Goal: Task Accomplishment & Management: Manage account settings

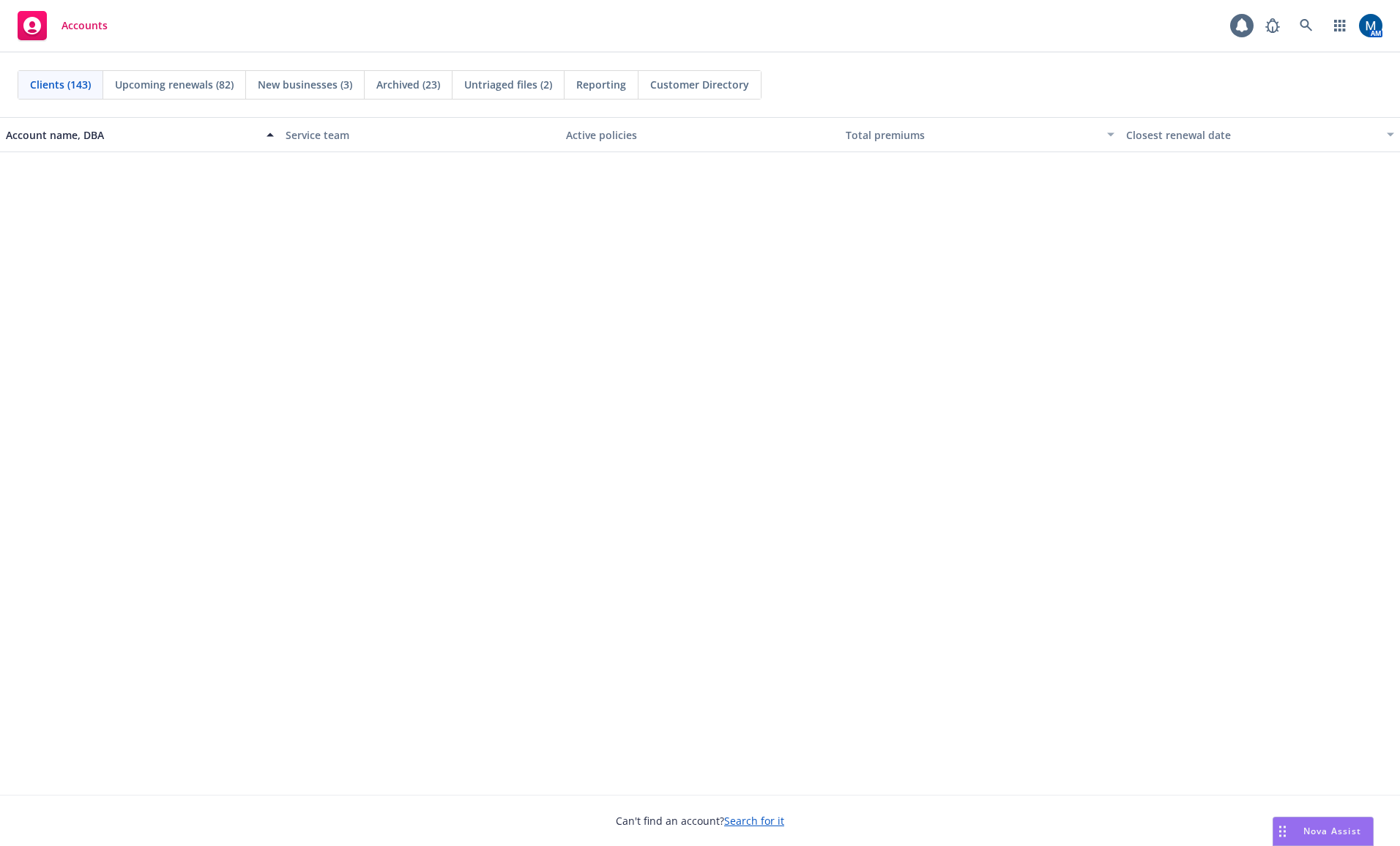
scroll to position [2195, 0]
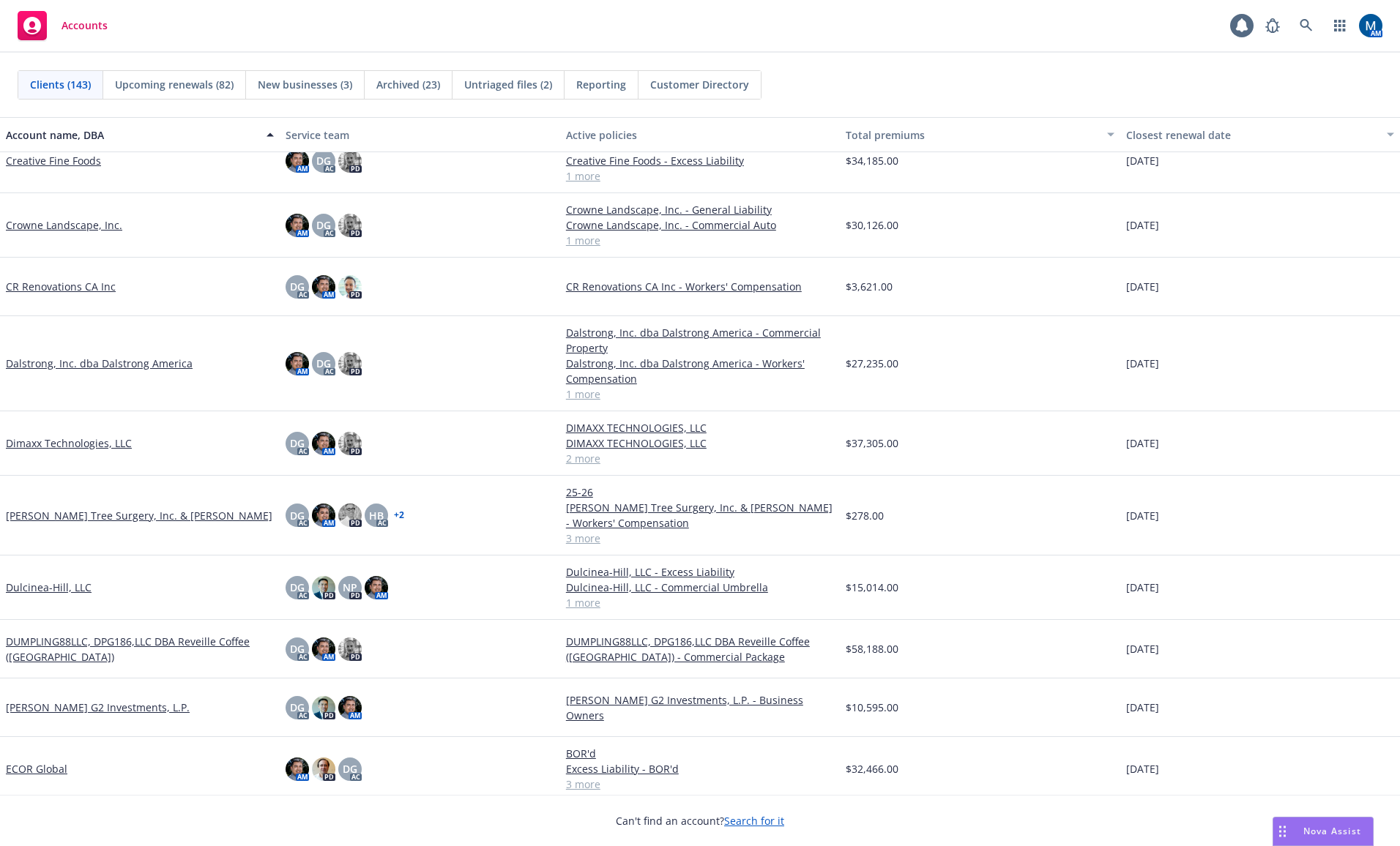
click at [544, 36] on div "Accounts 1 AM" at bounding box center [700, 27] width 1400 height 53
click at [1307, 28] on icon at bounding box center [1306, 26] width 13 height 13
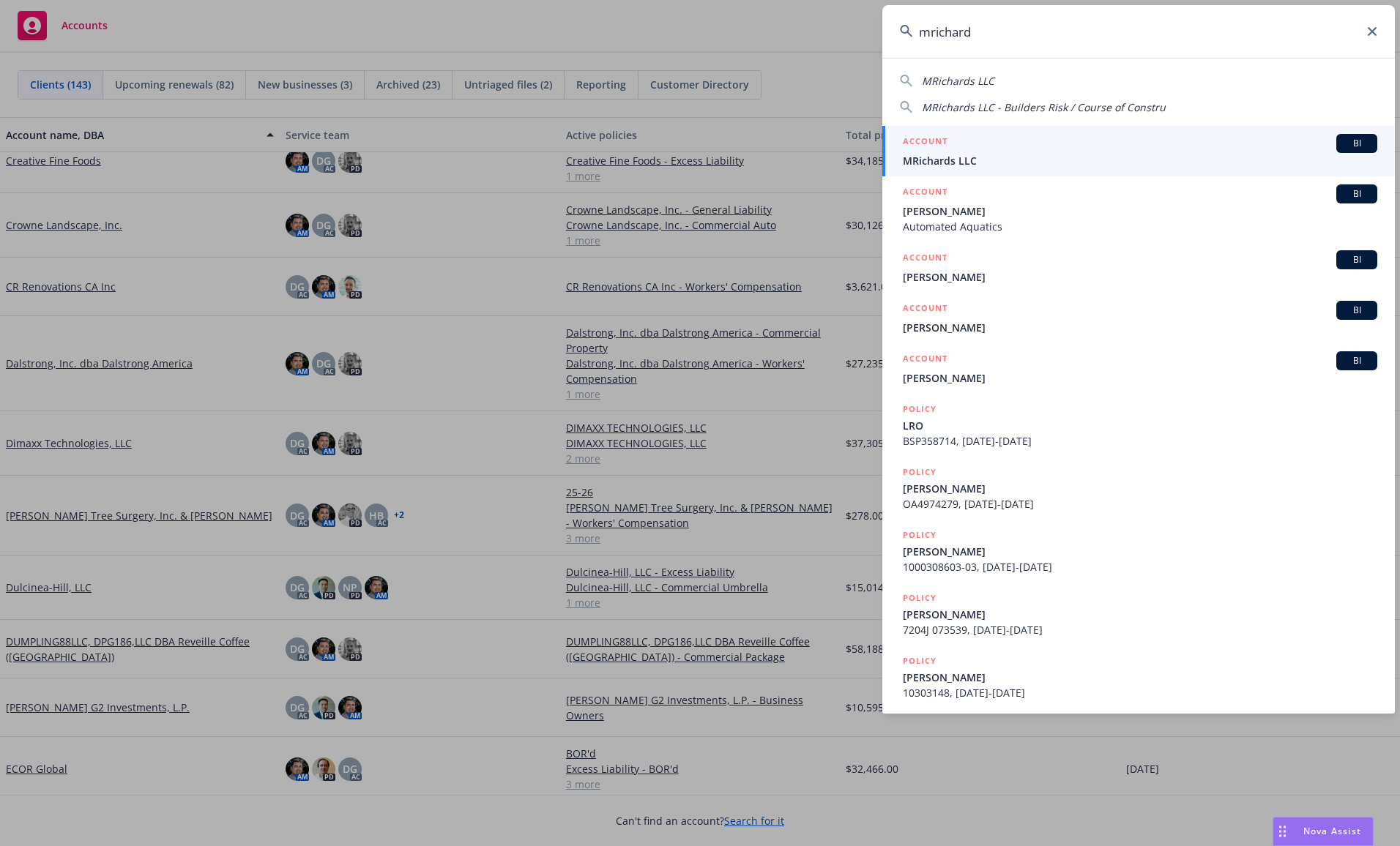
type input "mrichard"
click at [936, 156] on span "MRichards LLC" at bounding box center [1140, 160] width 475 height 16
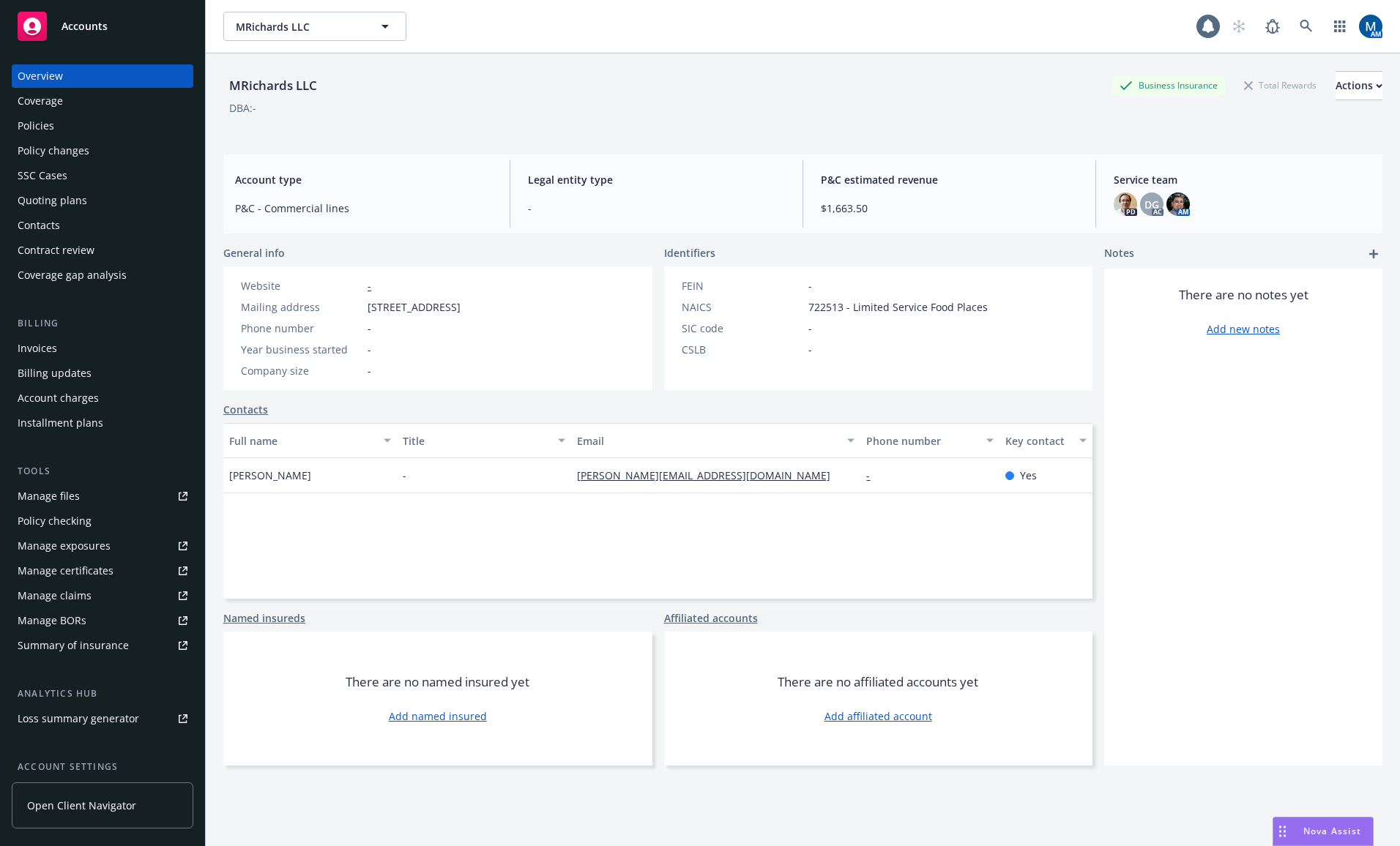
click at [92, 203] on div "Quoting plans" at bounding box center [102, 201] width 170 height 23
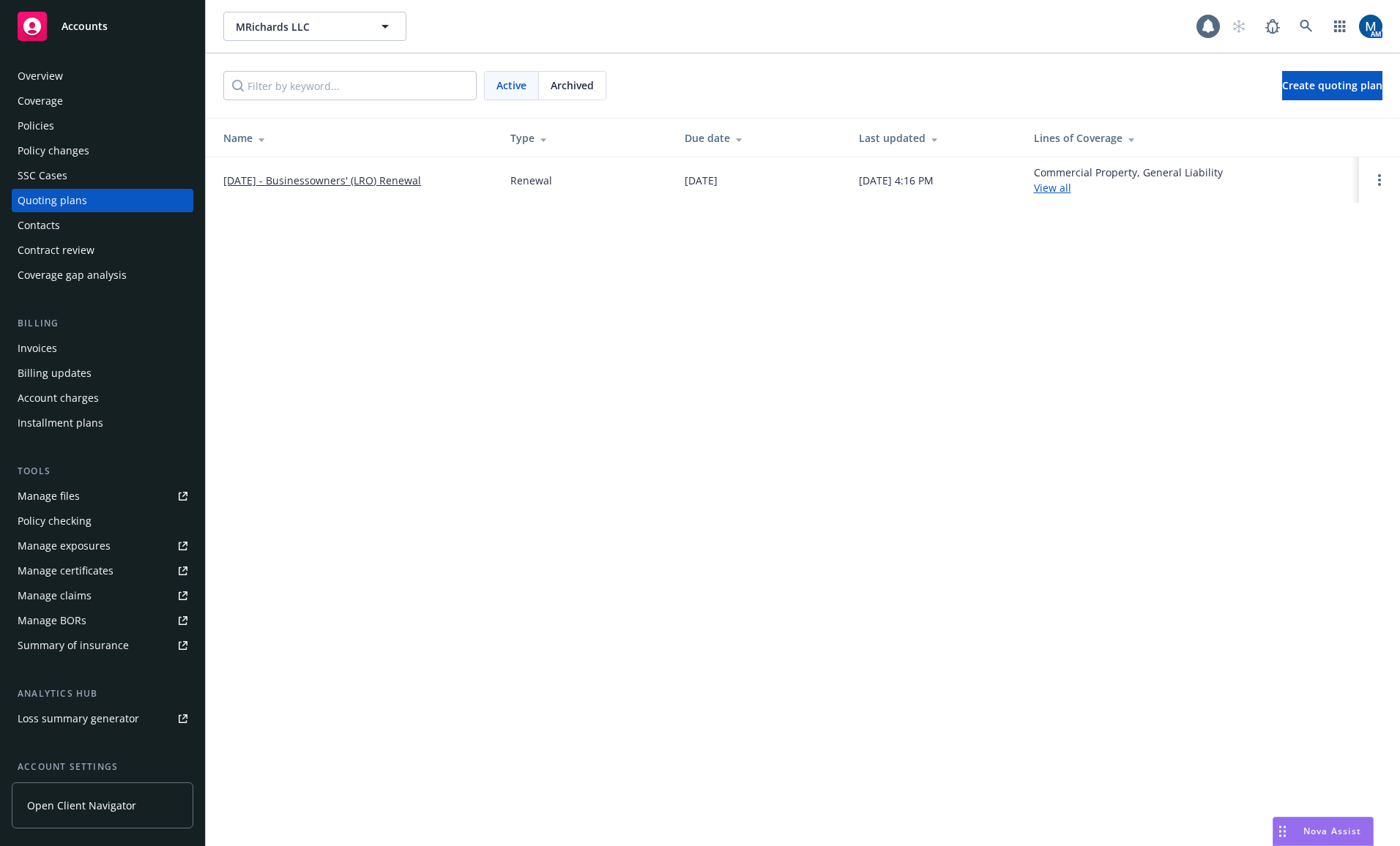
click at [102, 129] on div "Policies" at bounding box center [102, 126] width 170 height 23
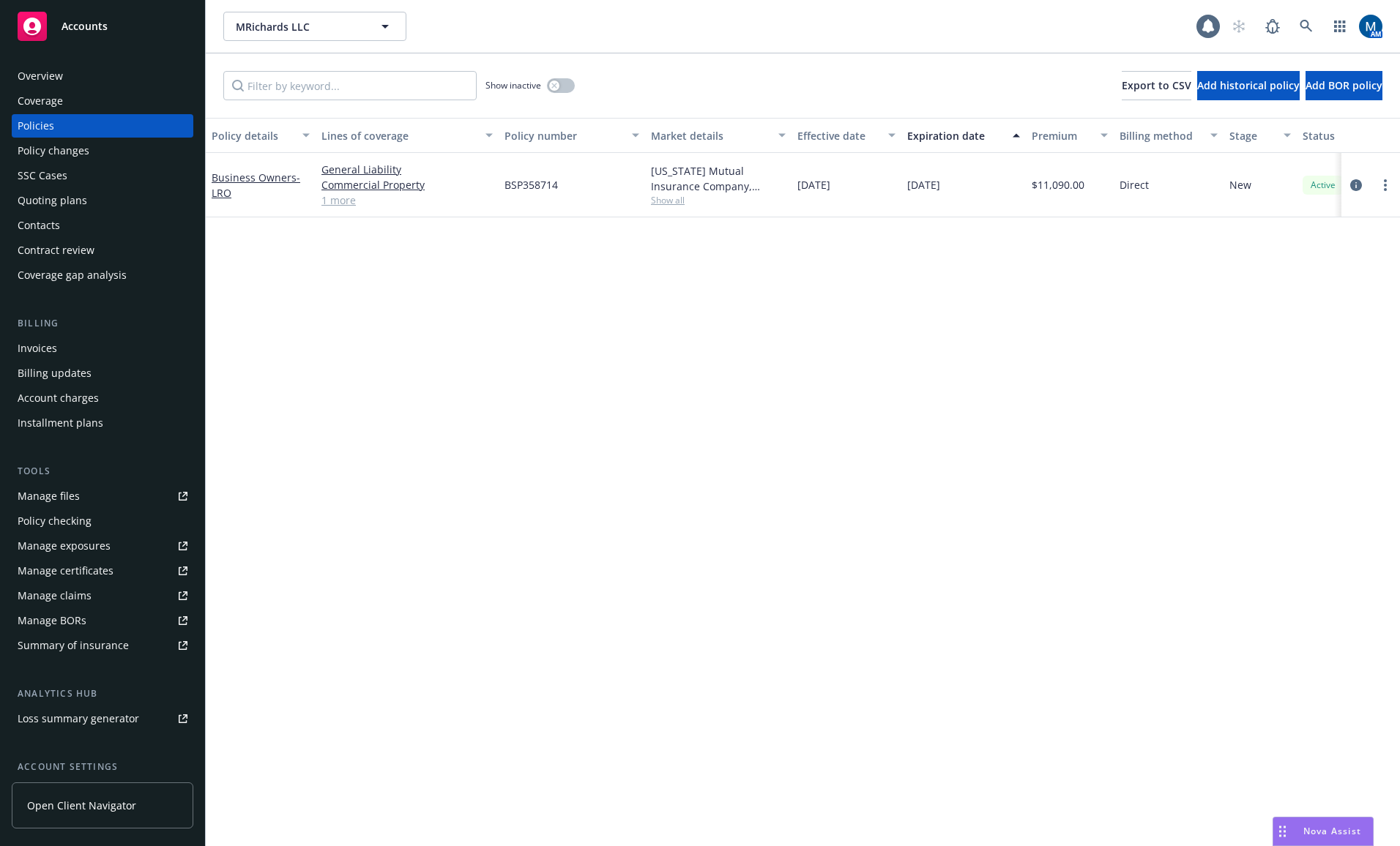
click at [96, 32] on span "Accounts" at bounding box center [85, 27] width 46 height 12
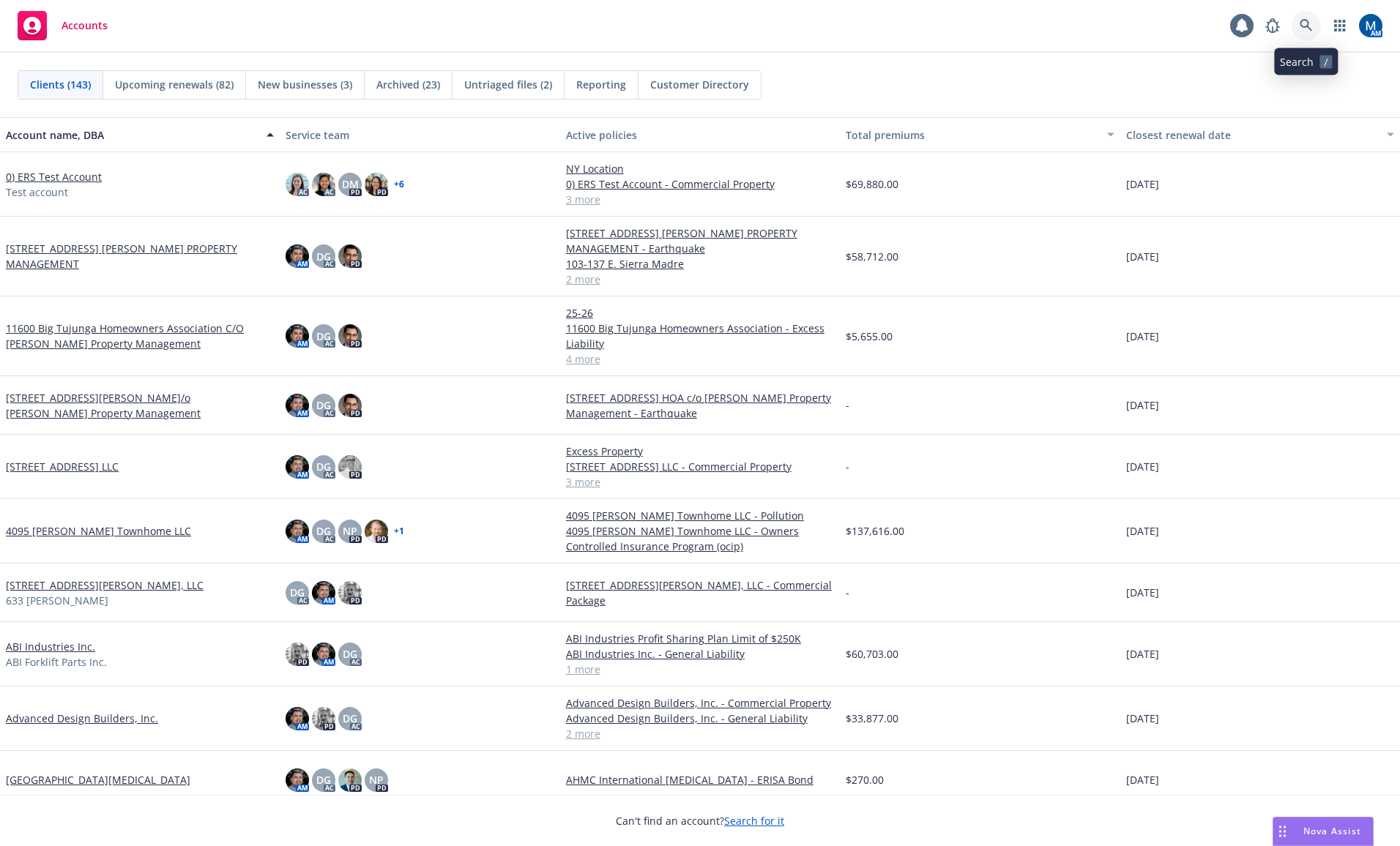
click at [1302, 22] on icon at bounding box center [1305, 25] width 12 height 12
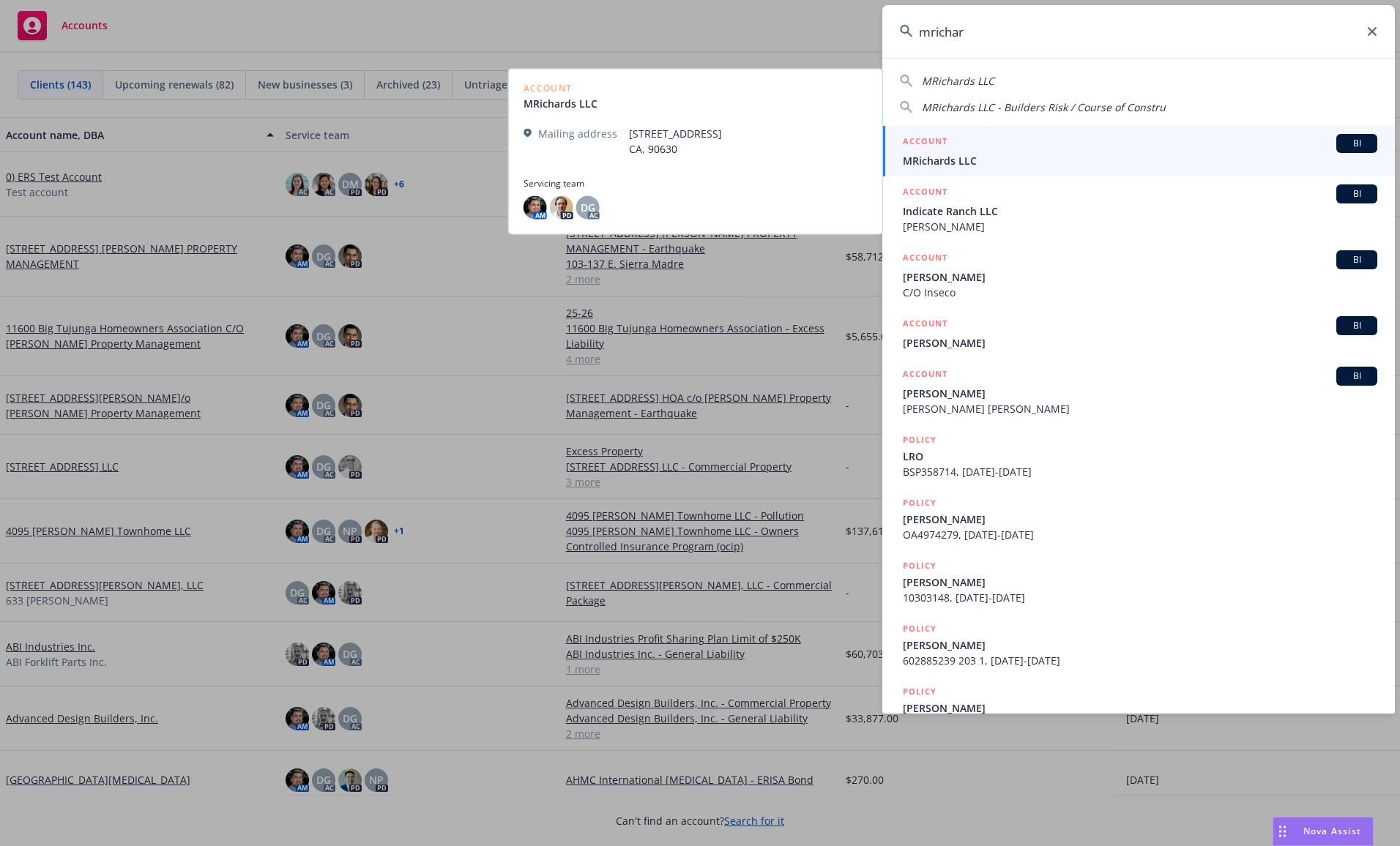
type input "mrichar"
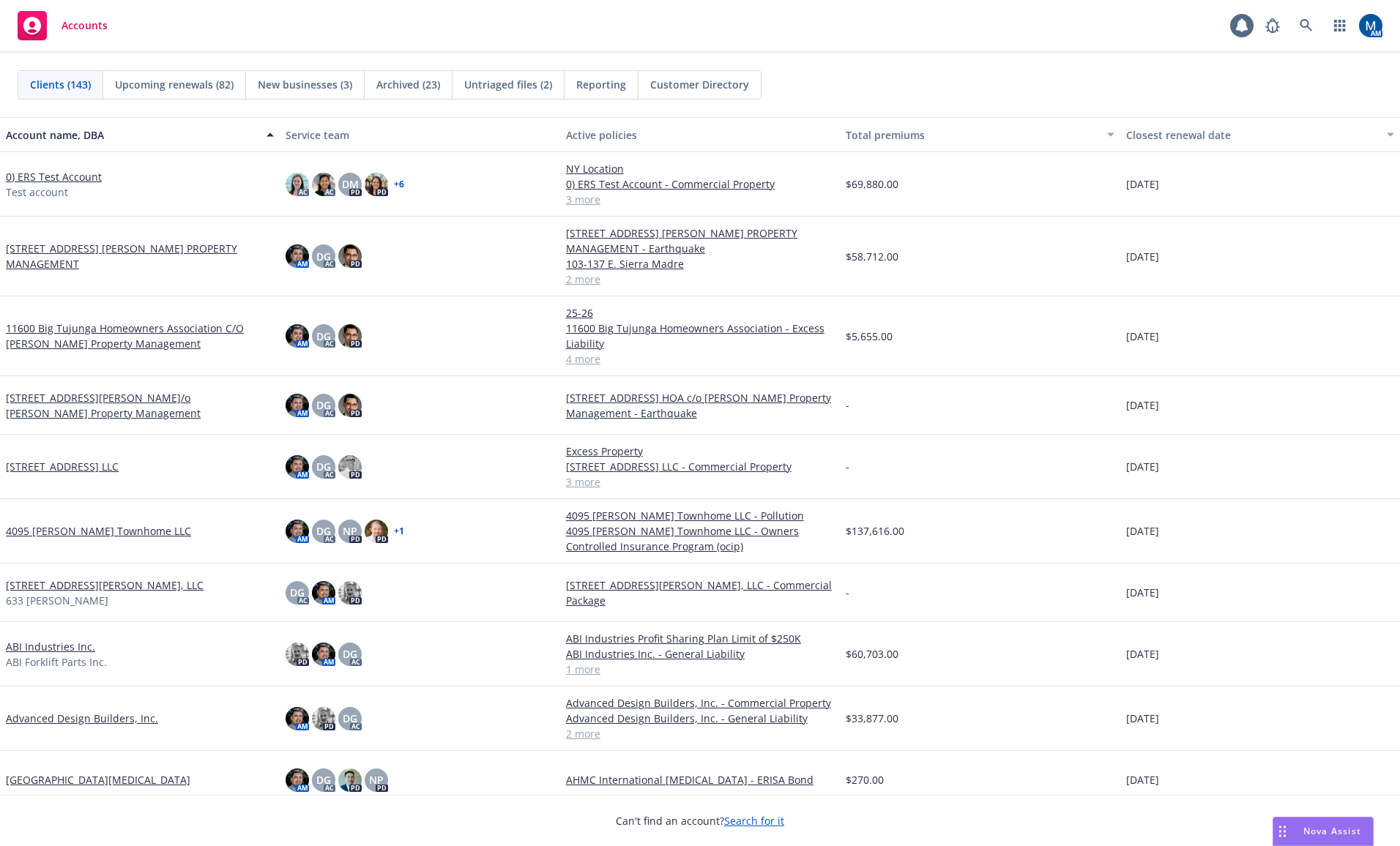
drag, startPoint x: 544, startPoint y: 9, endPoint x: 586, endPoint y: 8, distance: 42.0
click at [544, 9] on div "Accounts 1 AM" at bounding box center [700, 27] width 1400 height 53
click at [1300, 24] on icon at bounding box center [1306, 26] width 13 height 13
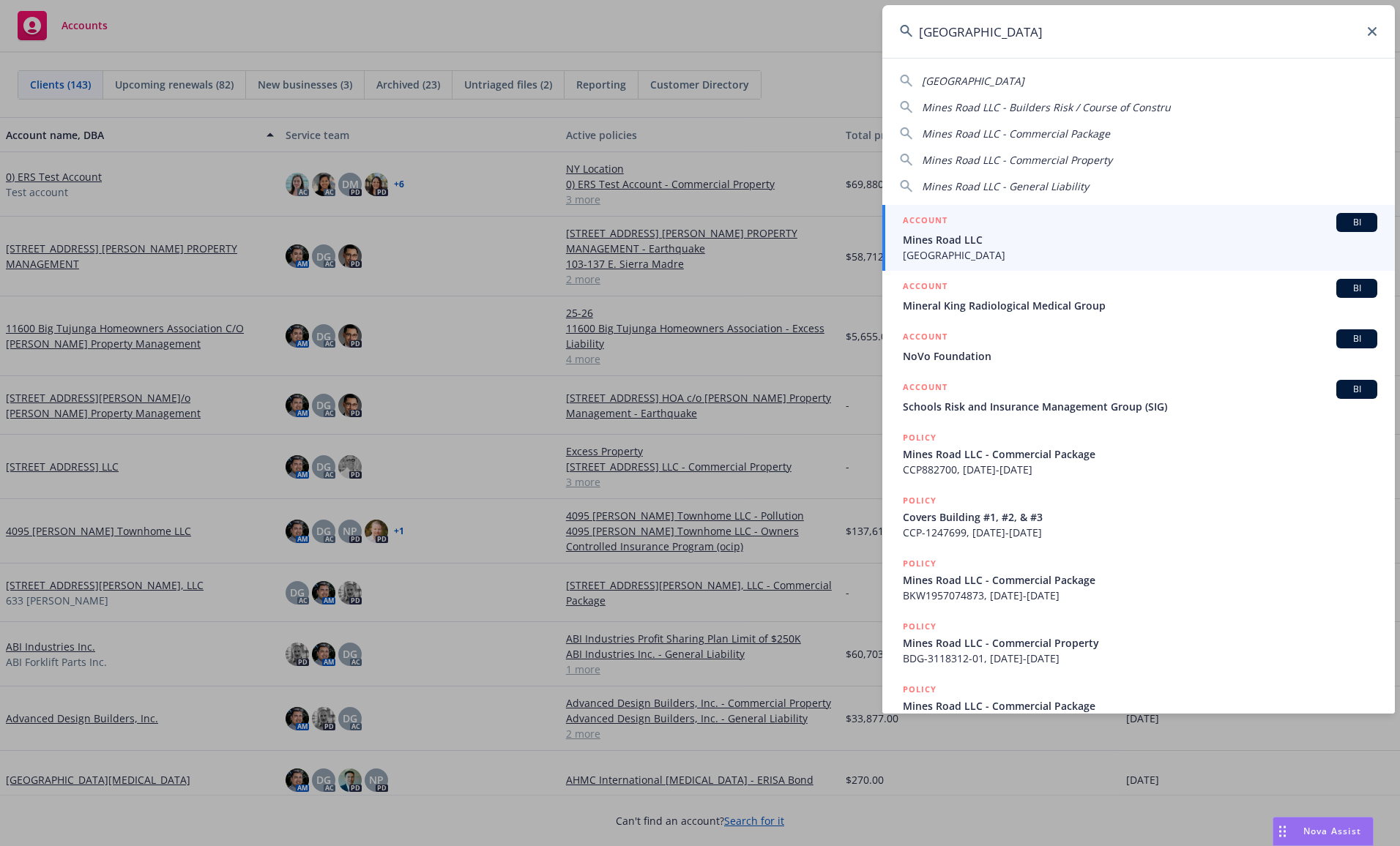
type input "mines road"
click at [976, 223] on div "ACCOUNT BI" at bounding box center [1140, 222] width 475 height 19
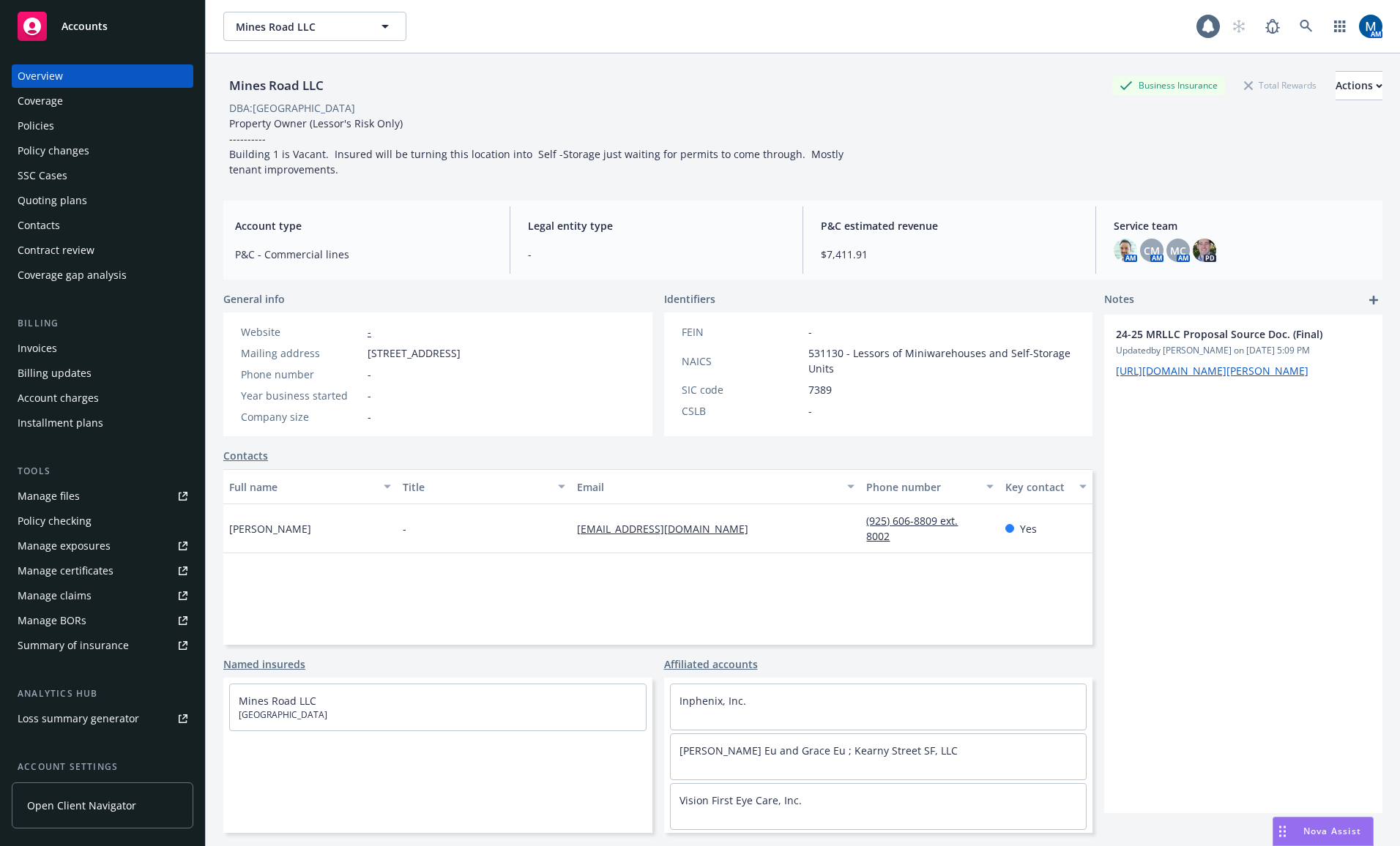
click at [84, 121] on div "Policies" at bounding box center [102, 126] width 170 height 23
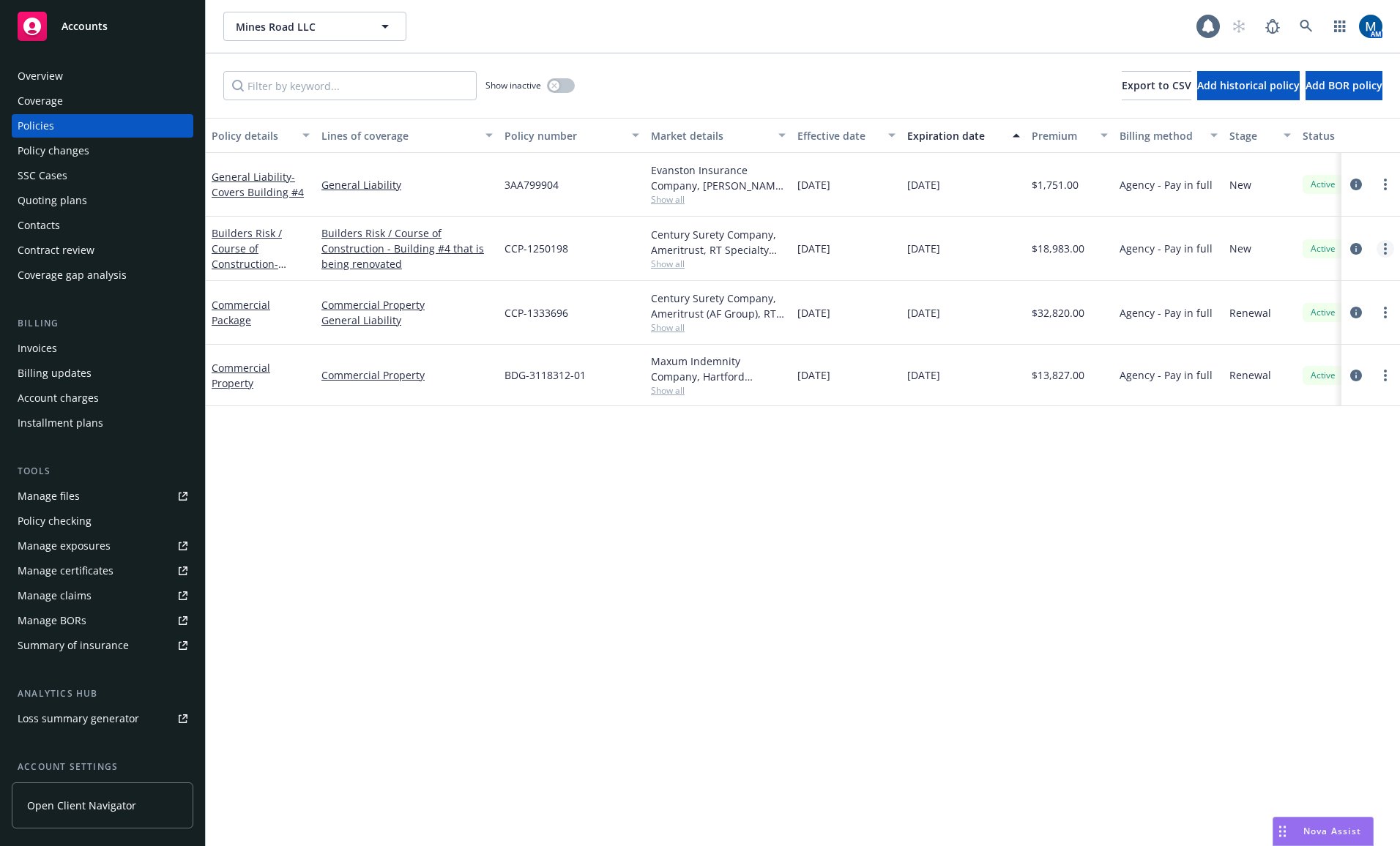
click at [1387, 247] on link "more" at bounding box center [1385, 248] width 17 height 17
click at [1337, 456] on link "Copy logging email" at bounding box center [1307, 454] width 172 height 29
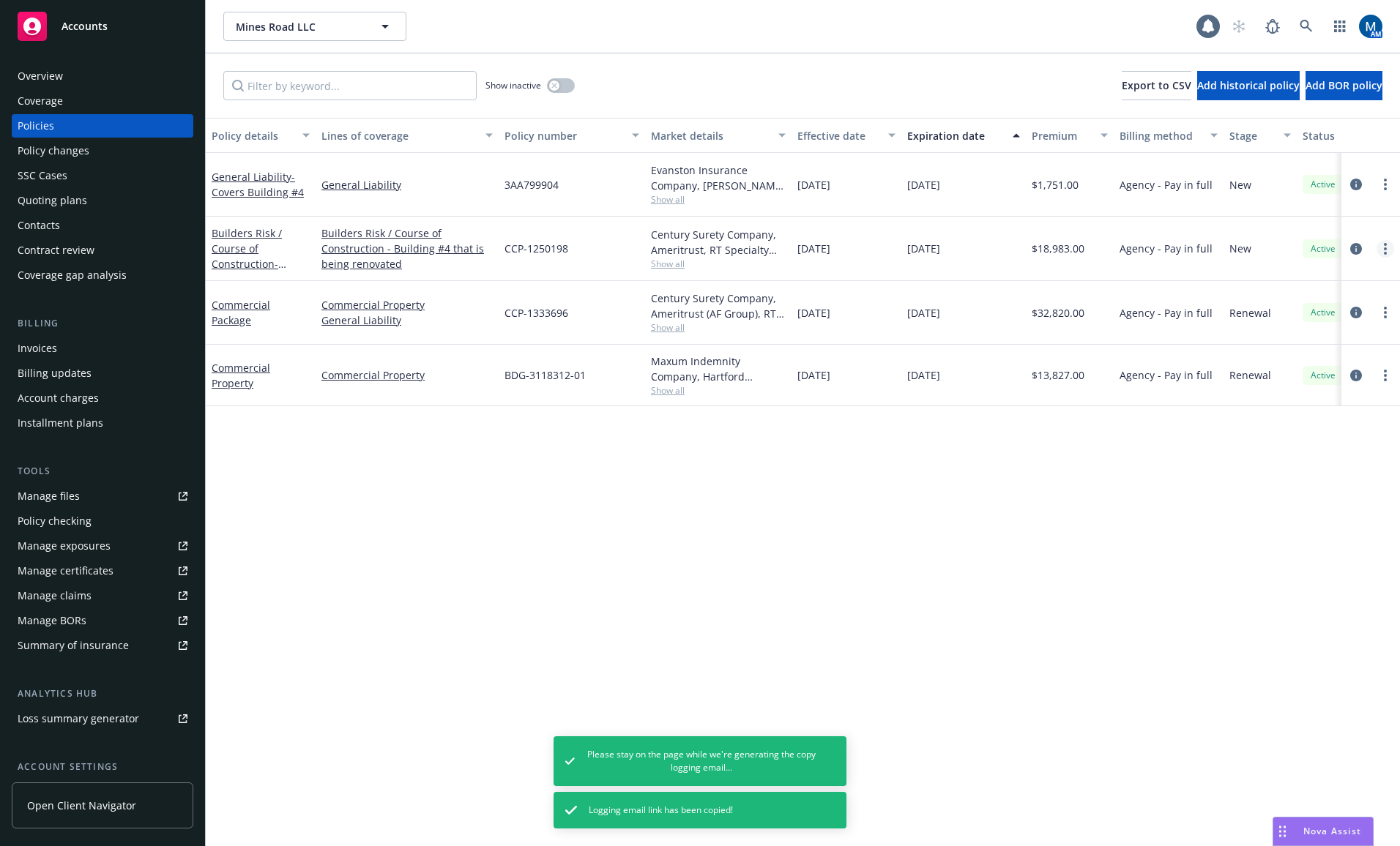
click at [1384, 247] on circle "more" at bounding box center [1386, 249] width 3 height 3
click at [1331, 458] on link "Copy logging email" at bounding box center [1307, 454] width 172 height 29
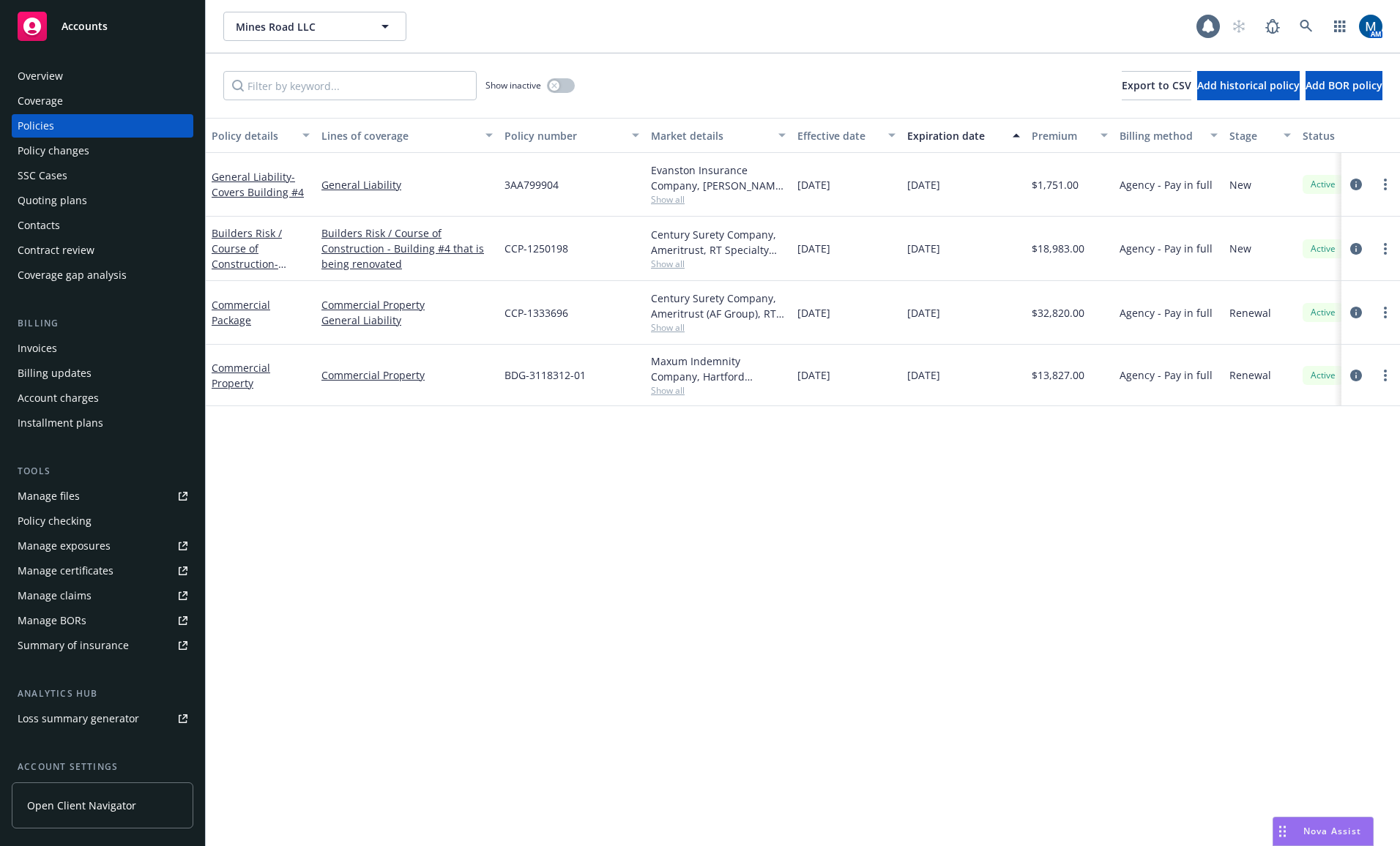
click at [83, 191] on div "Quoting plans" at bounding box center [52, 201] width 70 height 23
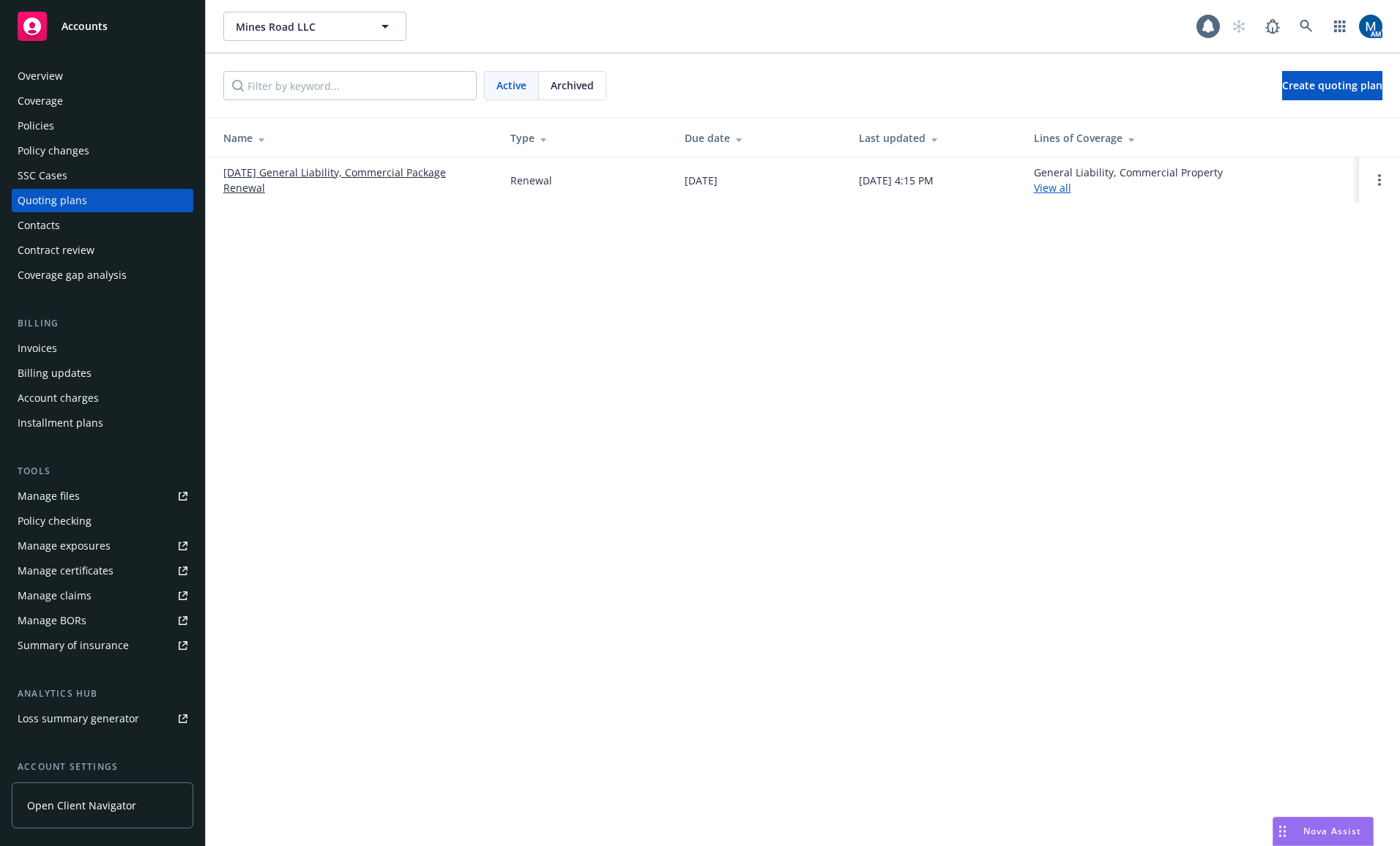
click at [66, 129] on div "Policies" at bounding box center [102, 126] width 170 height 23
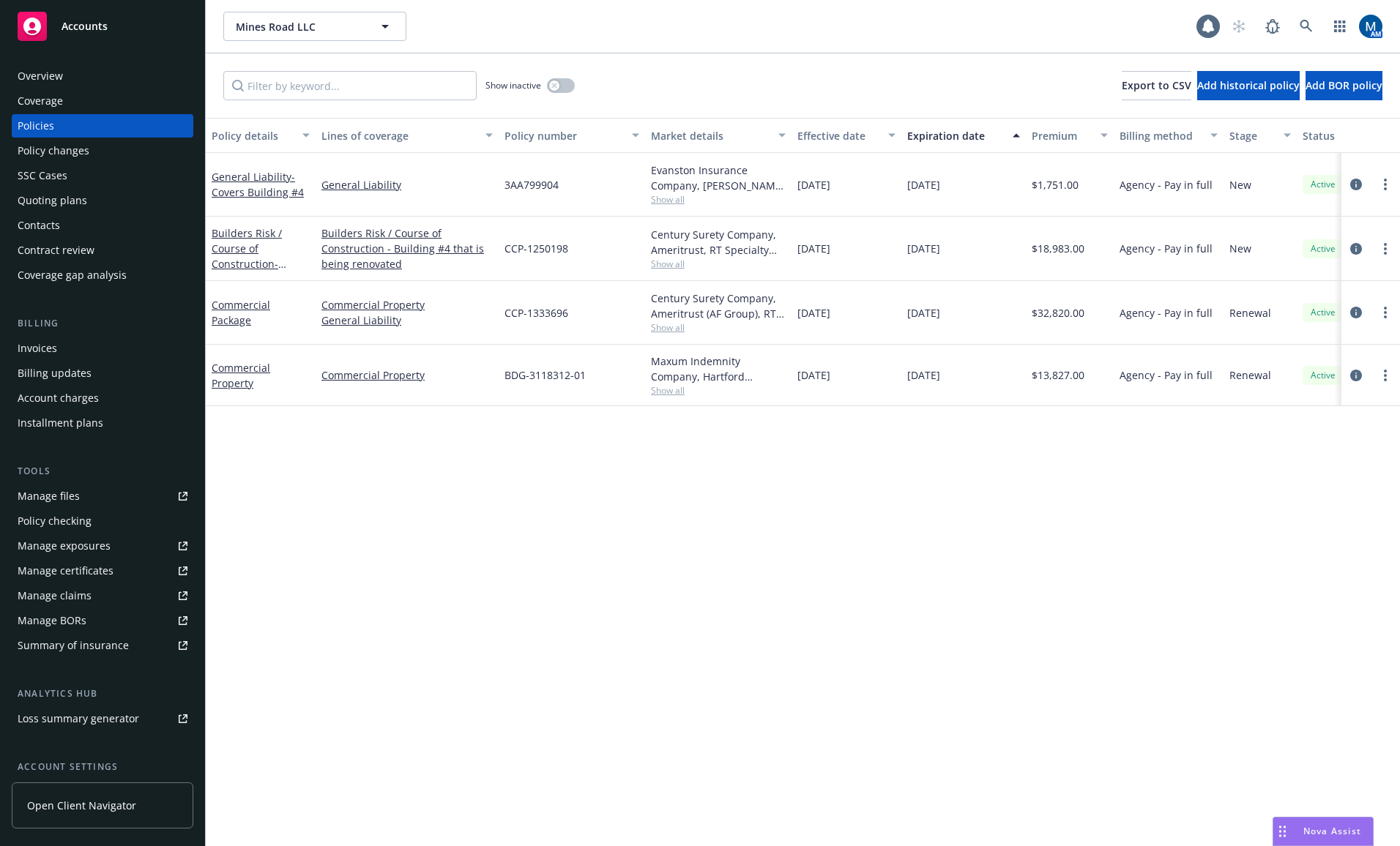
click at [109, 202] on div "Quoting plans" at bounding box center [102, 201] width 170 height 23
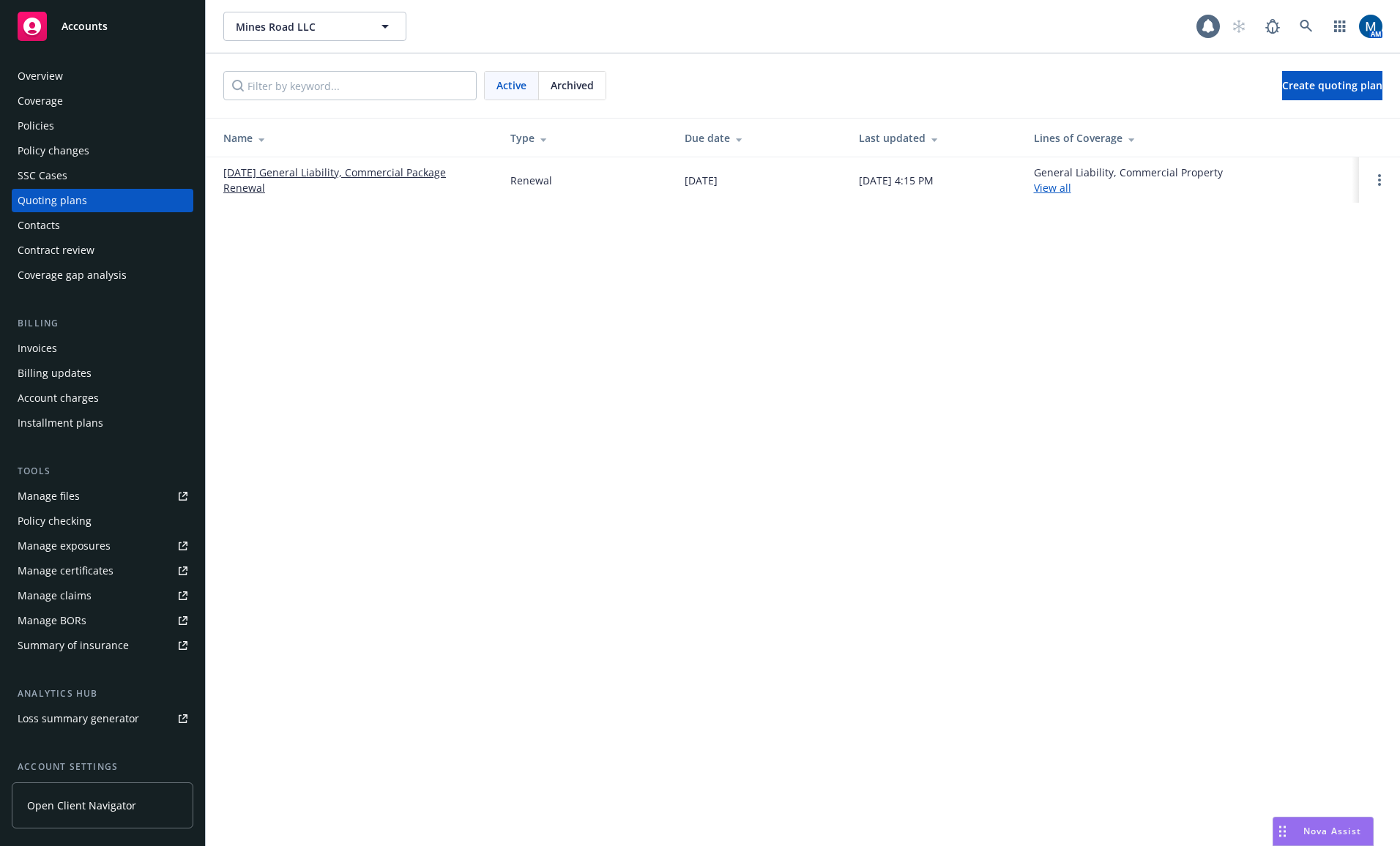
click at [76, 129] on div "Policies" at bounding box center [102, 126] width 170 height 23
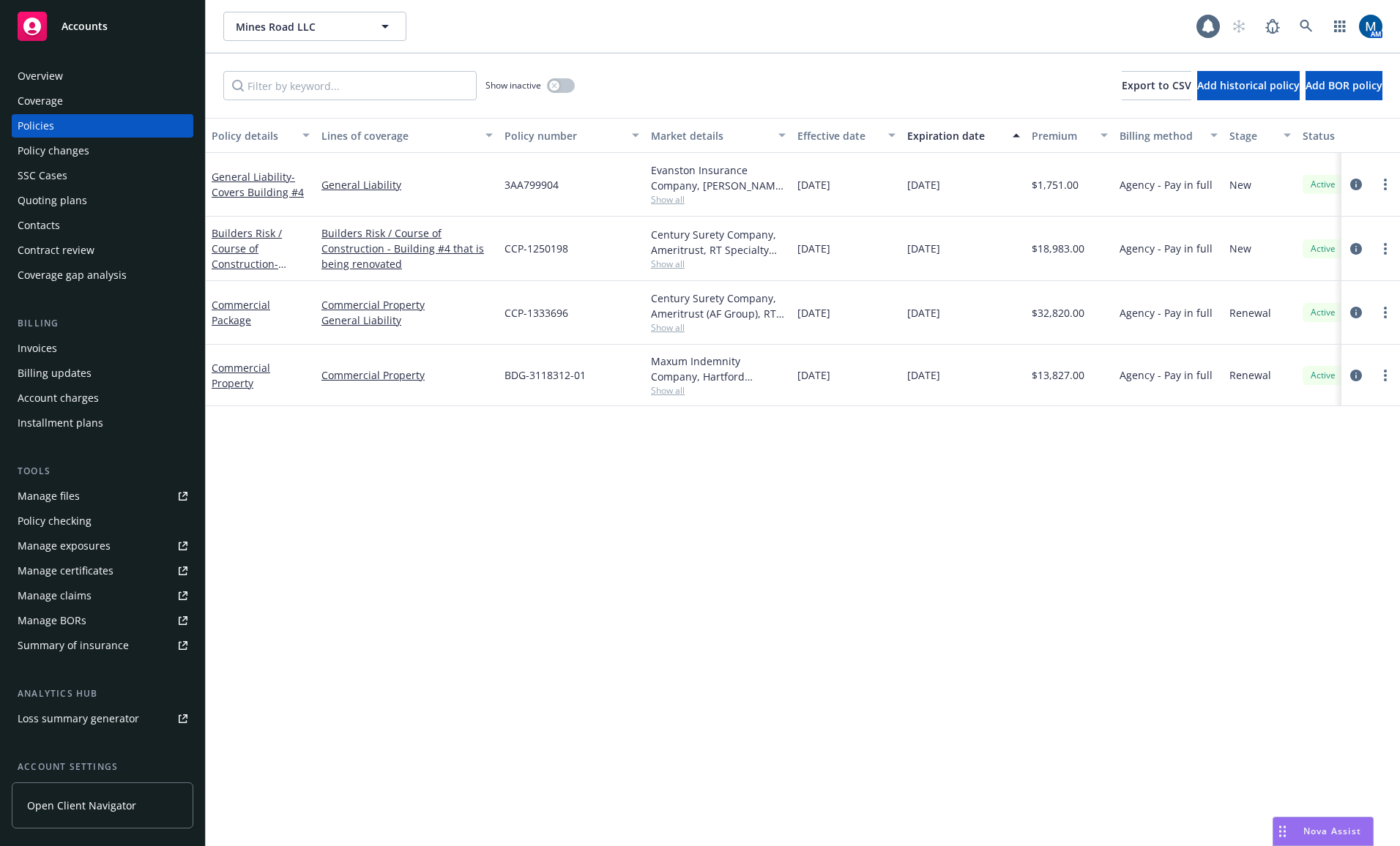
click at [477, 461] on div "Policy details Lines of coverage Policy number Market details Effective date Ex…" at bounding box center [802, 482] width 1194 height 728
click at [55, 67] on div "Overview" at bounding box center [40, 76] width 46 height 23
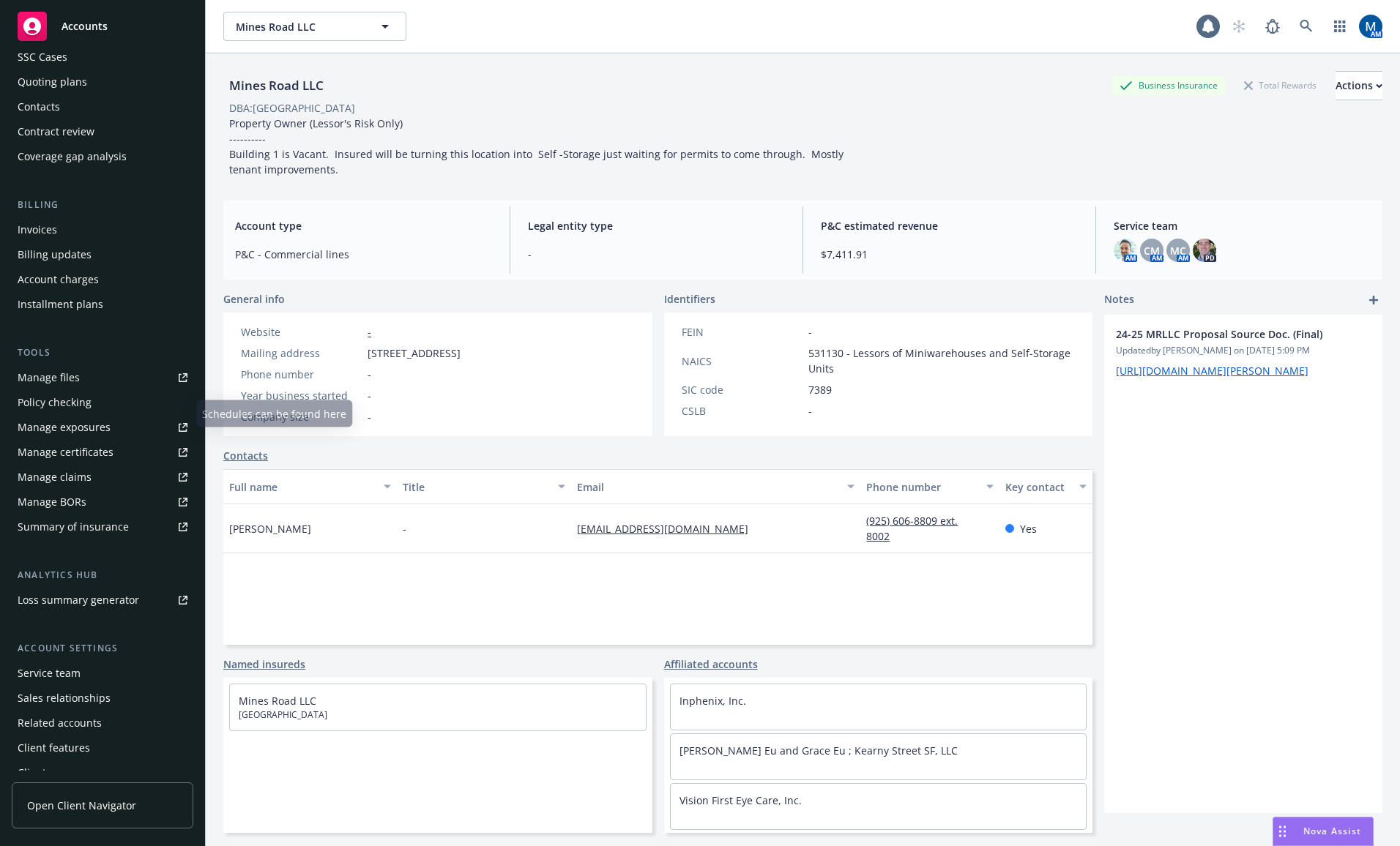
scroll to position [133, 0]
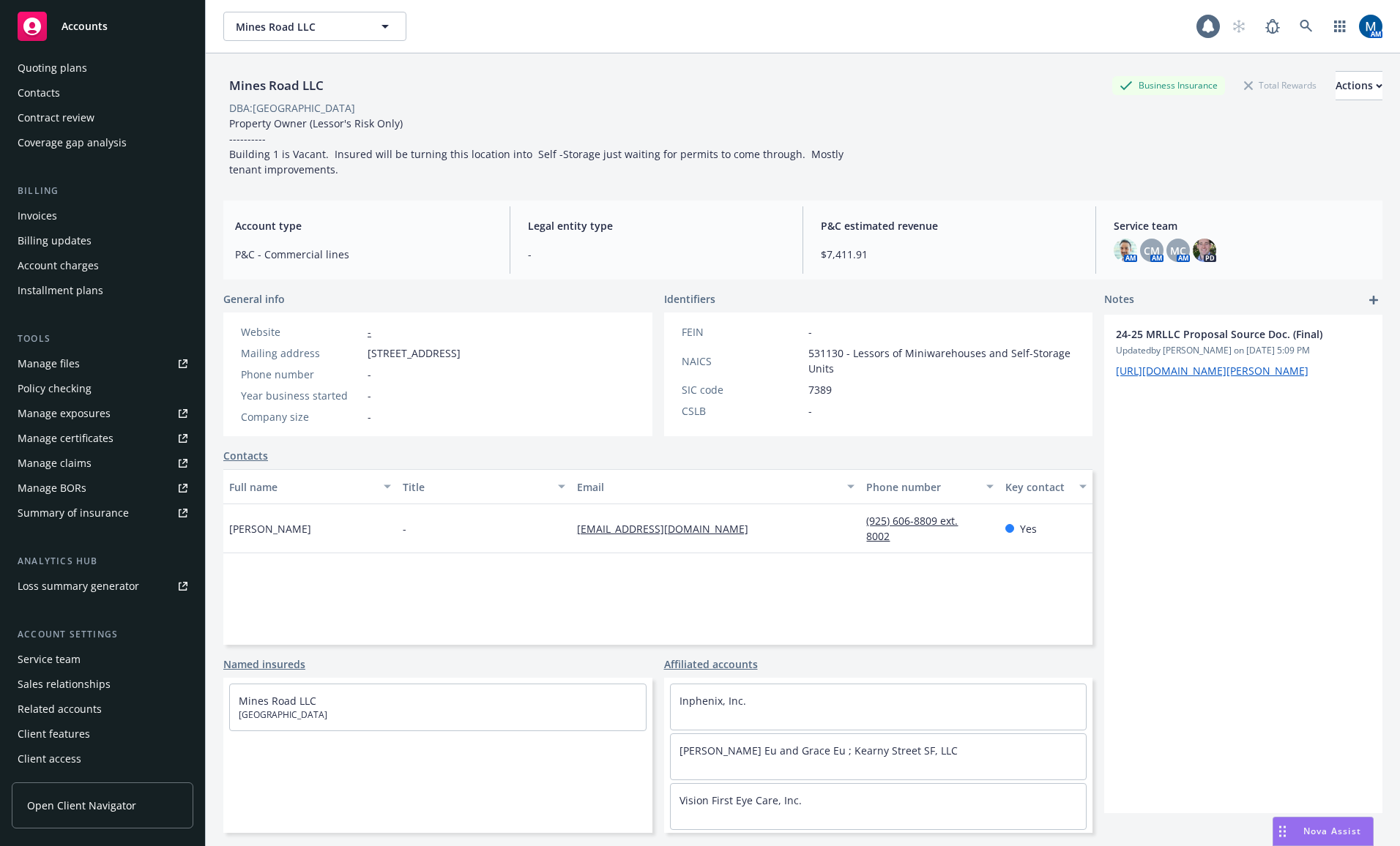
click at [64, 664] on div "Service team" at bounding box center [49, 659] width 63 height 23
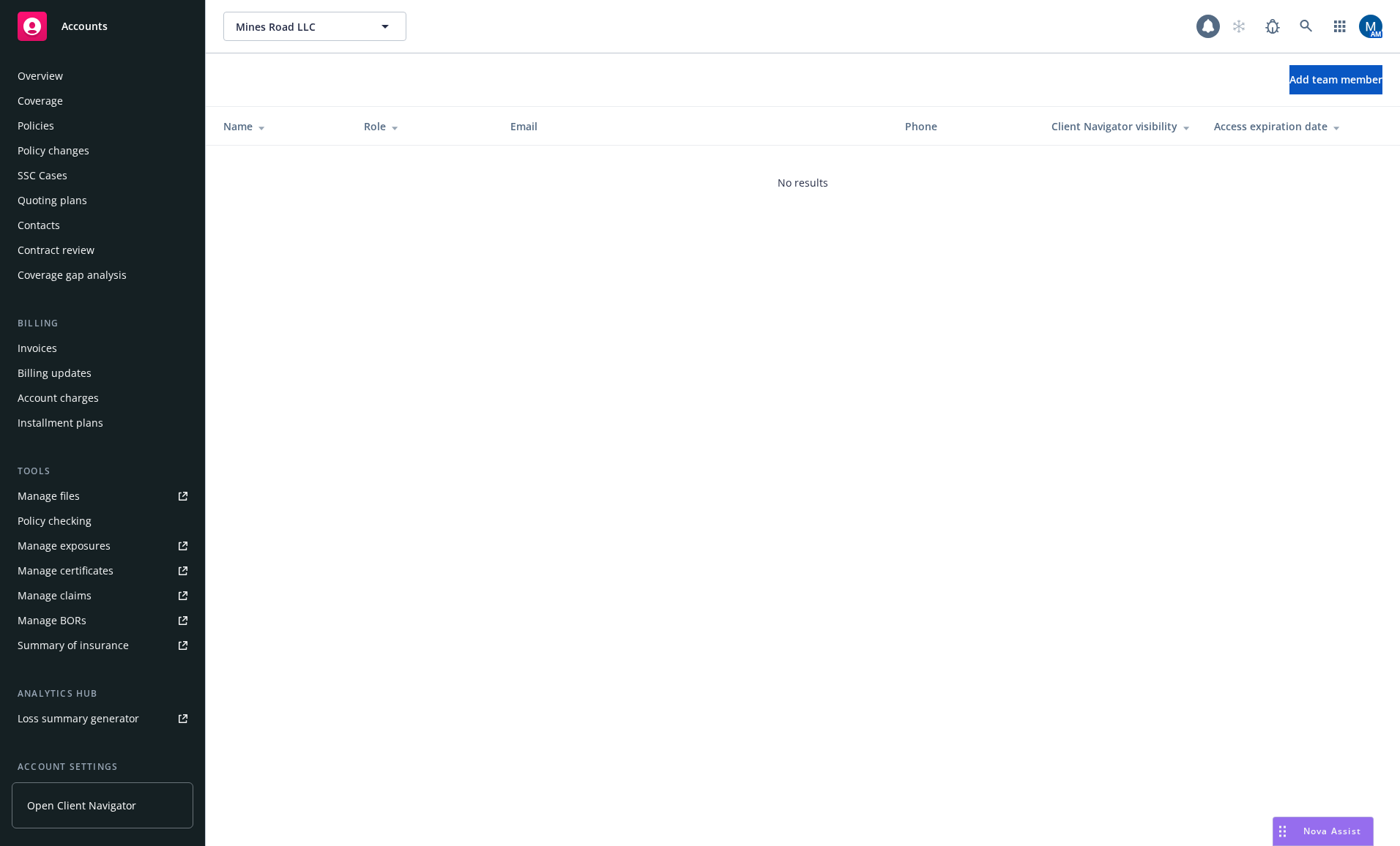
scroll to position [133, 0]
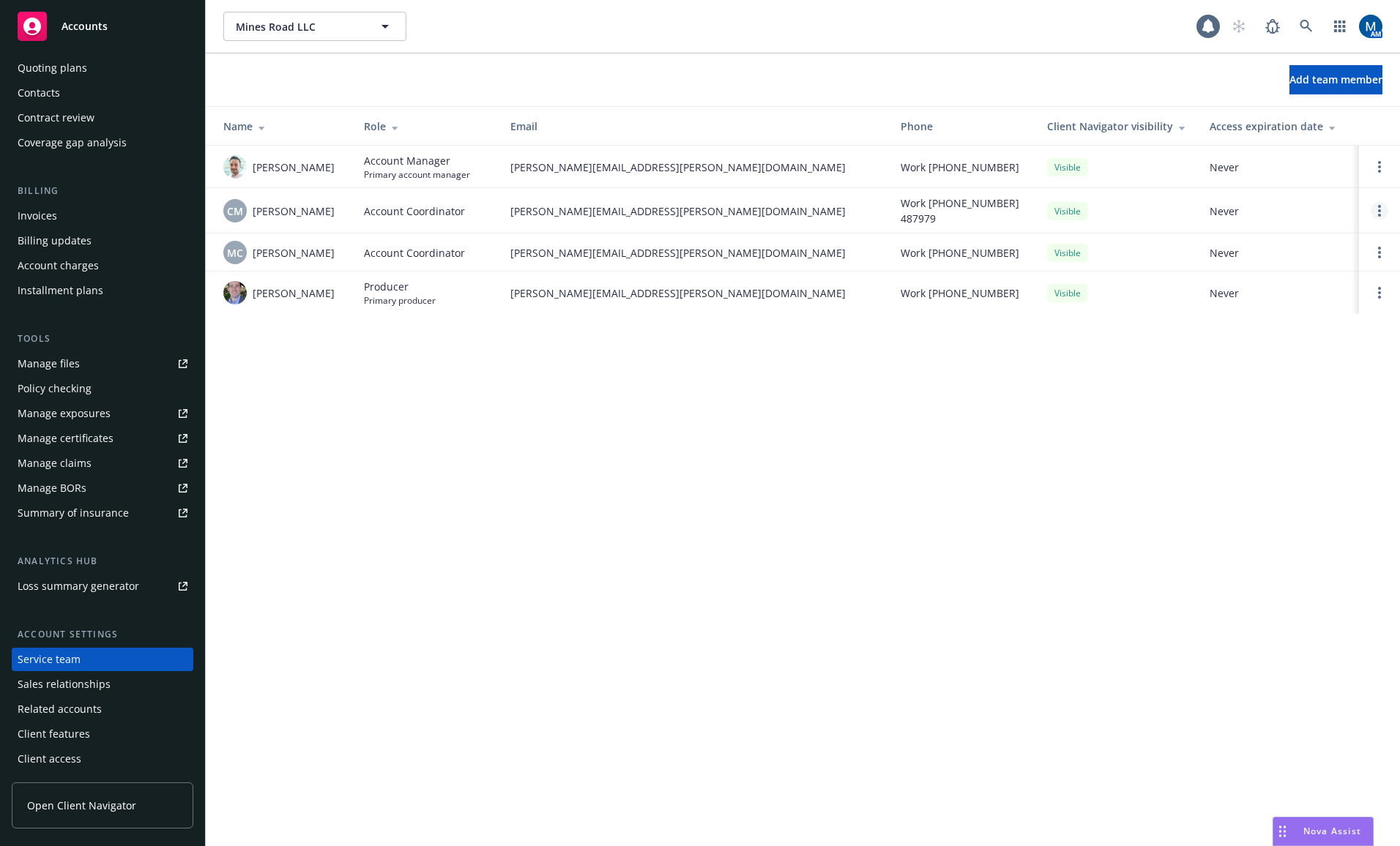
click at [1379, 210] on circle "Open options" at bounding box center [1379, 211] width 3 height 3
click at [1310, 171] on span "Remove account coordinator" at bounding box center [1280, 169] width 176 height 14
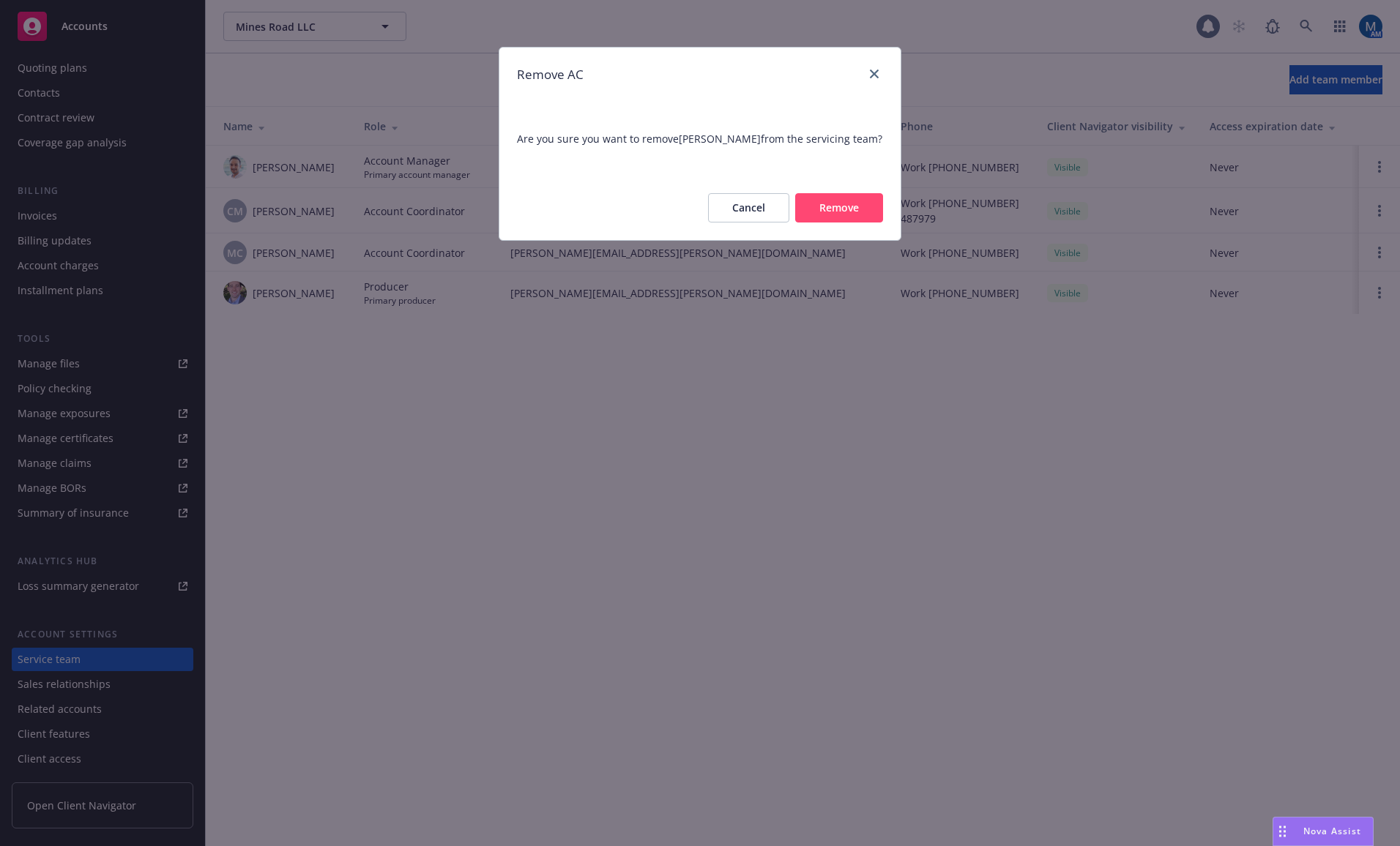
click at [827, 222] on button "Remove" at bounding box center [839, 207] width 88 height 29
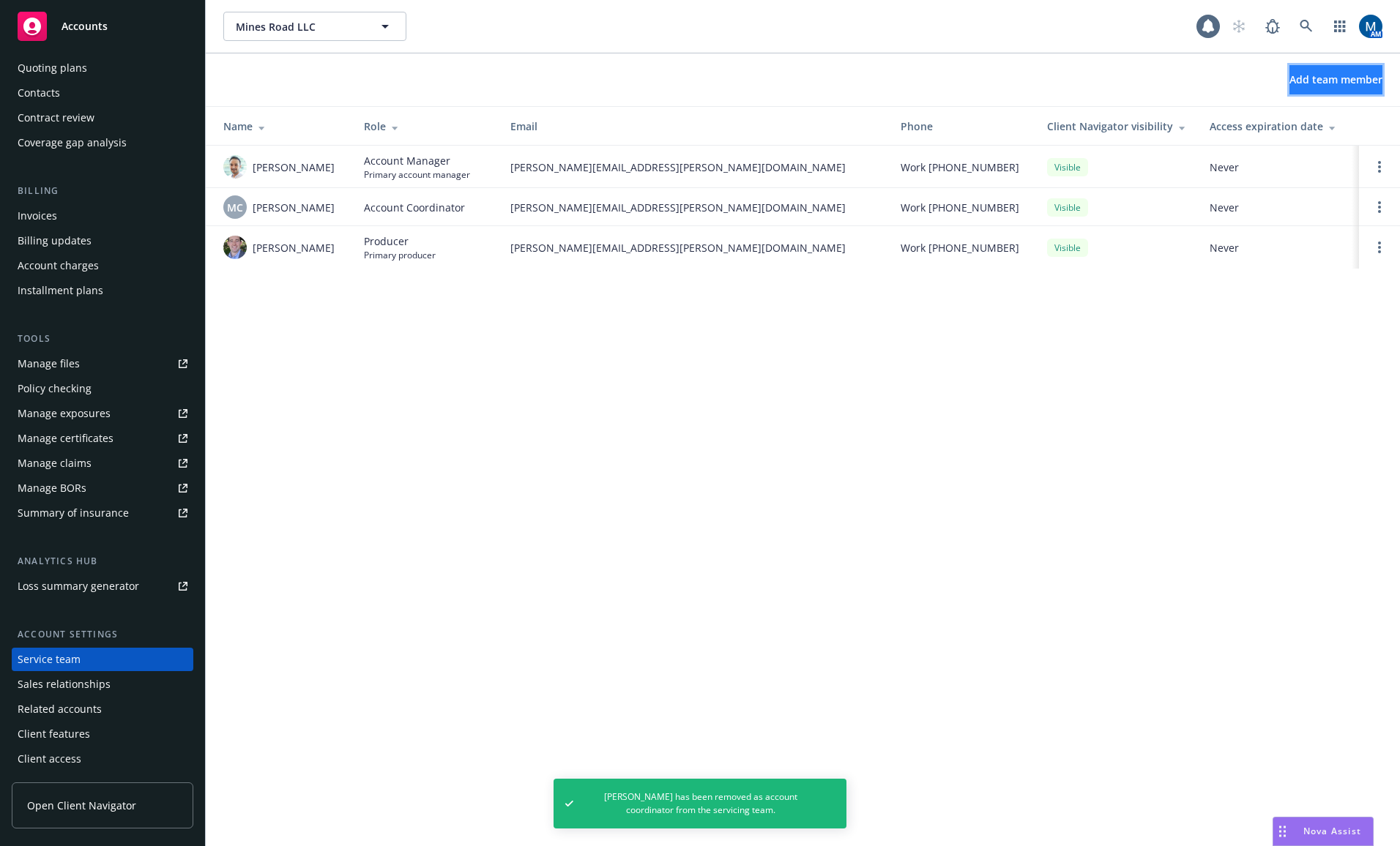
click at [1290, 79] on span "Add team member" at bounding box center [1336, 79] width 93 height 14
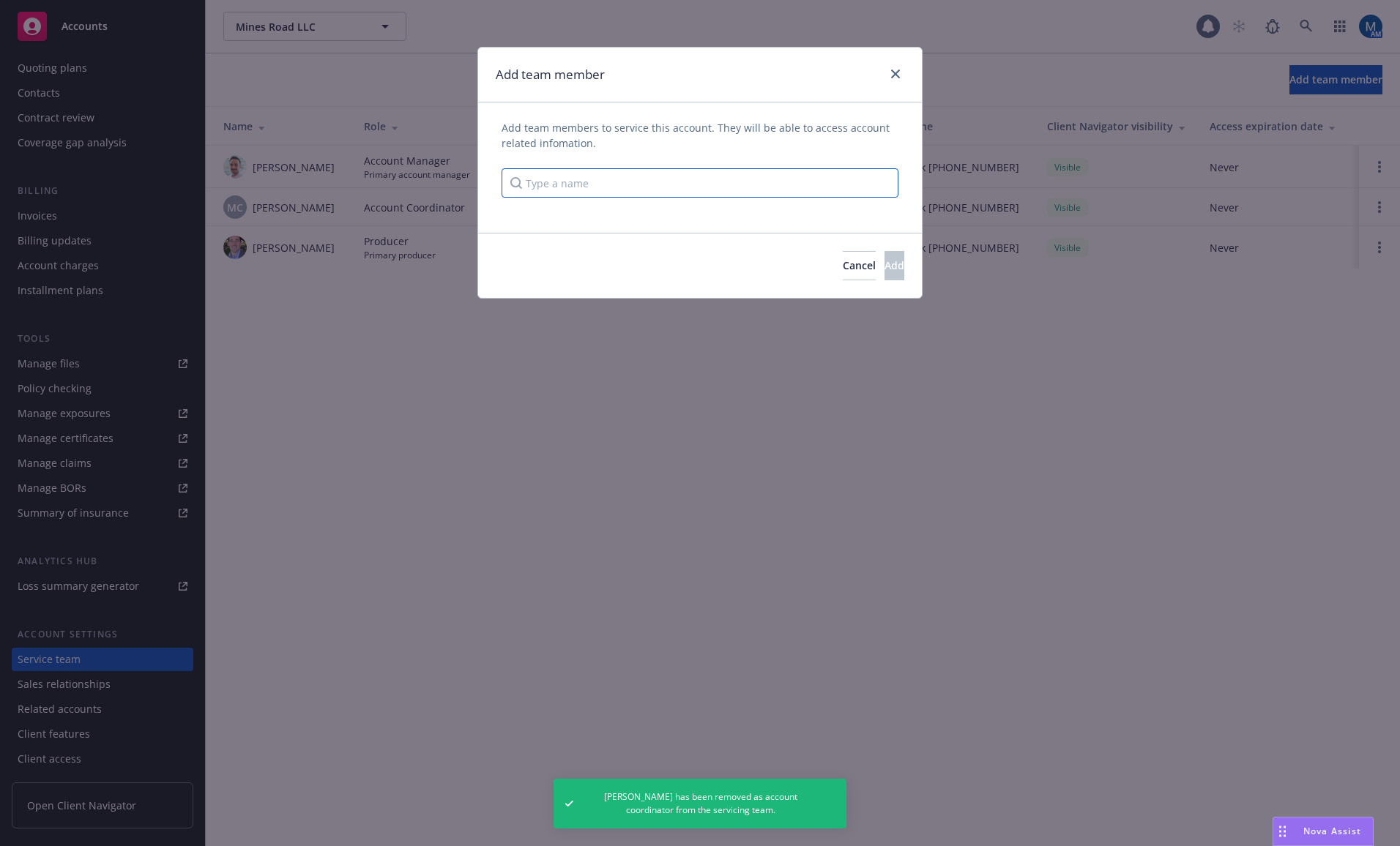
click at [638, 173] on input "Type a name" at bounding box center [700, 182] width 397 height 29
type input "marl"
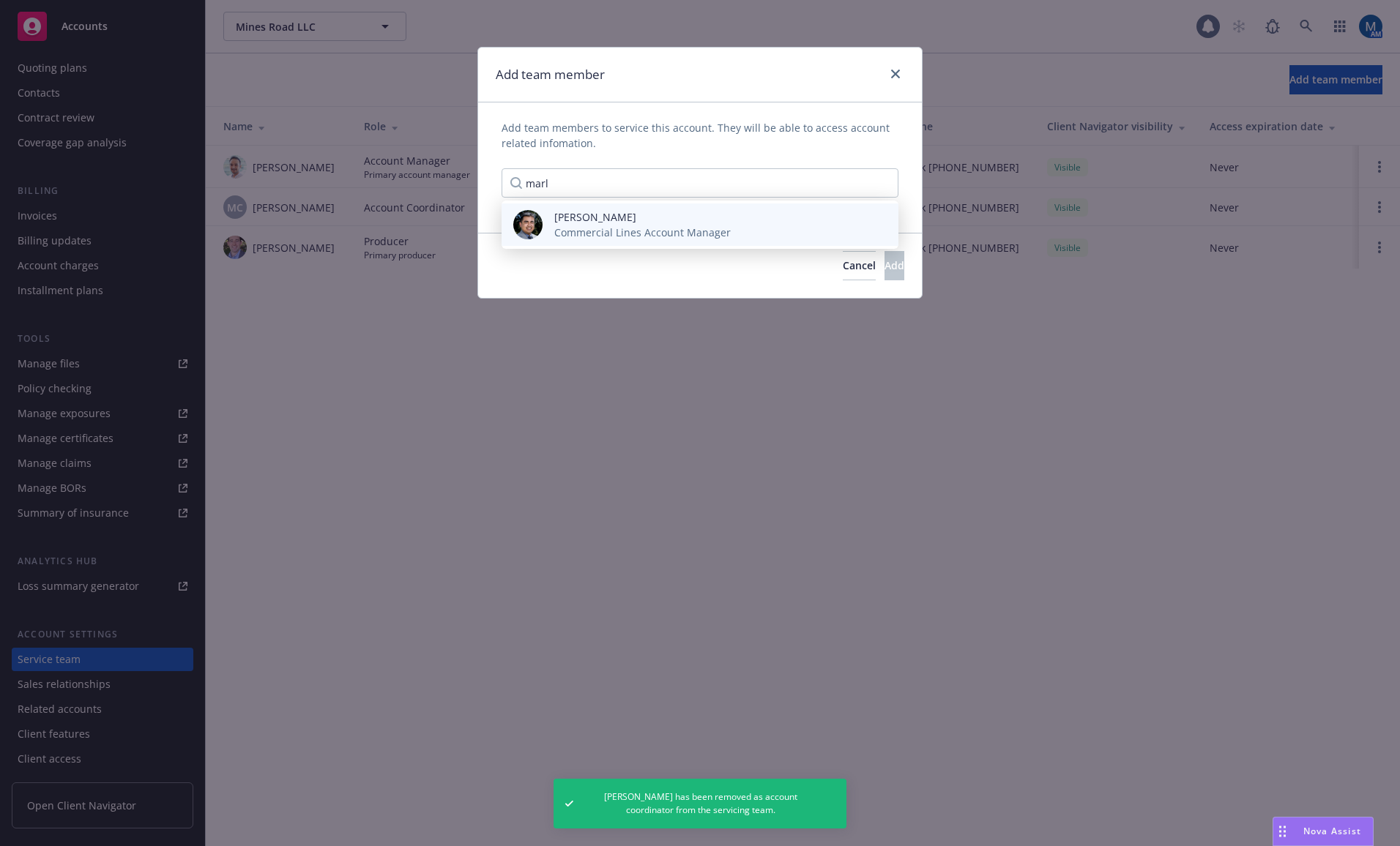
click at [605, 219] on span "Marlowe Milo" at bounding box center [642, 216] width 177 height 16
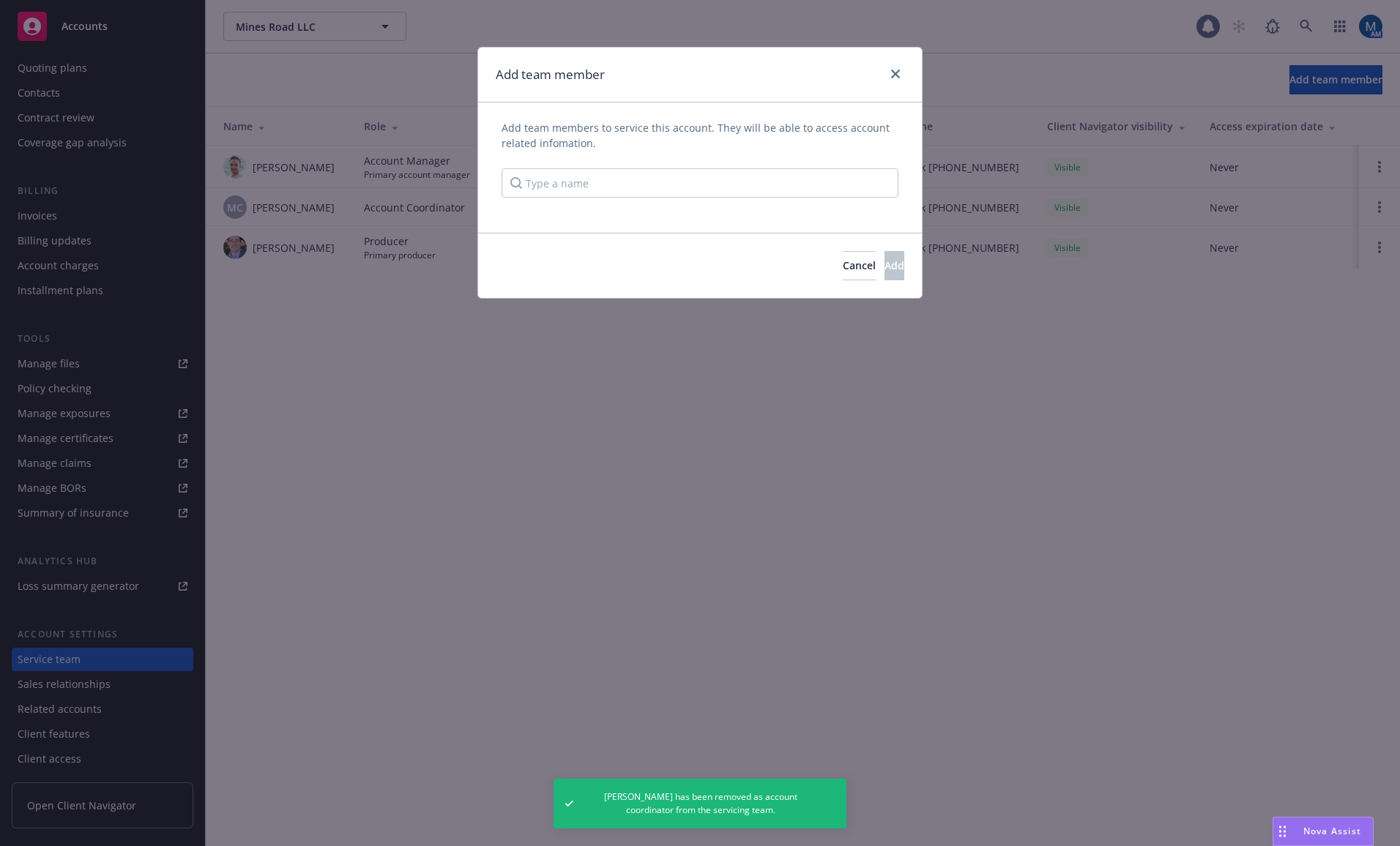
click at [711, 123] on span "Add team members to service this account. They will be able to access account r…" at bounding box center [700, 135] width 397 height 31
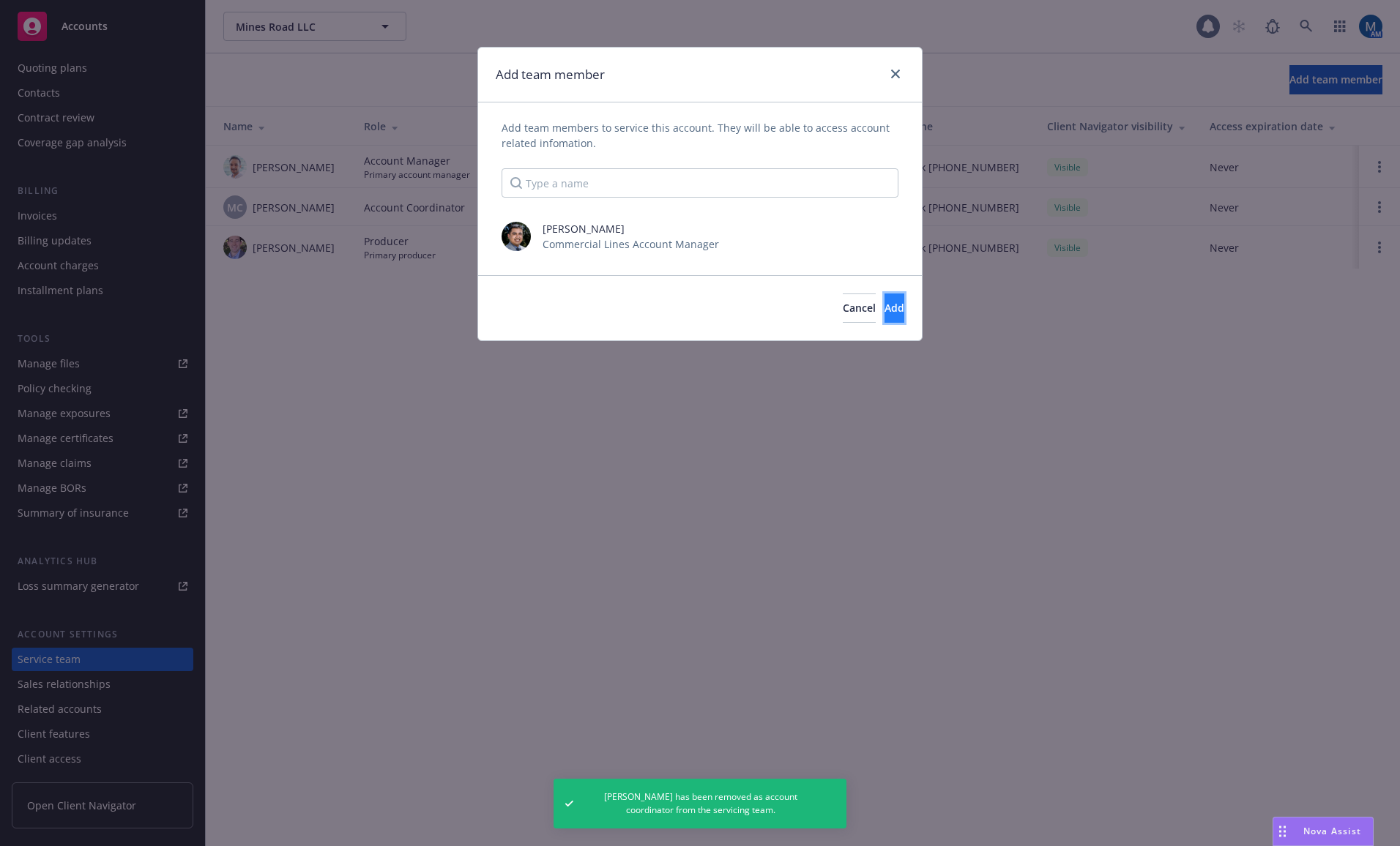
click at [885, 301] on button "Add" at bounding box center [895, 308] width 20 height 29
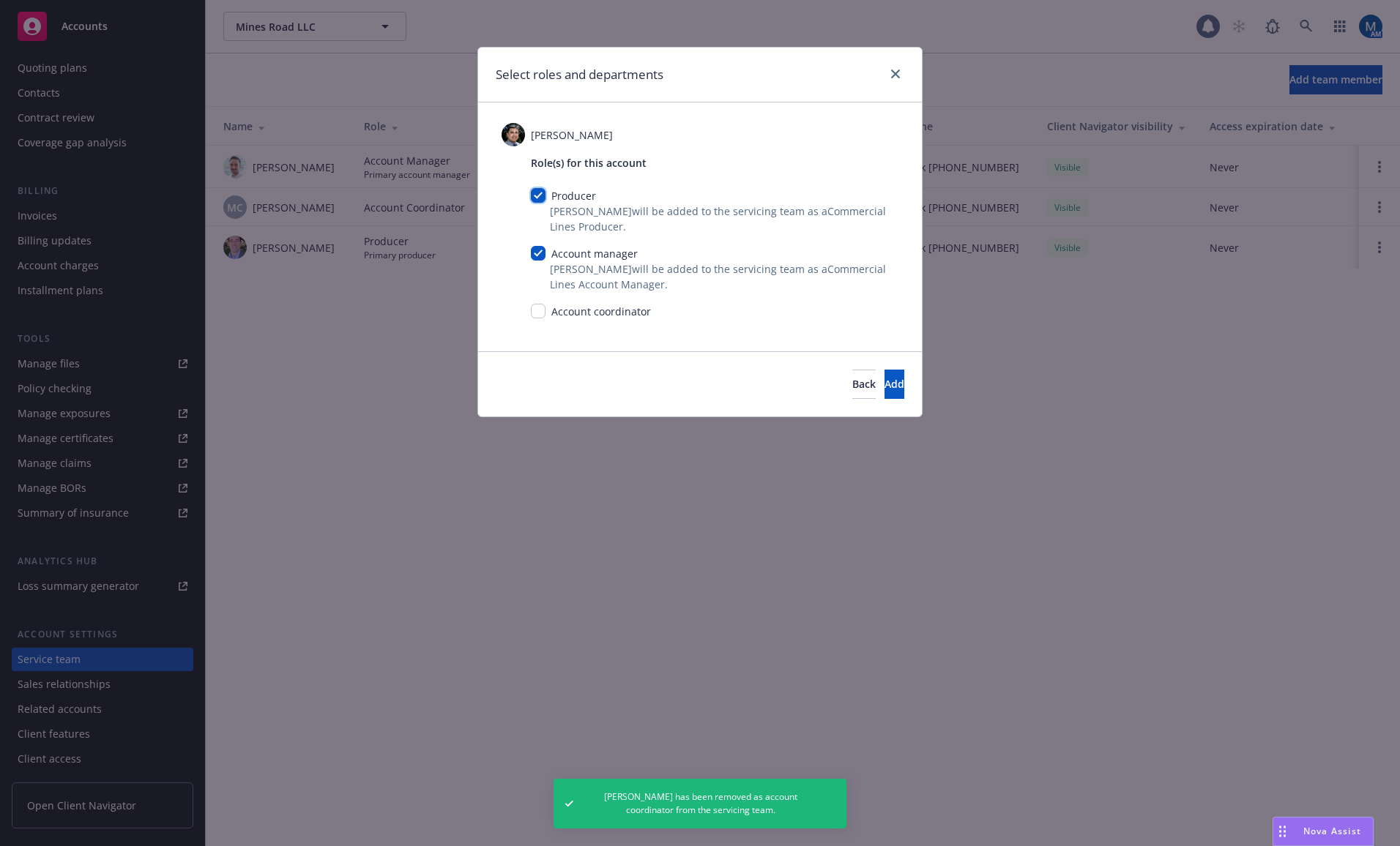
click at [537, 191] on input "checkbox" at bounding box center [539, 196] width 15 height 15
checkbox input "false"
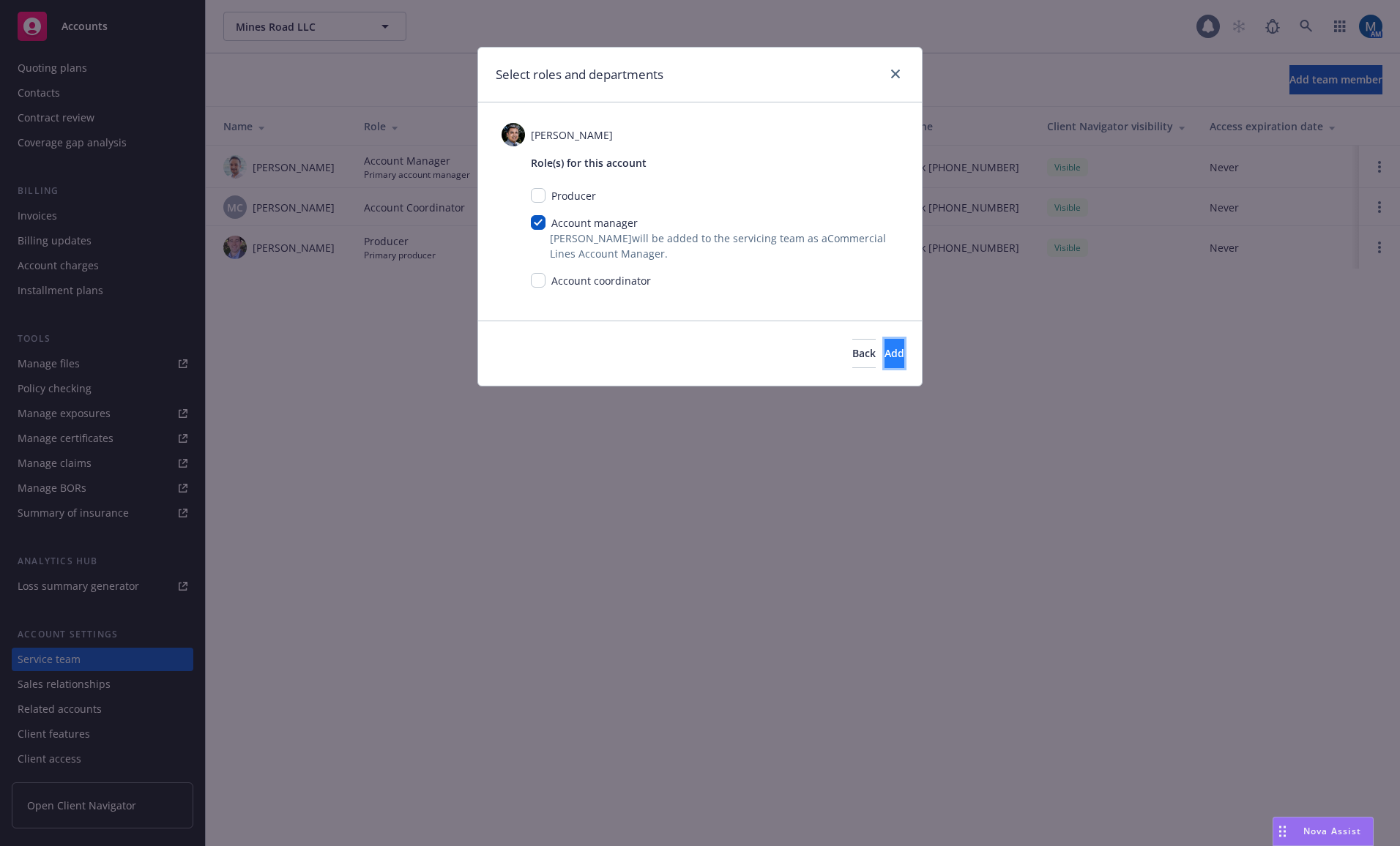
click at [885, 348] on button "Add" at bounding box center [895, 353] width 20 height 29
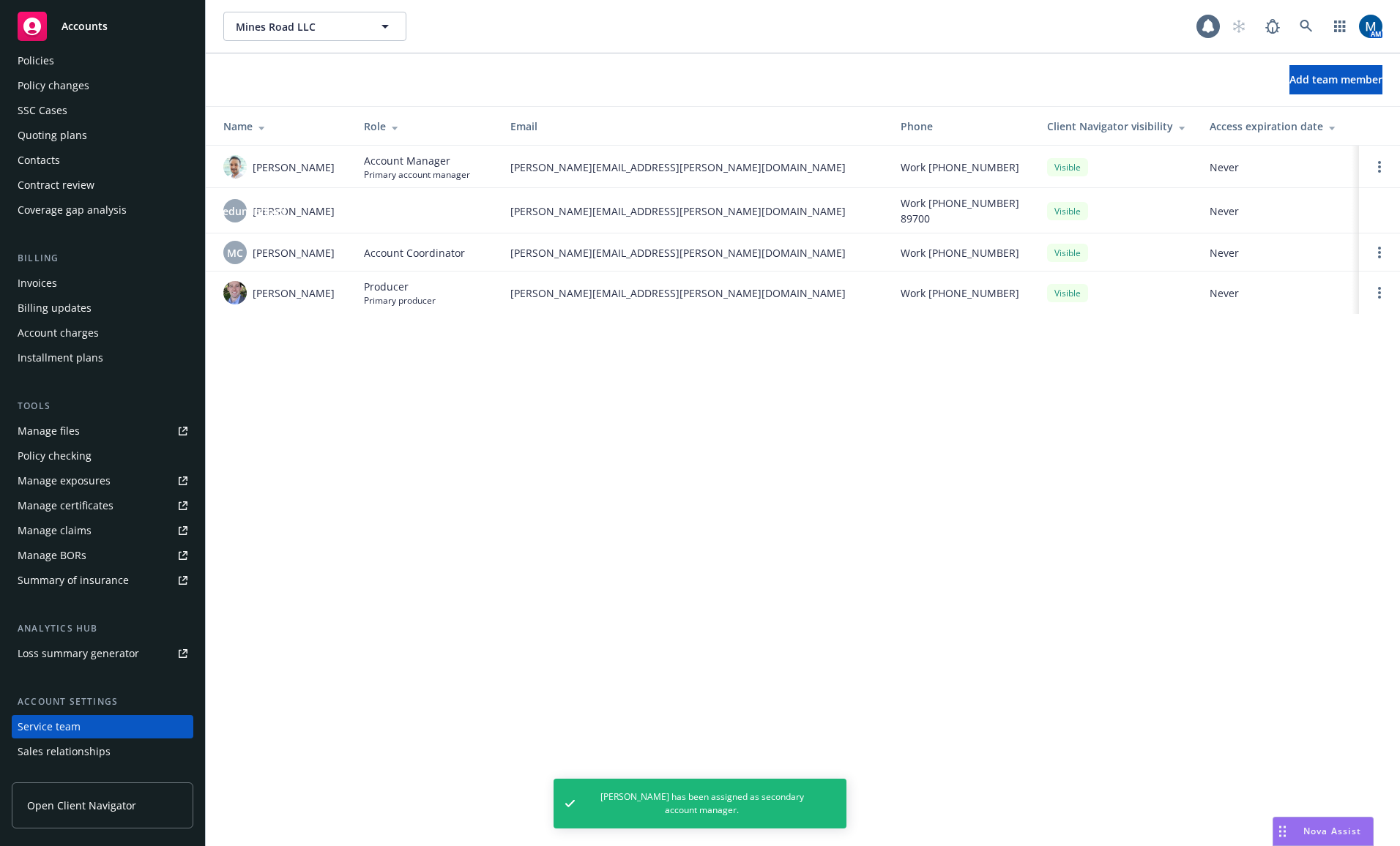
scroll to position [0, 0]
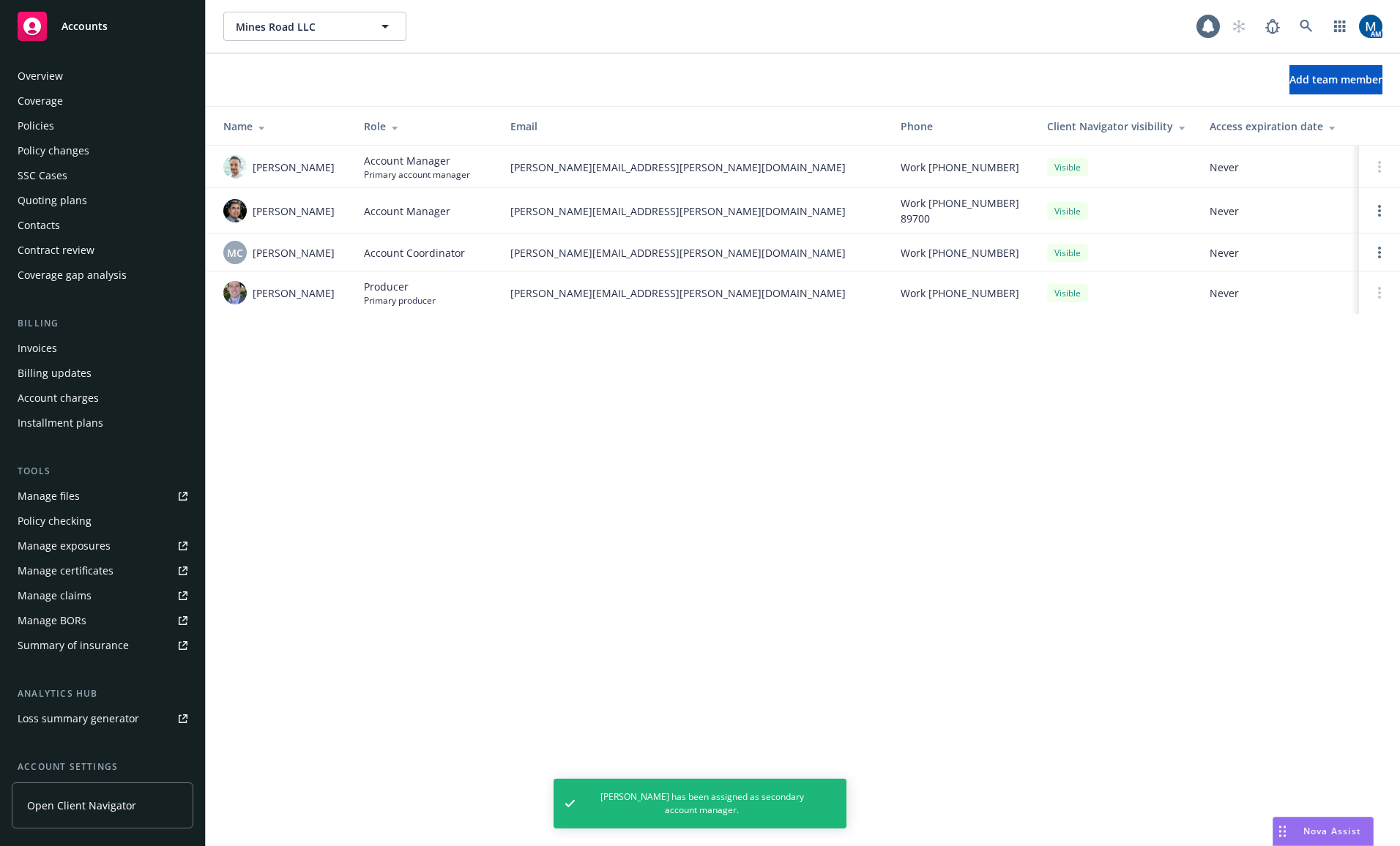
click at [71, 132] on div "Policies" at bounding box center [102, 126] width 170 height 23
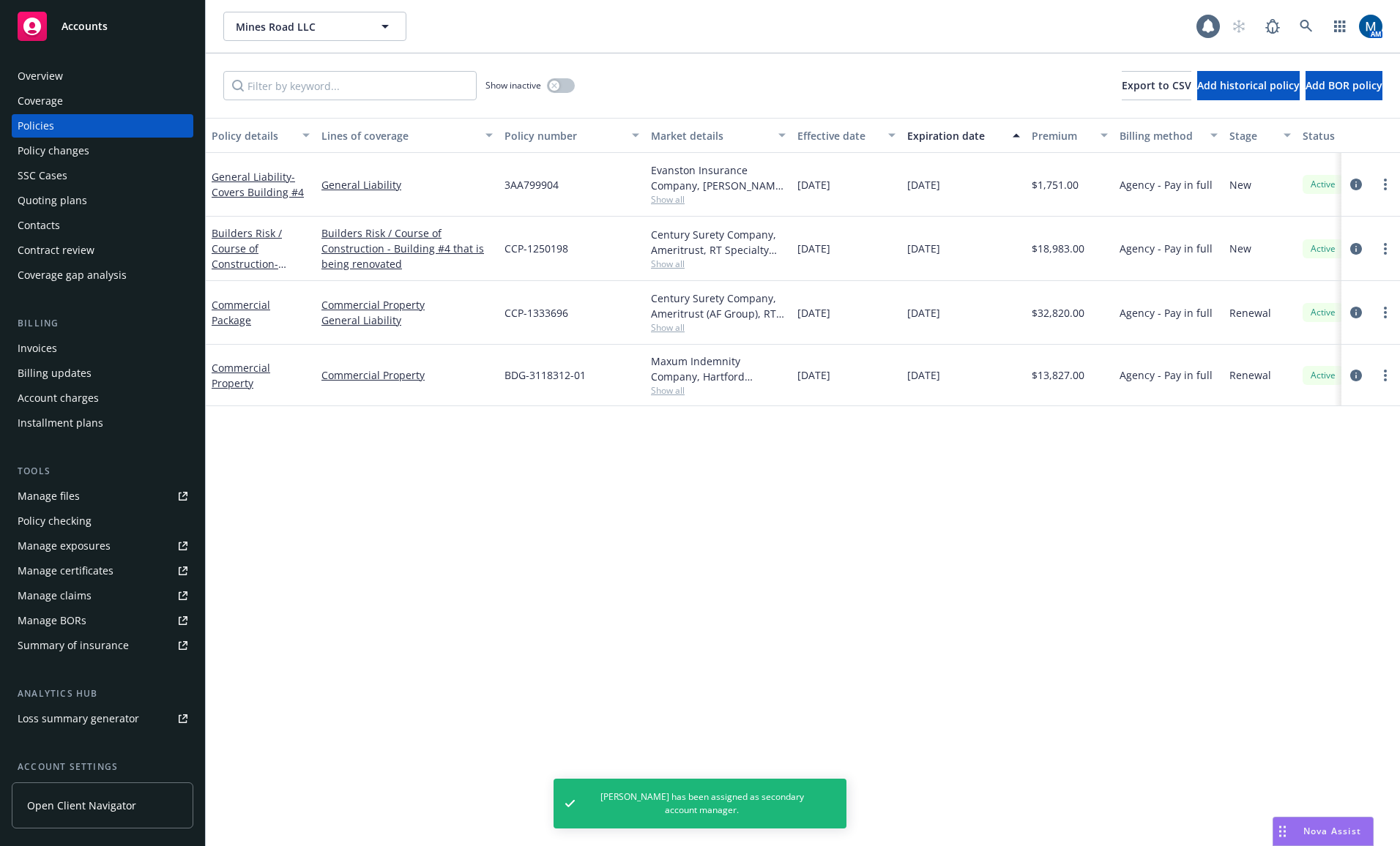
scroll to position [0, 219]
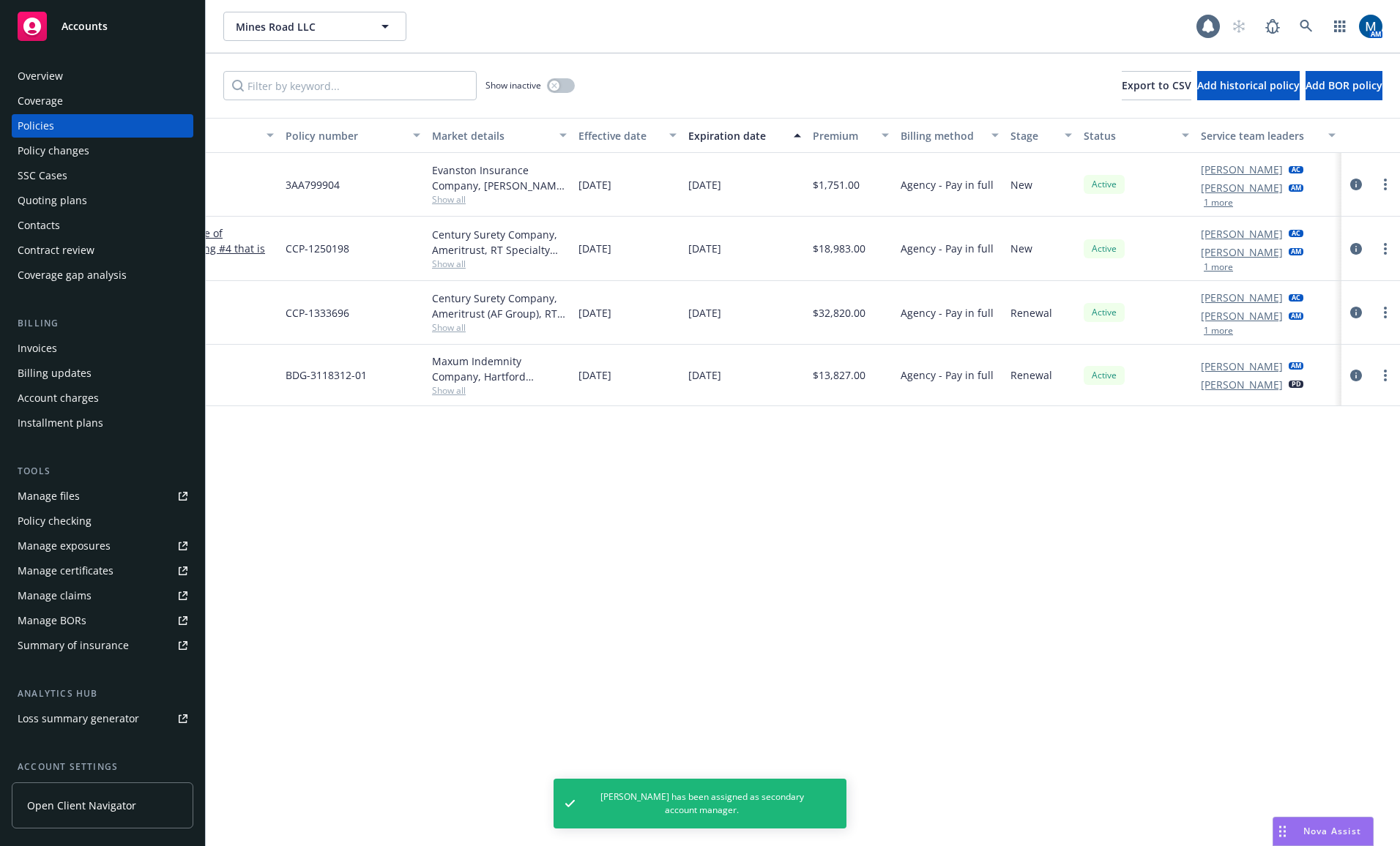
drag, startPoint x: 1080, startPoint y: 541, endPoint x: 1311, endPoint y: 550, distance: 231.2
click at [1223, 331] on button "1 more" at bounding box center [1217, 331] width 29 height 9
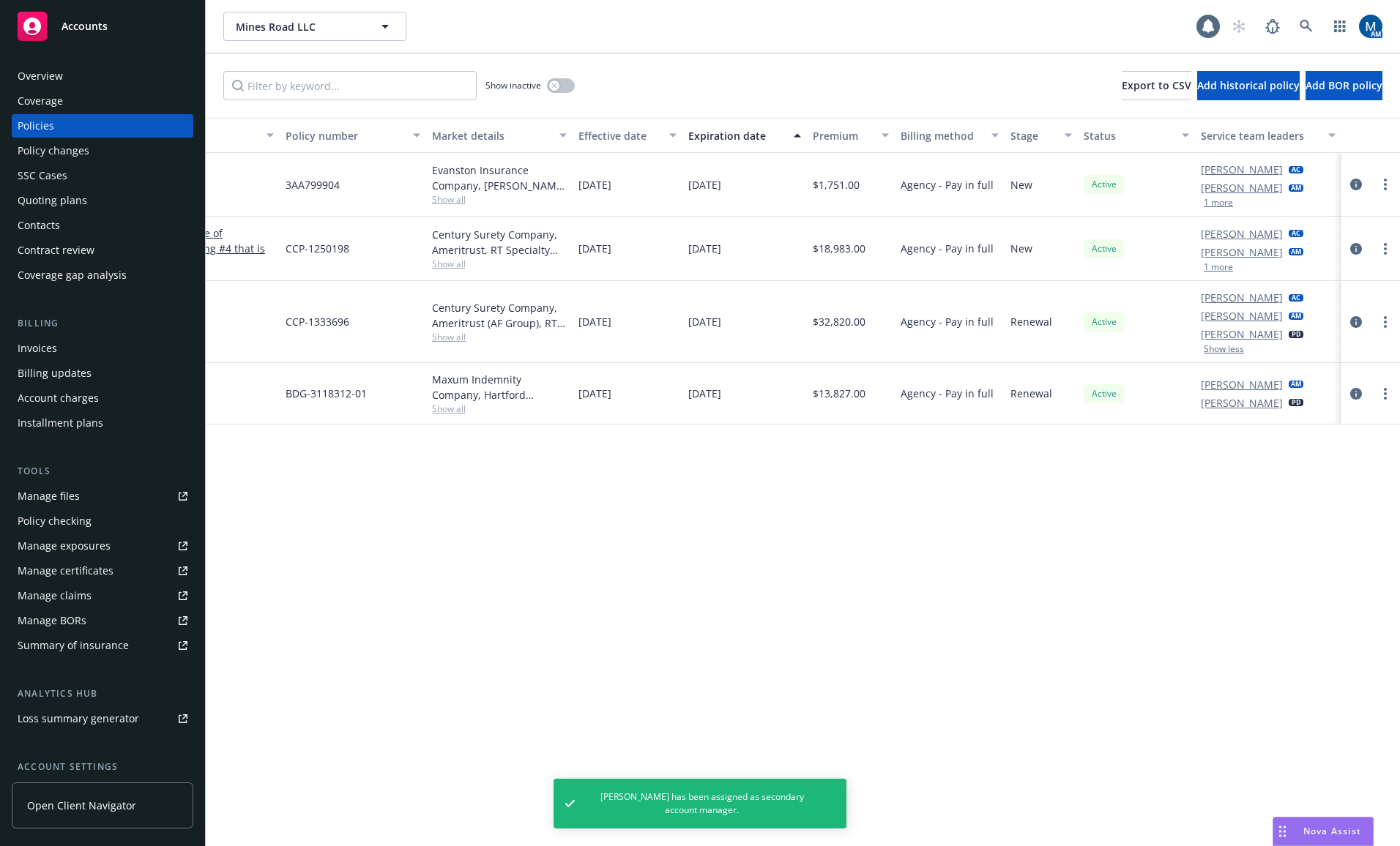
click at [998, 557] on div "Policy details Lines of coverage Policy number Market details Effective date Ex…" at bounding box center [802, 482] width 1194 height 728
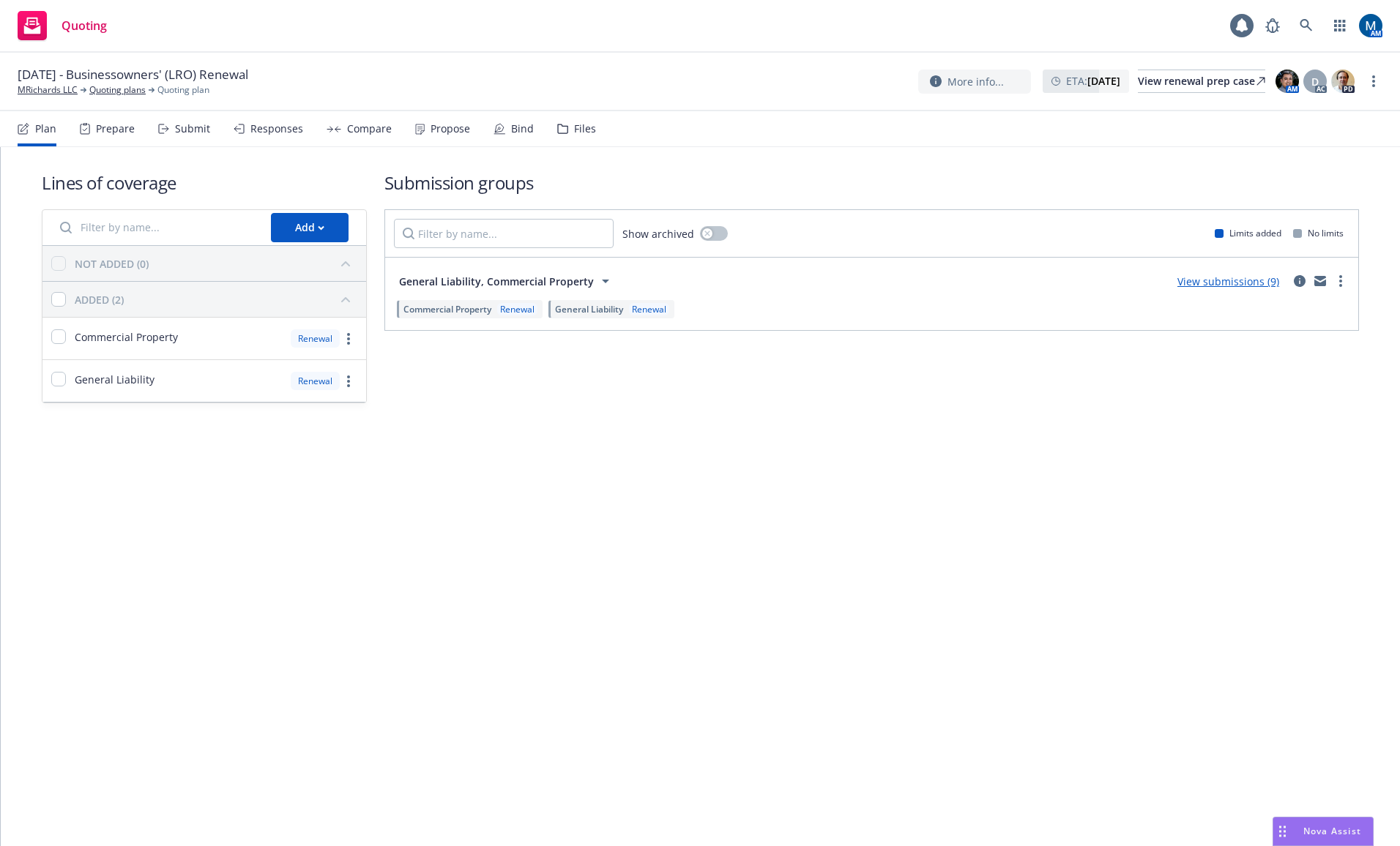
click at [205, 129] on div "Submit" at bounding box center [193, 129] width 35 height 12
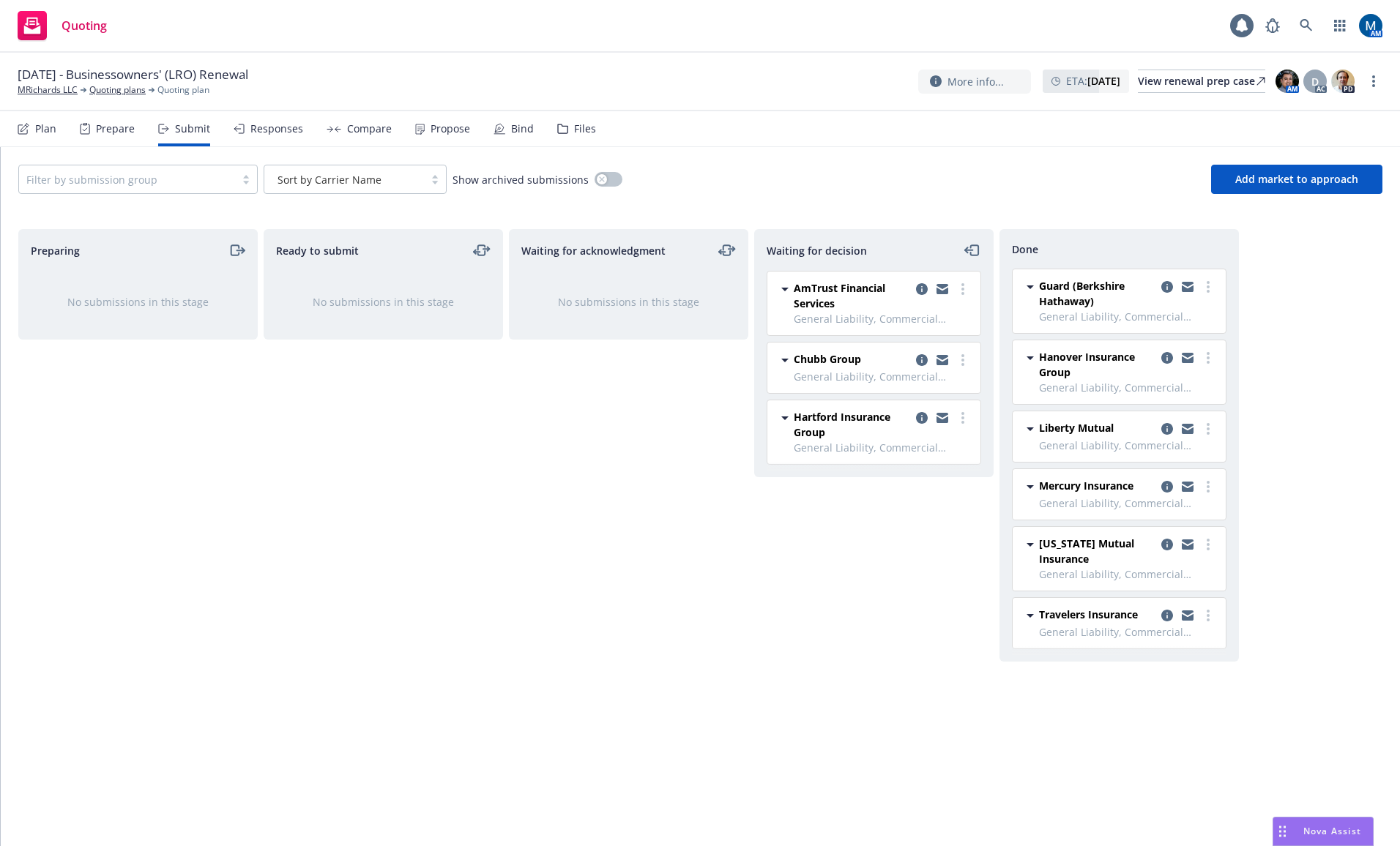
drag, startPoint x: 589, startPoint y: 628, endPoint x: 607, endPoint y: 619, distance: 20.1
click at [589, 628] on div "Waiting for acknowledgment No submissions in this stage" at bounding box center [628, 522] width 240 height 586
drag, startPoint x: 401, startPoint y: 505, endPoint x: 422, endPoint y: 499, distance: 21.8
click at [405, 504] on div "Ready to submit No submissions in this stage" at bounding box center [383, 522] width 240 height 586
click at [960, 420] on link "more" at bounding box center [963, 417] width 17 height 17
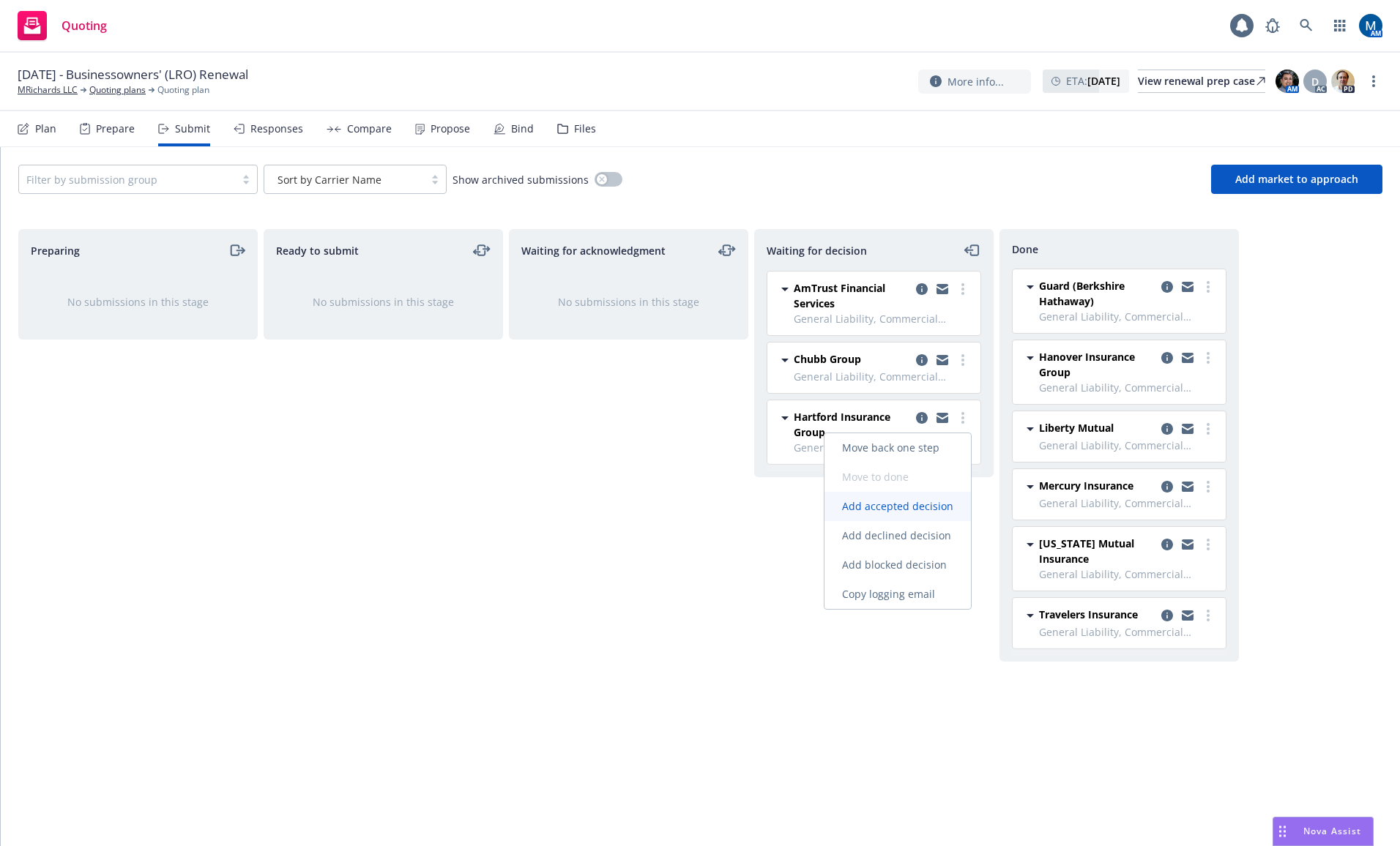
click at [940, 504] on span "Add accepted decision" at bounding box center [897, 506] width 146 height 14
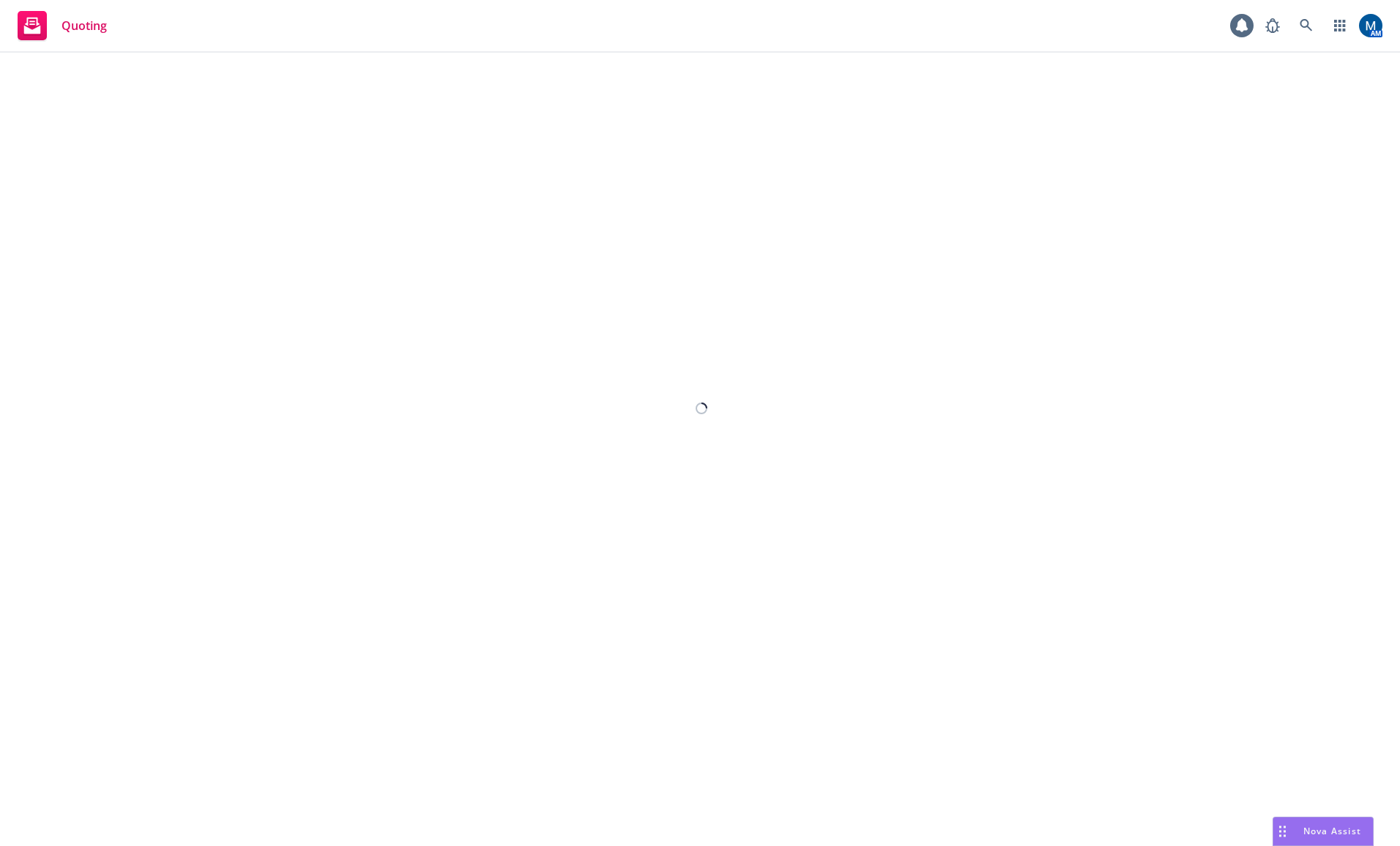
select select "12"
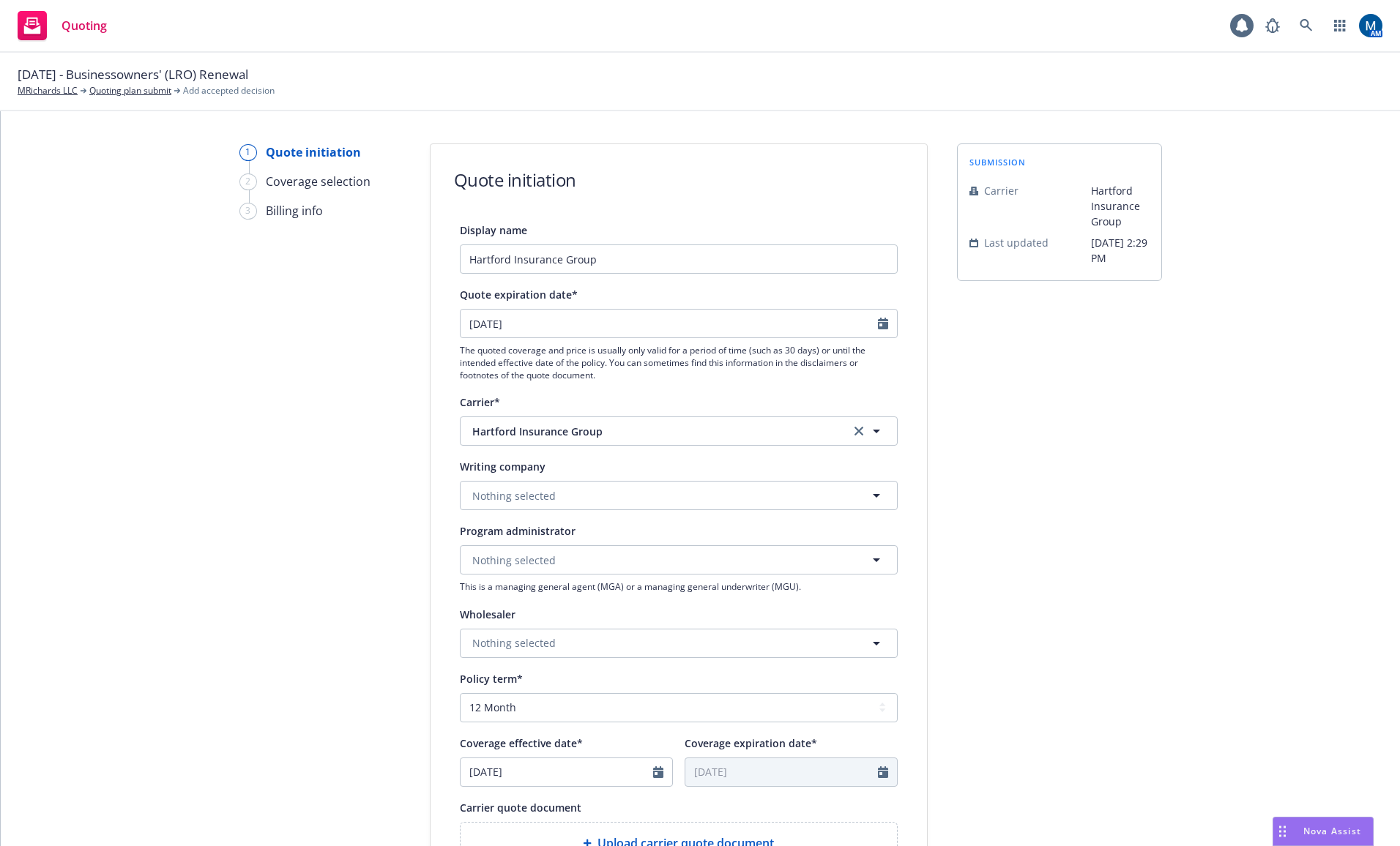
scroll to position [73, 0]
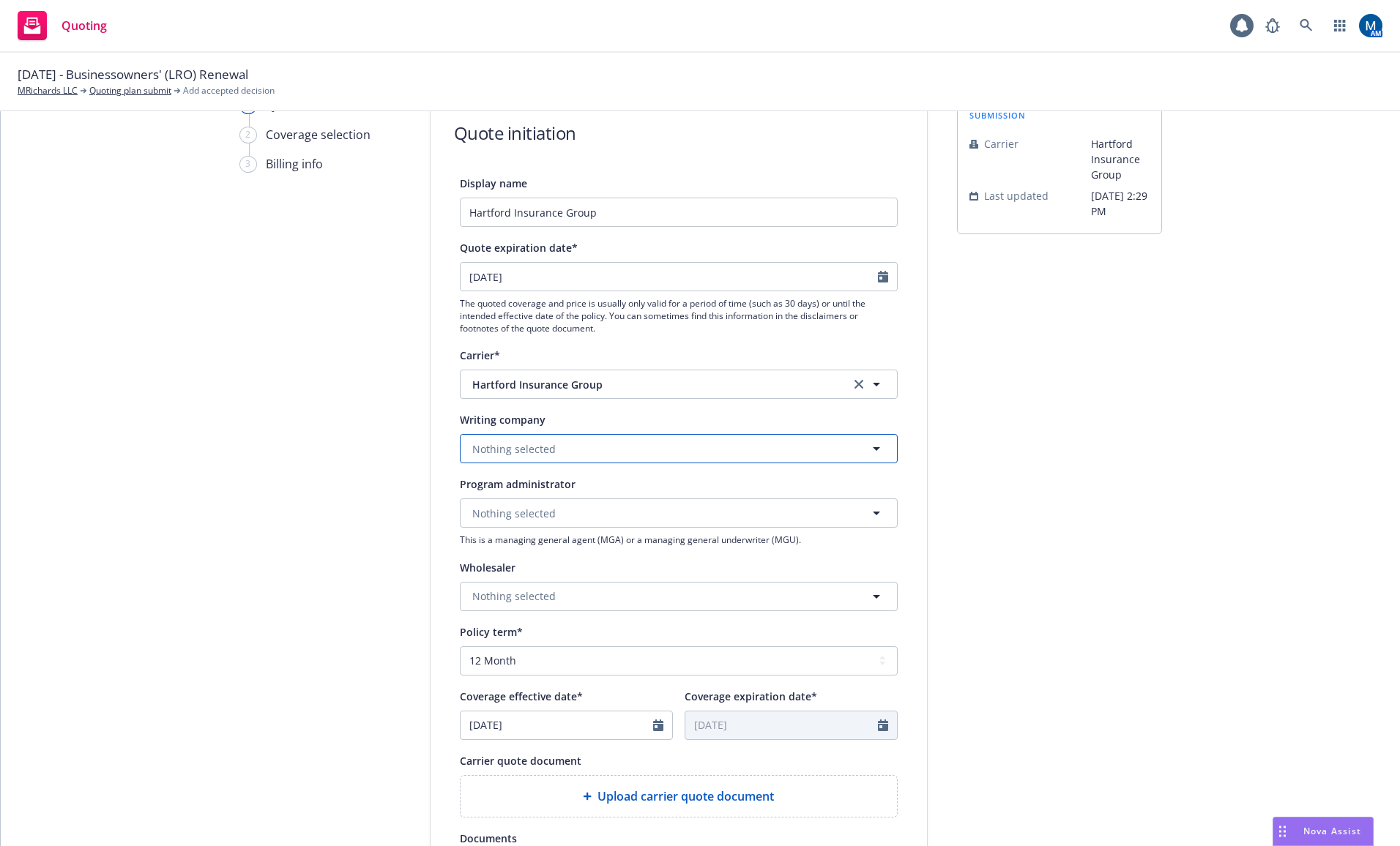
click at [526, 449] on span "Nothing selected" at bounding box center [514, 449] width 84 height 16
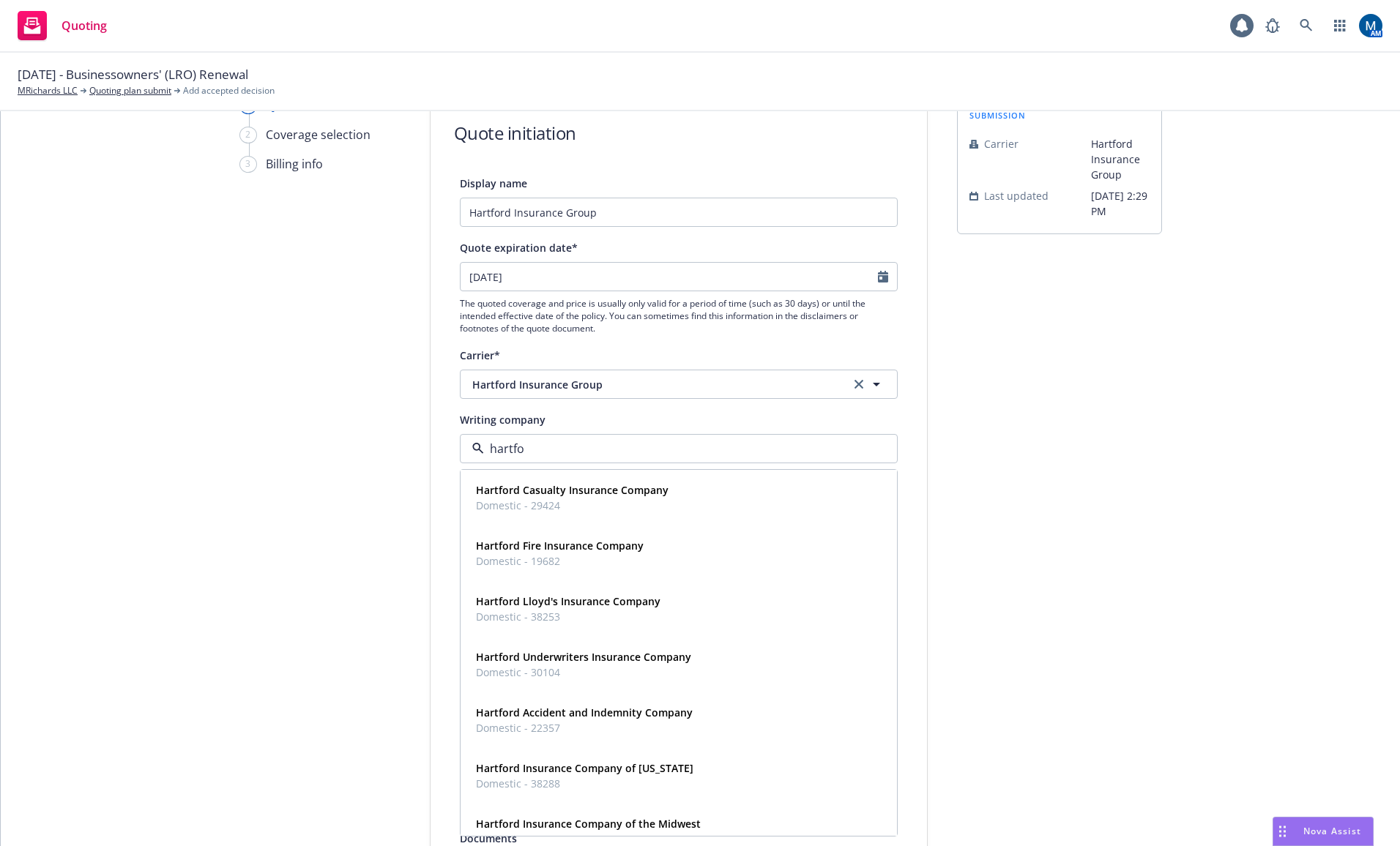
type input "hartfor"
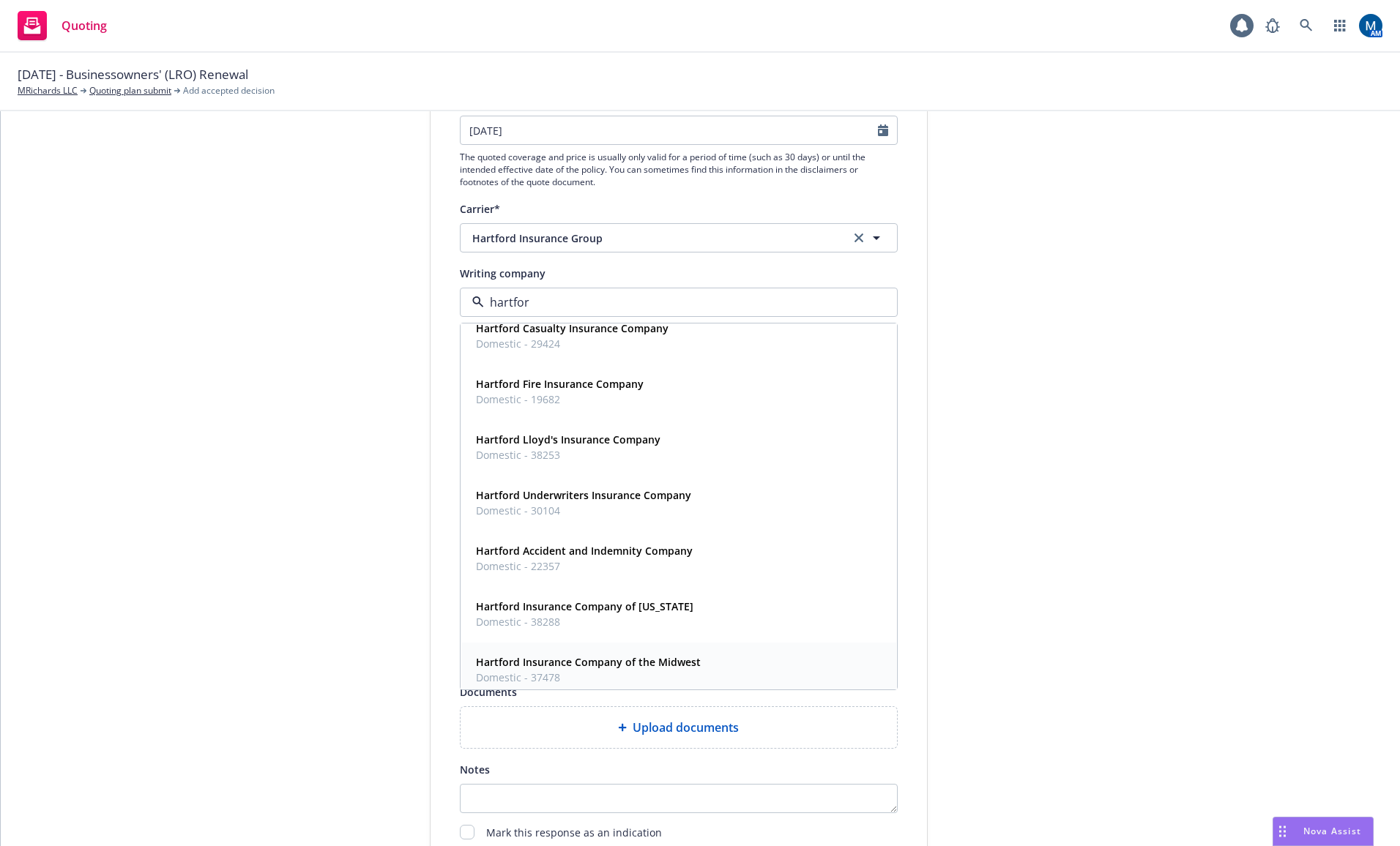
scroll to position [0, 0]
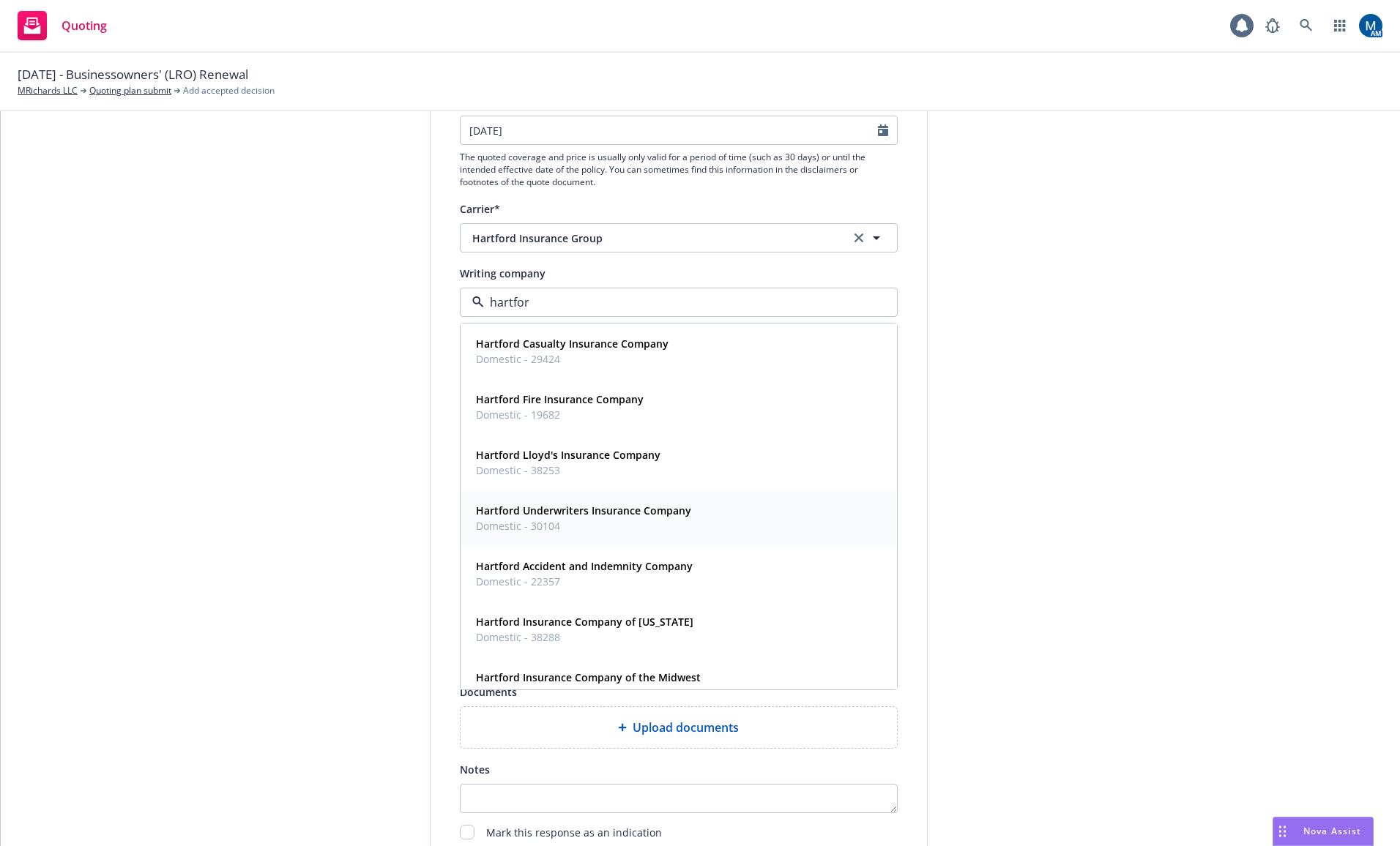
click at [609, 523] on span "Domestic - 30104" at bounding box center [583, 526] width 215 height 16
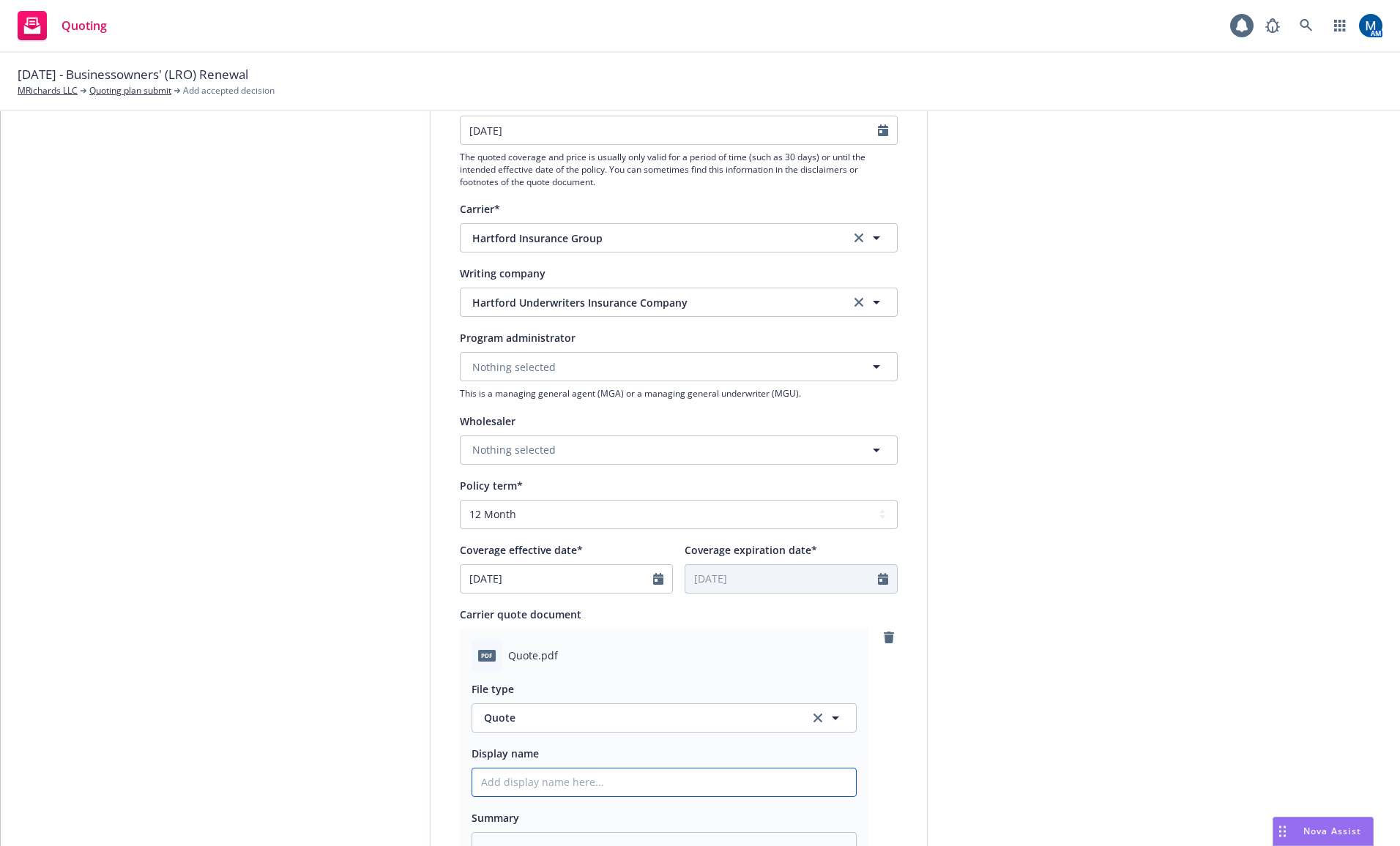
click at [569, 776] on input "Display name" at bounding box center [664, 782] width 383 height 28
type textarea "x"
type input "2"
type textarea "x"
type input "25"
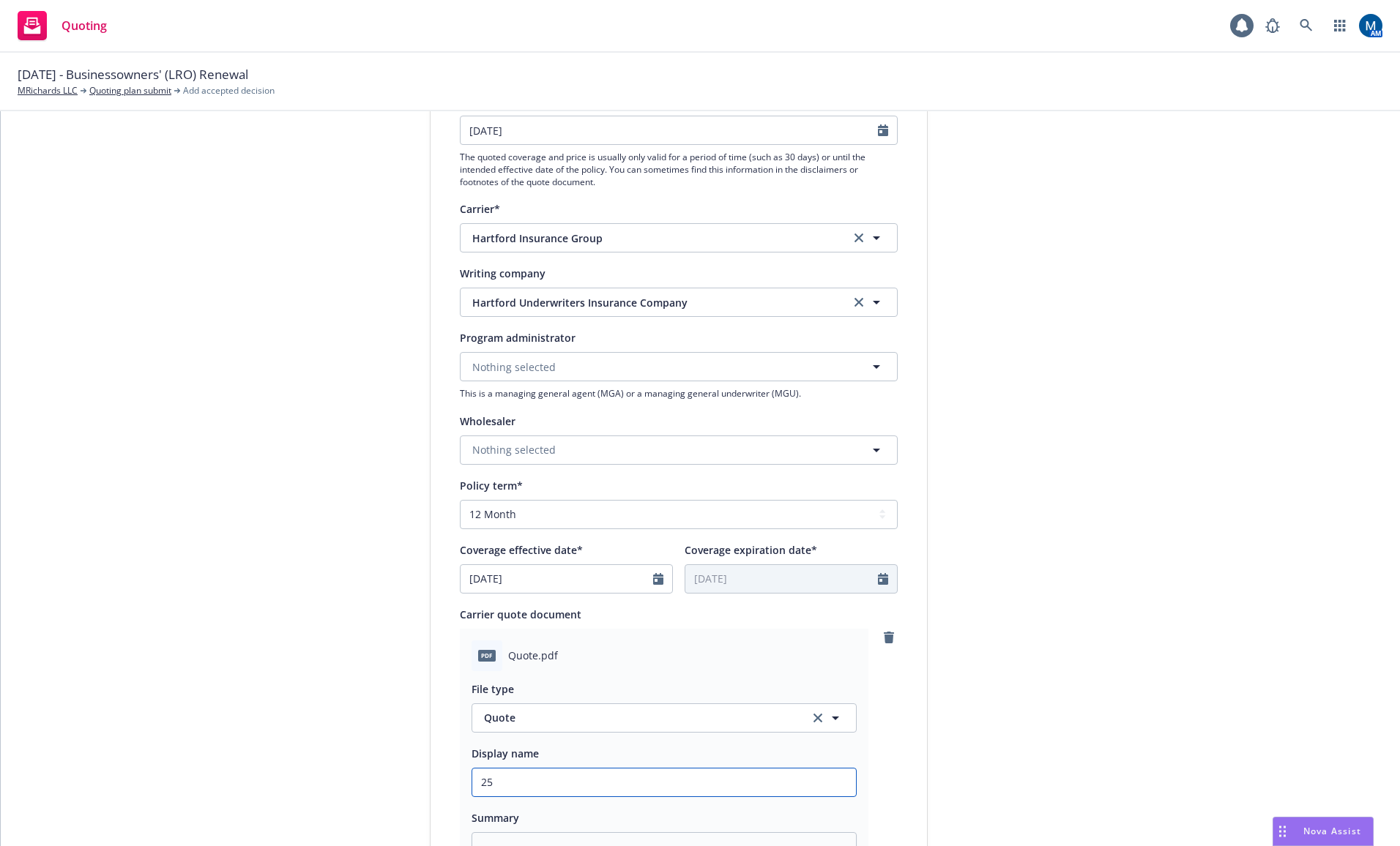
type textarea "x"
type input "25-"
type textarea "x"
type input "25-2"
type textarea "x"
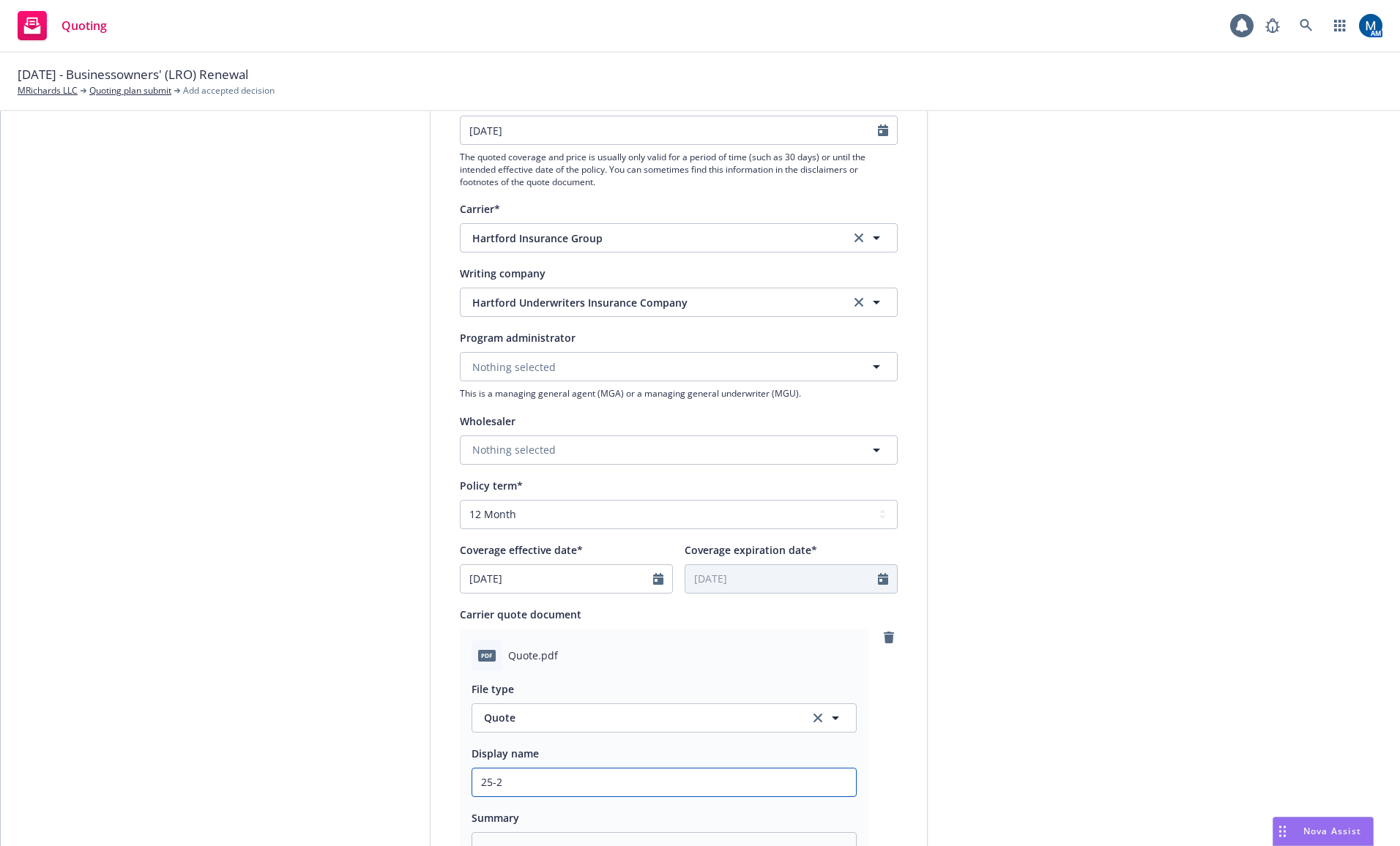
type input "25-26"
type textarea "x"
type input "25-26"
type textarea "x"
type input "25-26 B"
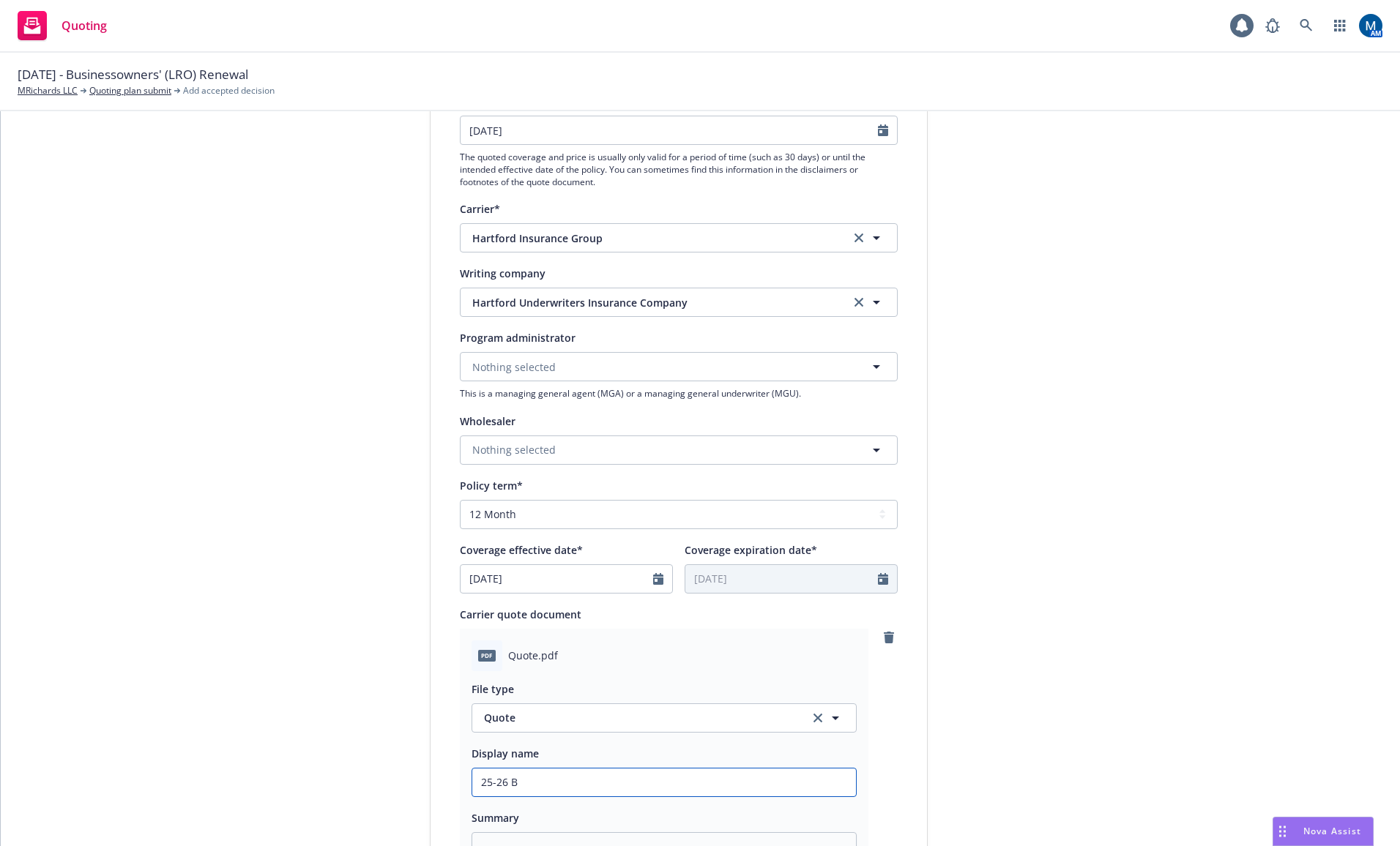
type textarea "x"
type input "25-26 BO"
type textarea "x"
type input "25-26 BOP"
type textarea "x"
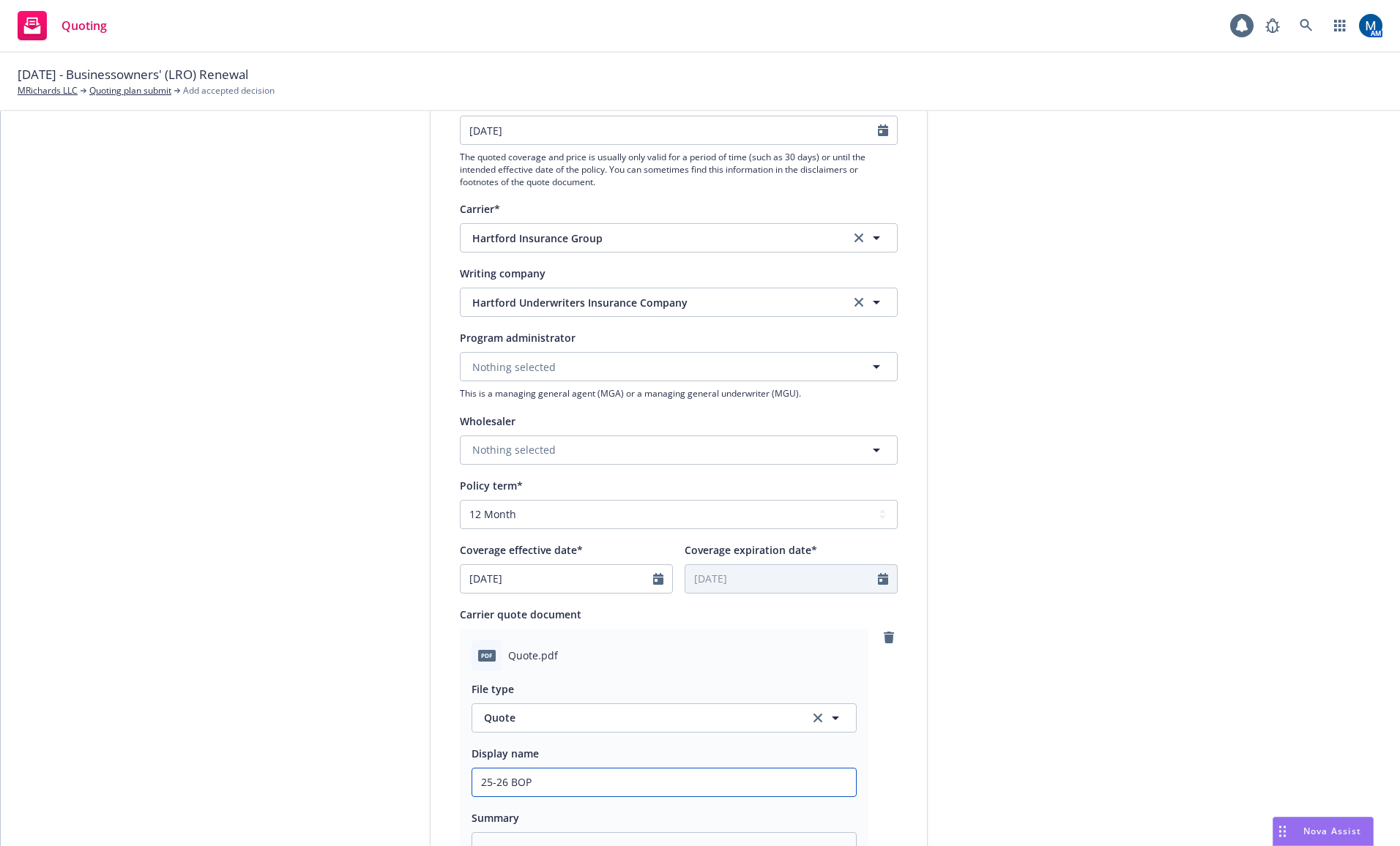
type input "25-26 BOP"
type textarea "x"
type input "25-26 BOP Q"
type textarea "x"
type input "25-26 BOP Qu"
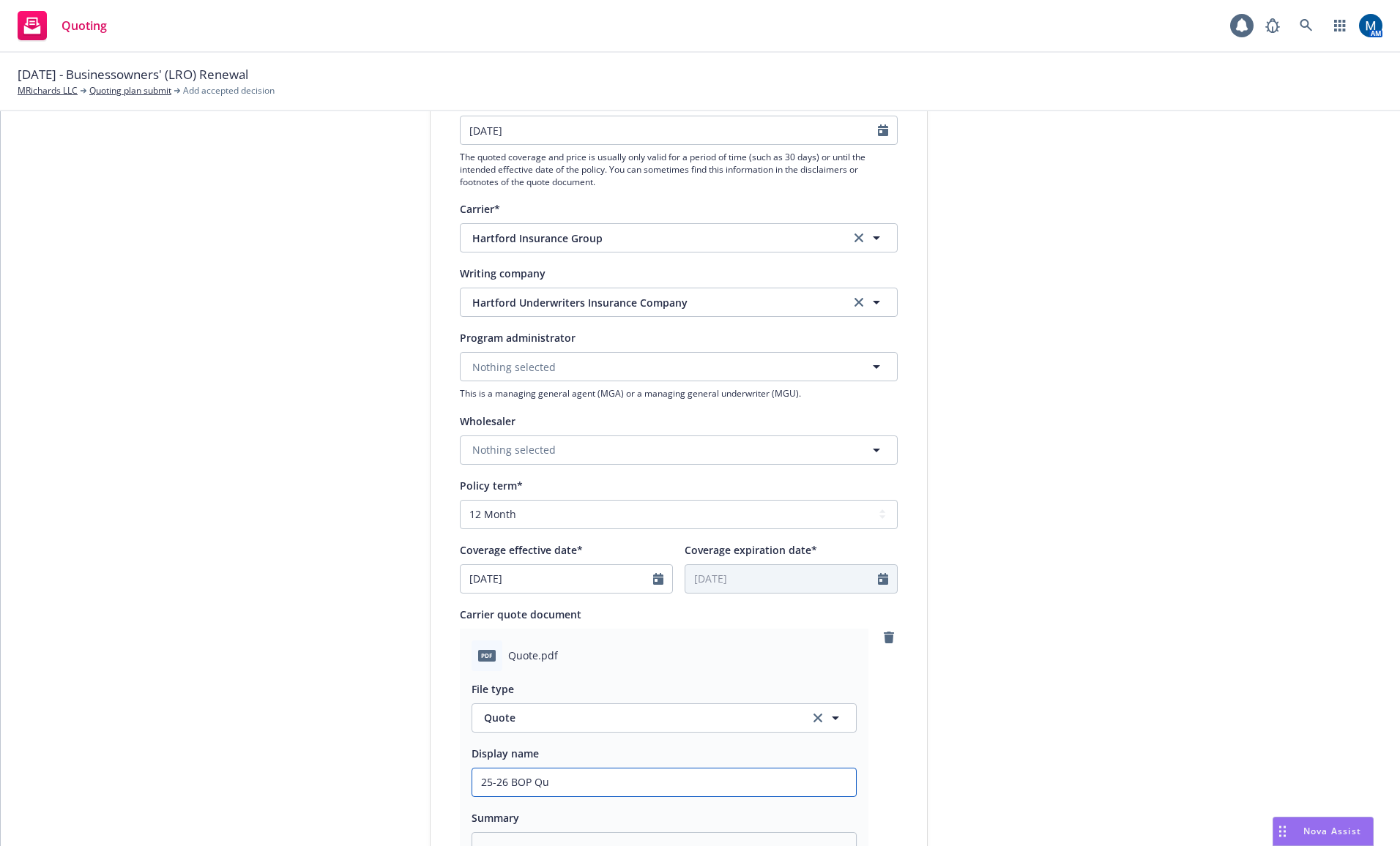
type textarea "x"
type input "25-26 BOP Quo"
type textarea "x"
type input "25-26 BOP Quot"
type textarea "x"
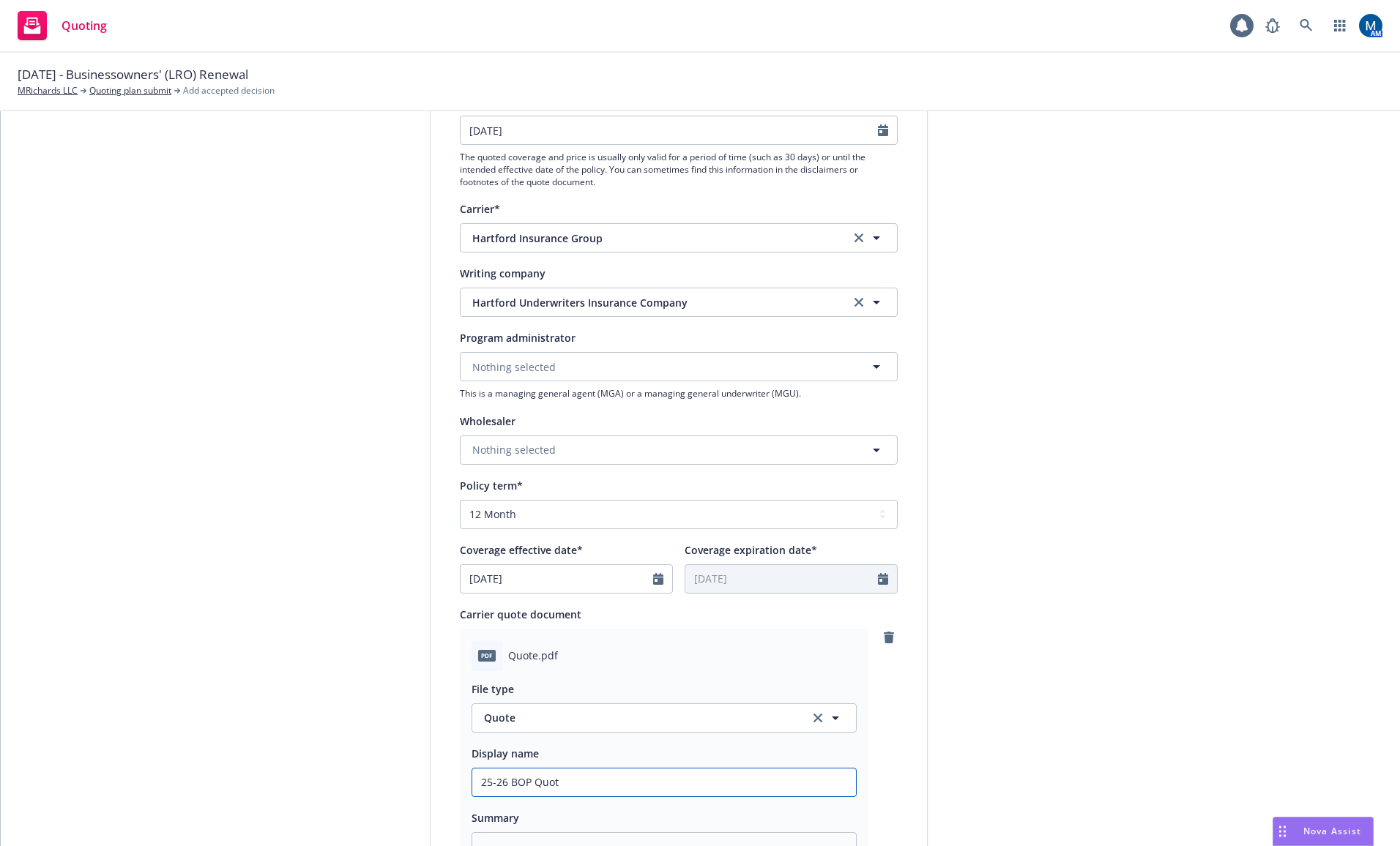
type input "25-26 BOP Quote"
type textarea "x"
type input "25-26 BOP Quote,"
type textarea "x"
type input "25-26 BOP Quote,"
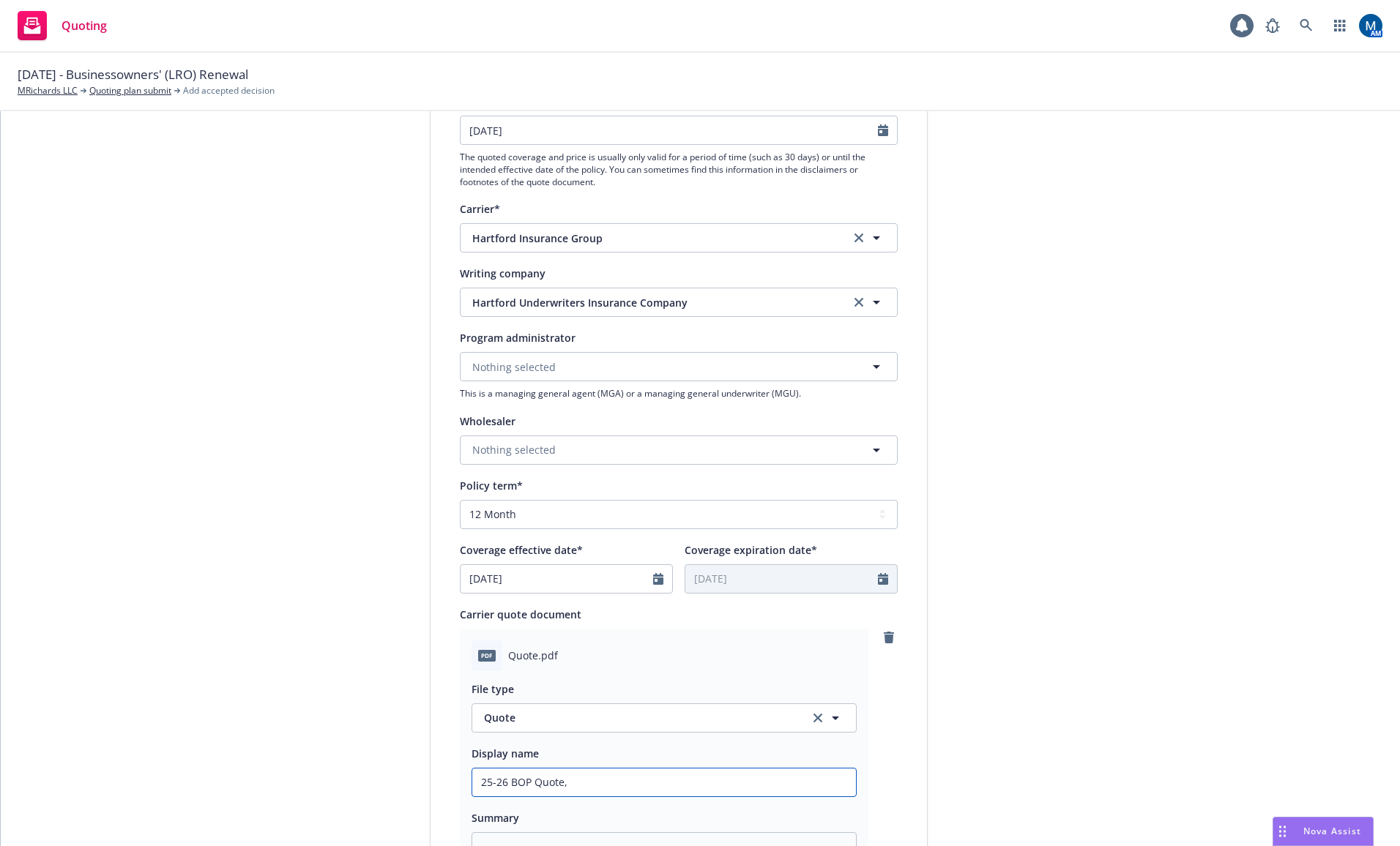
type textarea "x"
type input "25-26 BOP Quote, P"
type textarea "x"
type input "25-26 BOP Quote, Pr"
type textarea "x"
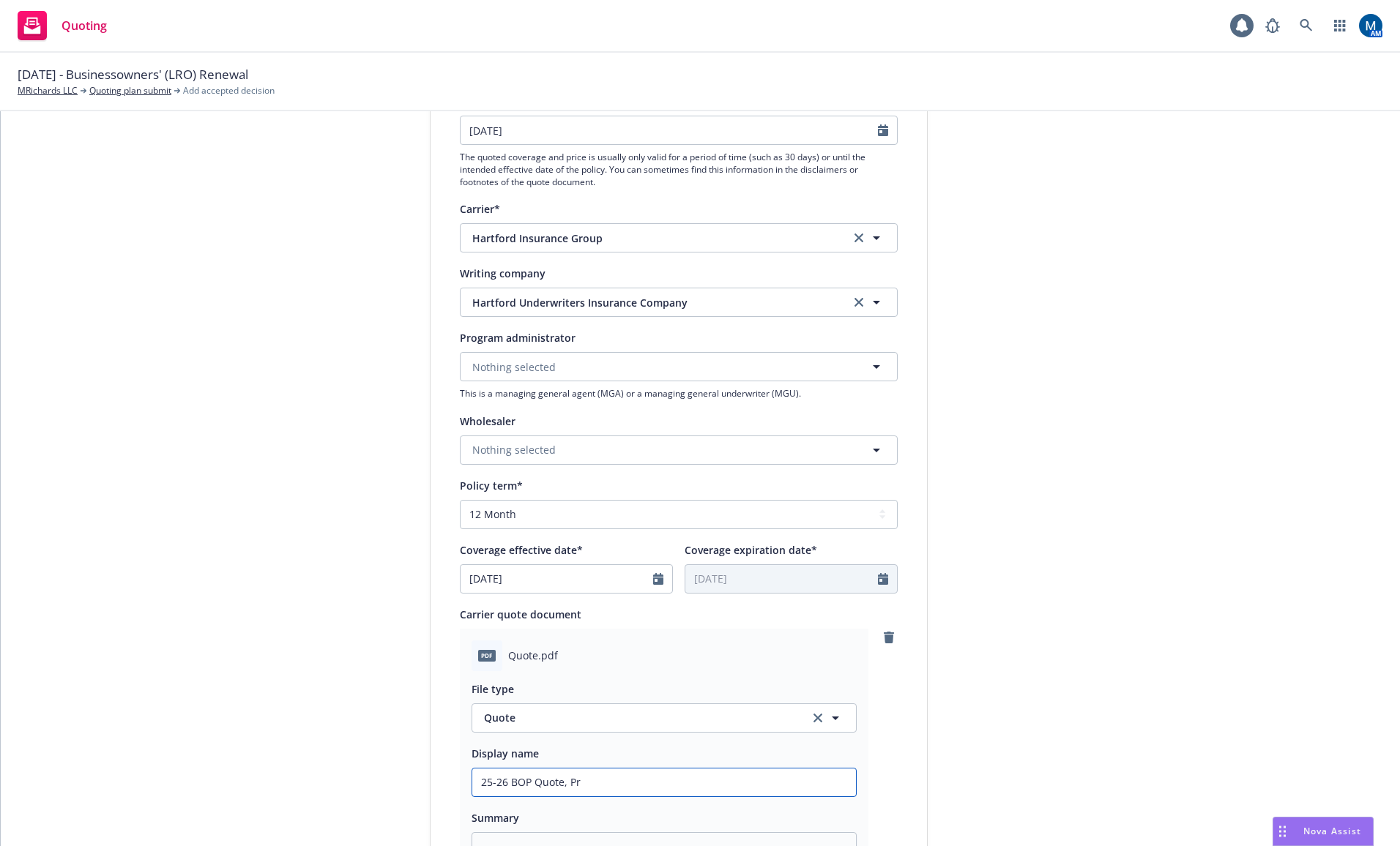
type input "25-26 BOP Quote, Pro"
type textarea "x"
type input "25-26 BOP Quote, Prop"
type textarea "x"
type input "25-26 BOP Quote, Propo"
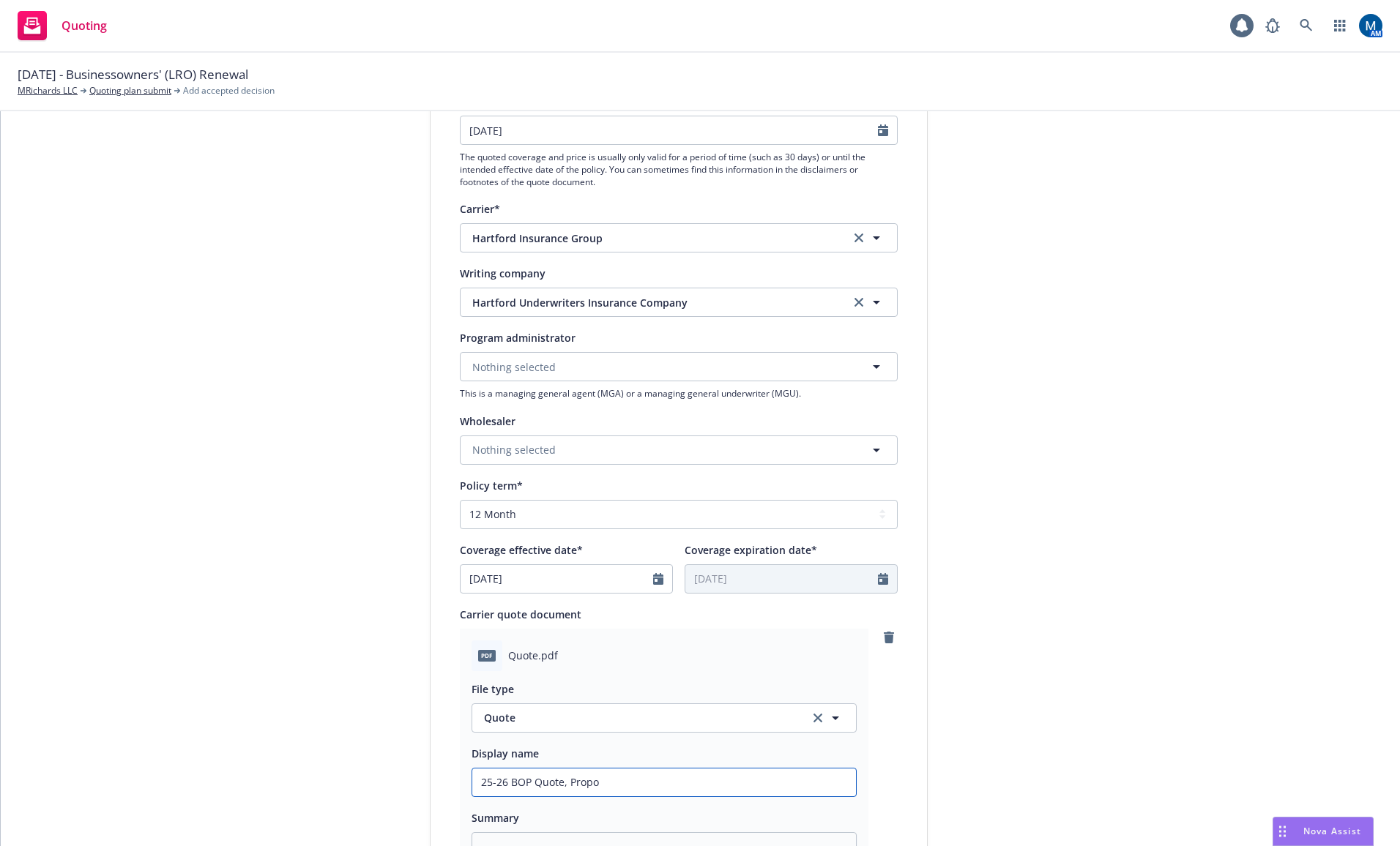
type textarea "x"
type input "25-26 BOP Quote, Propos"
type textarea "x"
type input "25-26 BOP Quote, Proposa"
type textarea "x"
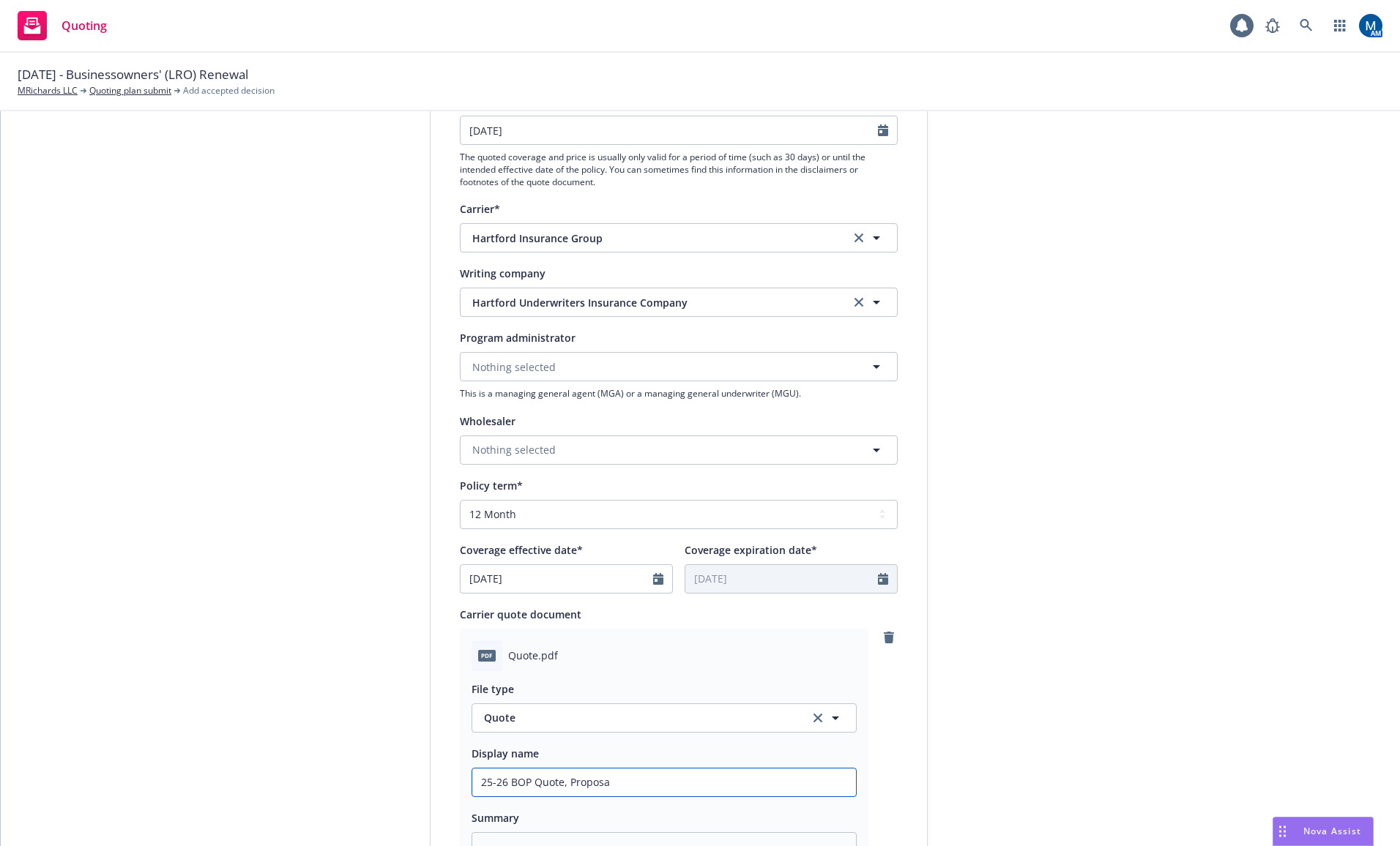
type input "25-26 BOP Quote, Proposal"
type textarea "x"
type input "25-26 BOP Quote, Proposal"
type textarea "x"
type input "25-26 BOP Quote, Proposal -"
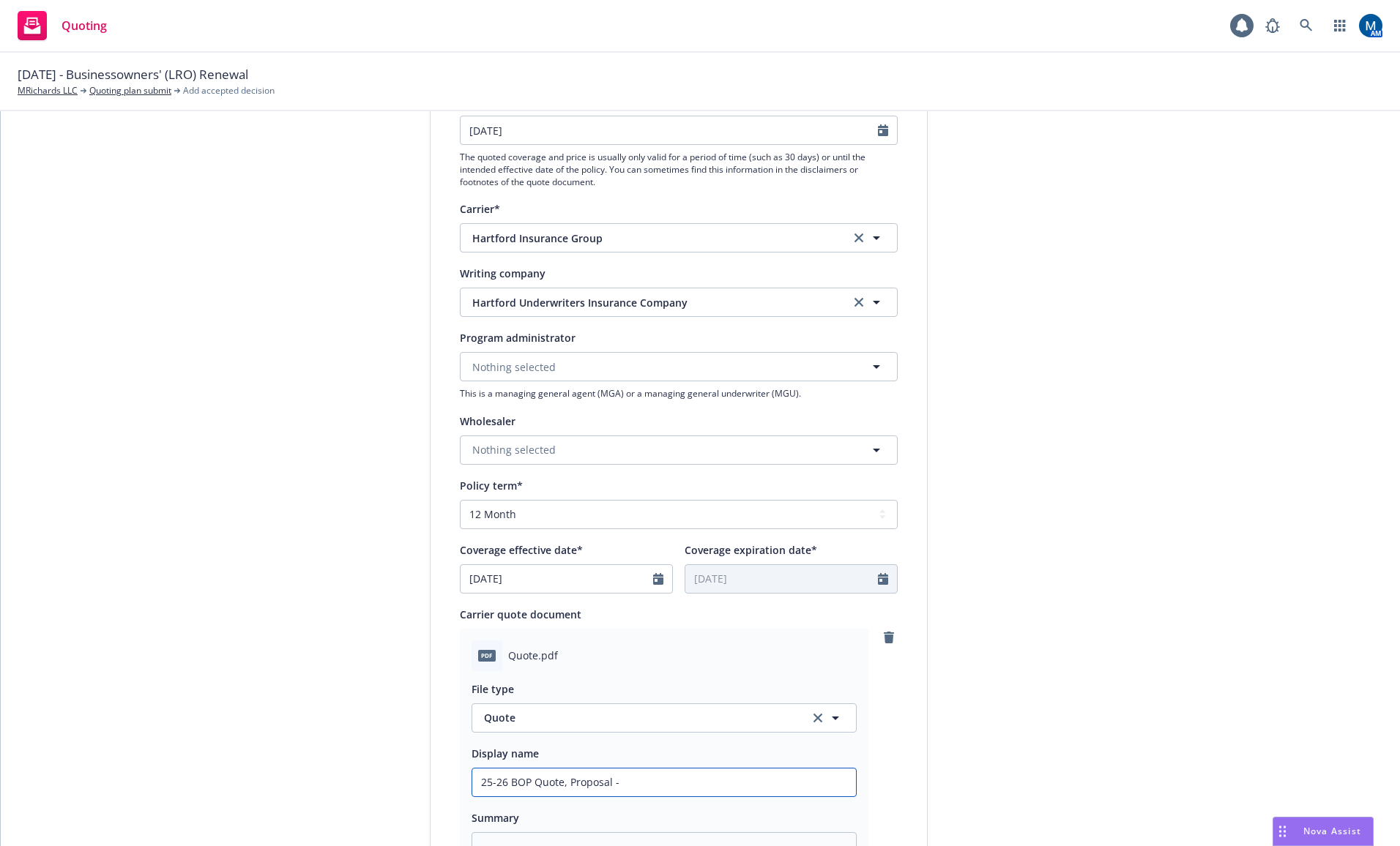
type textarea "x"
type input "25-26 BOP Quote, Proposal -"
type textarea "x"
type input "25-26 BOP Quote, Proposal - H"
type textarea "x"
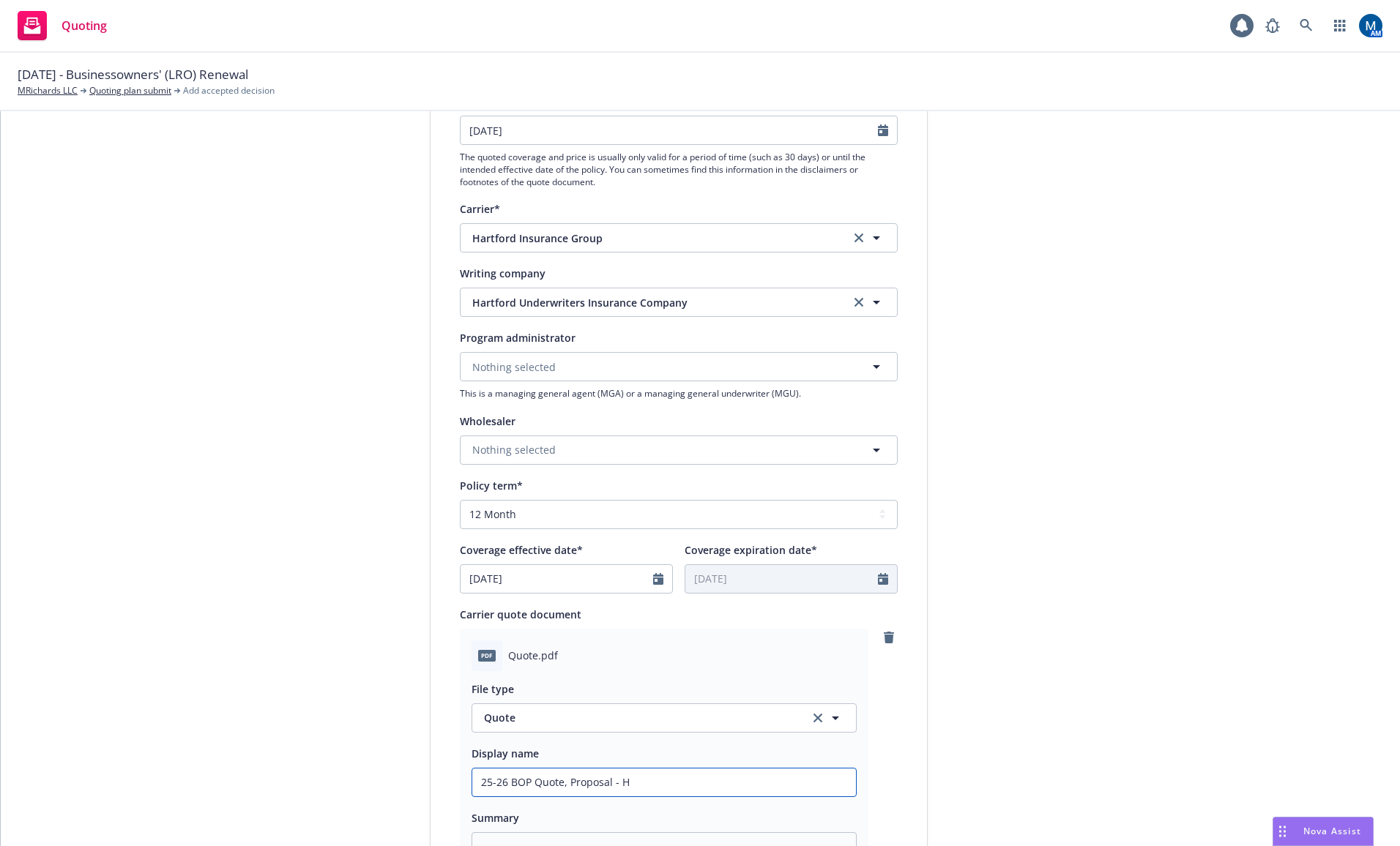
type input "25-26 BOP Quote, Proposal - Ha"
type textarea "x"
type input "25-26 BOP Quote, Proposal - Har"
type textarea "x"
type input "25-26 BOP Quote, Proposal - [PERSON_NAME]"
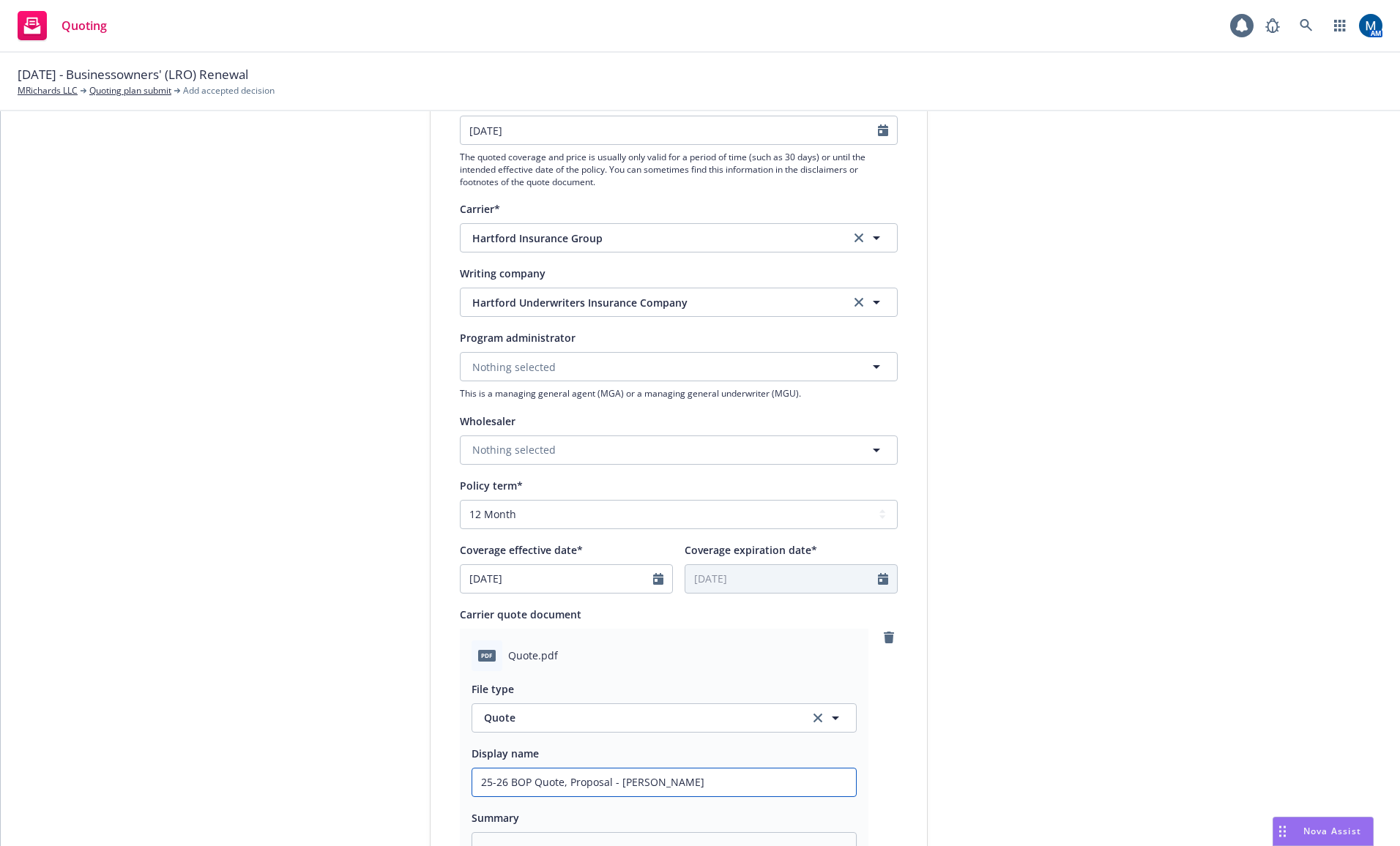
type textarea "x"
type input "25-26 BOP Quote, Proposal - Hartf"
type textarea "x"
type input "25-26 BOP Quote, Proposal - Hartfo"
type textarea "x"
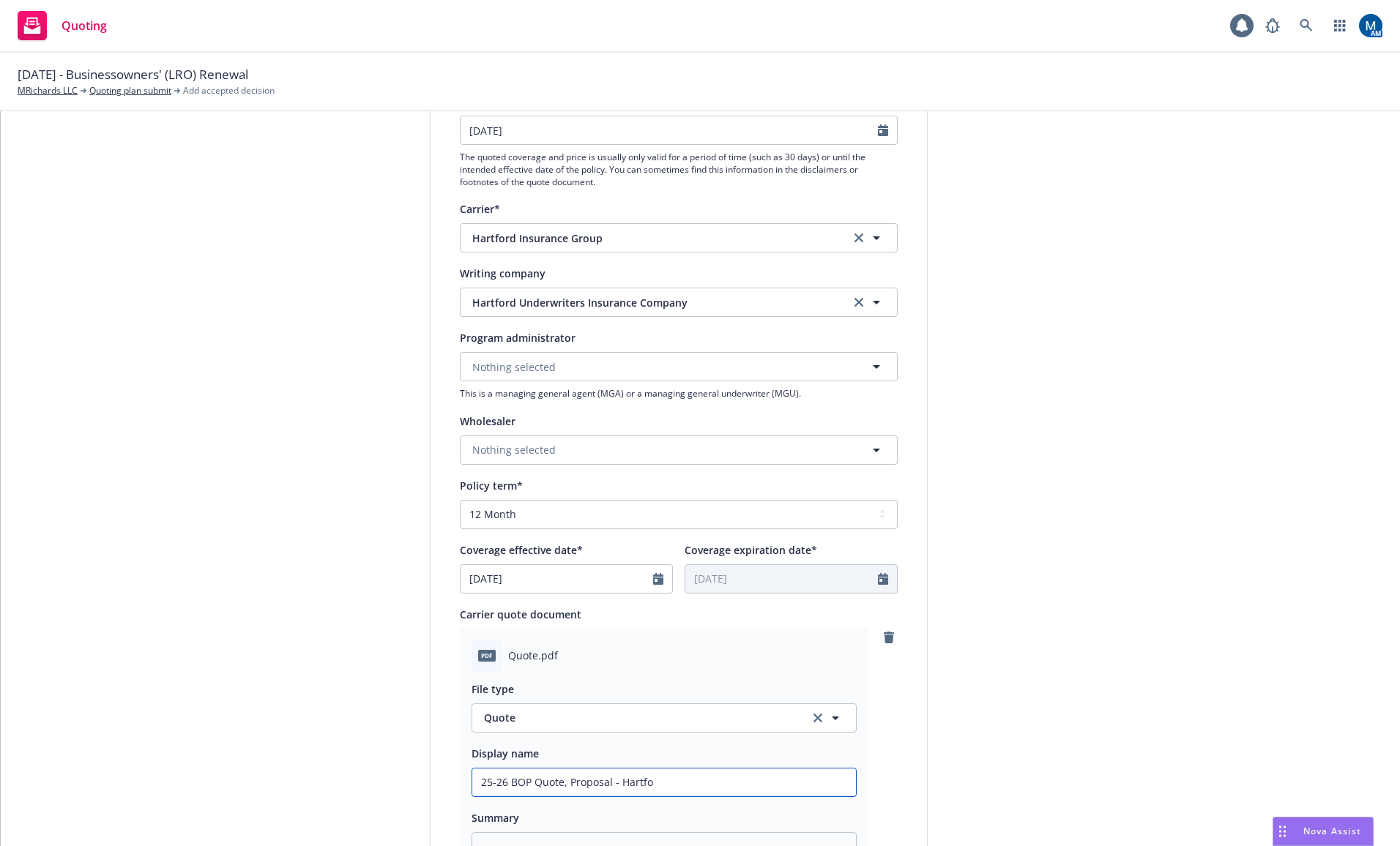
type input "25-26 BOP Quote, Proposal - Hartfor"
type textarea "x"
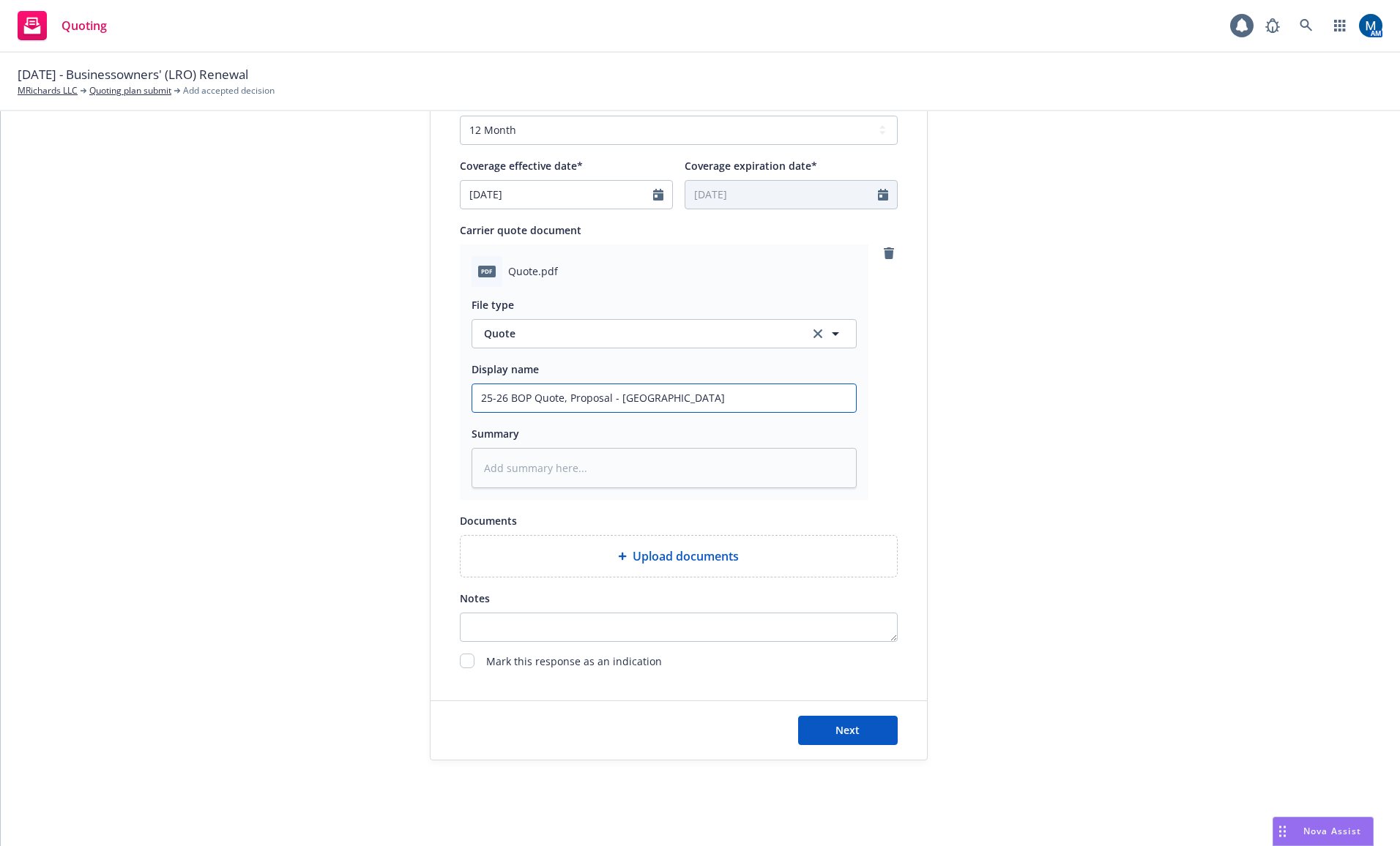
scroll to position [612, 0]
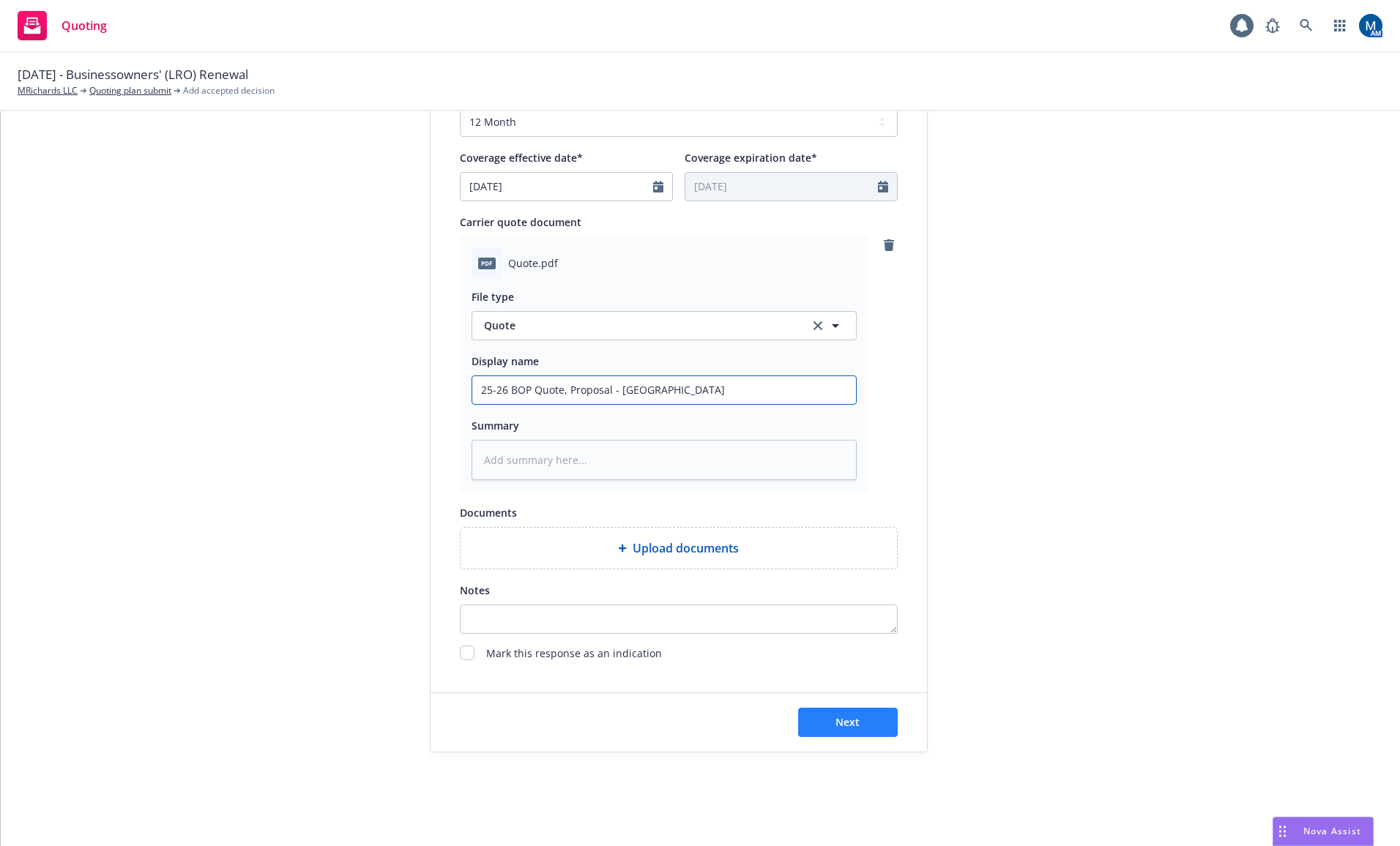
type input "25-26 BOP Quote, Proposal - [GEOGRAPHIC_DATA]"
click at [861, 722] on button "Next" at bounding box center [848, 722] width 100 height 29
type textarea "x"
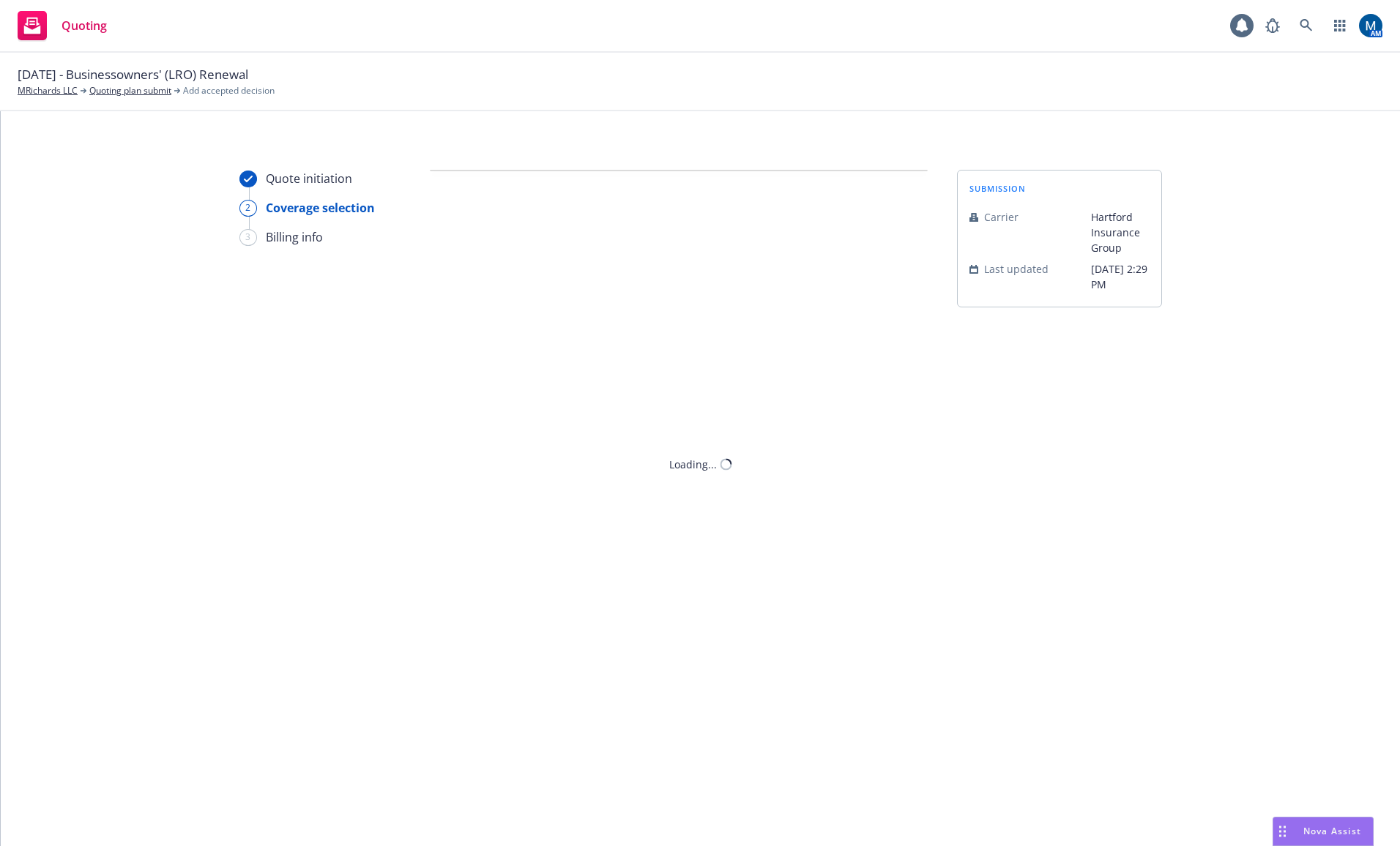
scroll to position [0, 0]
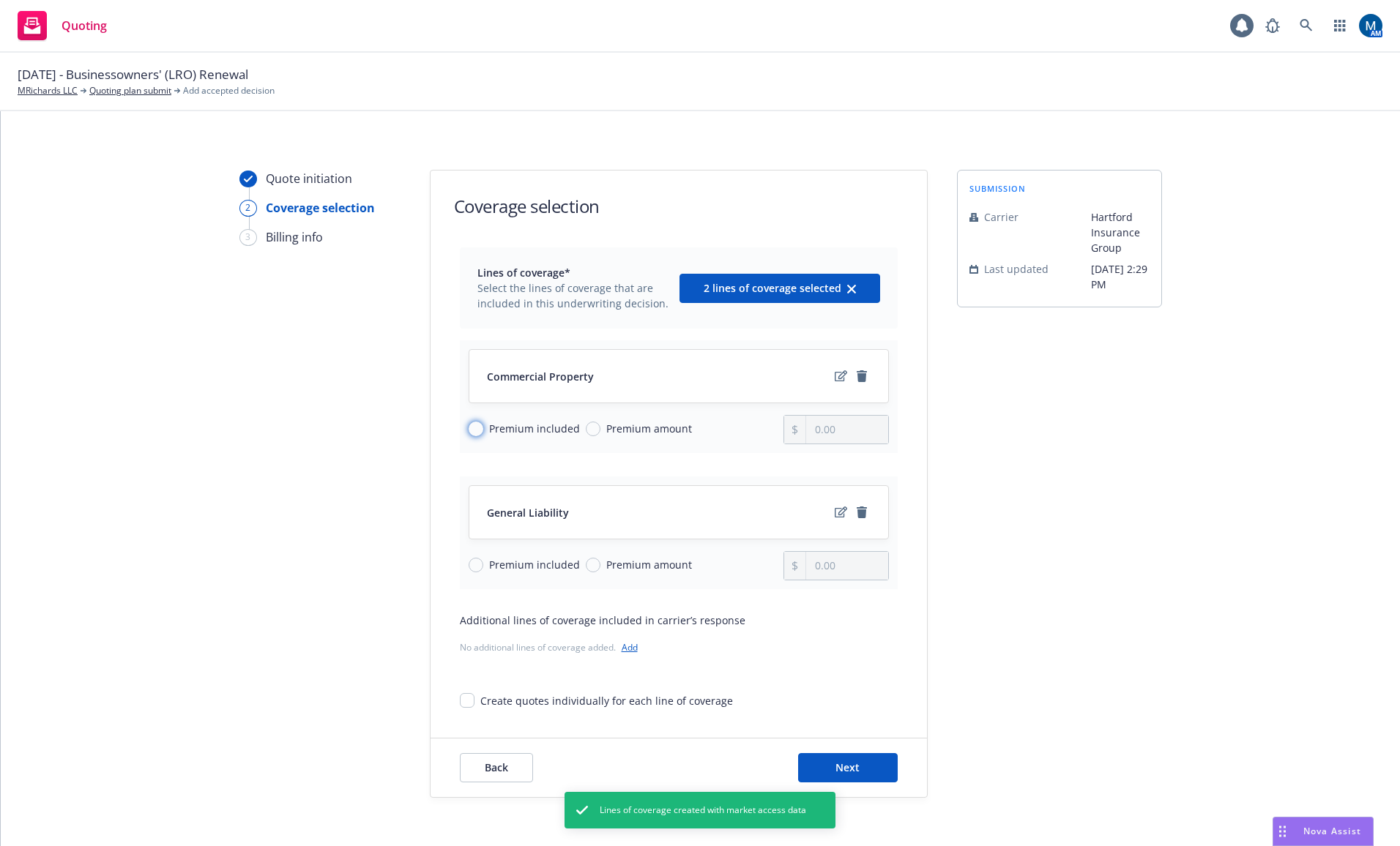
click at [472, 429] on input "Premium included" at bounding box center [476, 429] width 15 height 15
radio input "true"
click at [471, 567] on input "Premium included" at bounding box center [476, 565] width 15 height 15
radio input "true"
click at [878, 766] on button "Next" at bounding box center [848, 767] width 100 height 29
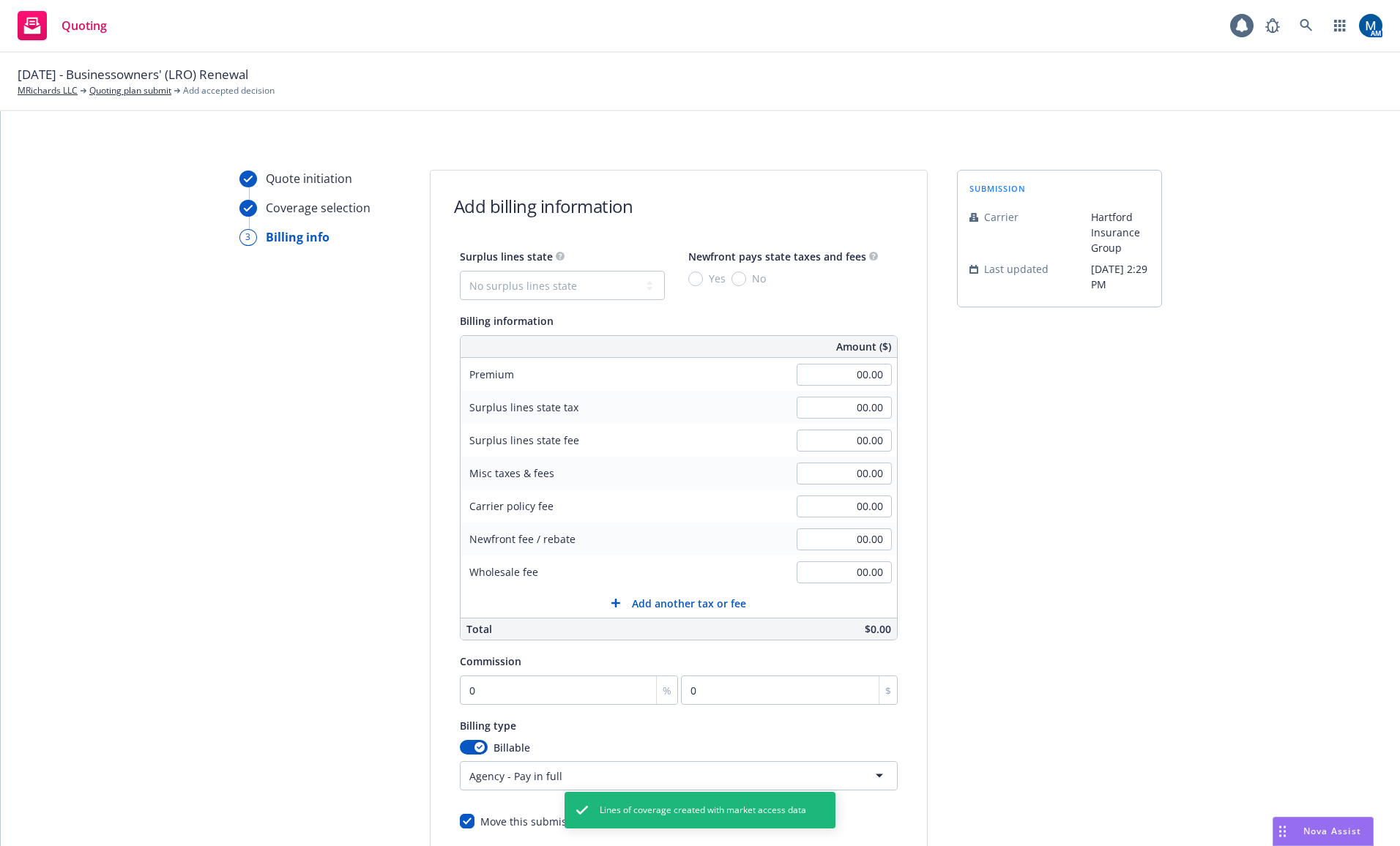
click at [849, 362] on div "00.00" at bounding box center [844, 374] width 105 height 32
click at [848, 371] on input "00.00" at bounding box center [844, 375] width 95 height 22
type input "8,693.00"
click at [1115, 532] on div "submission Carrier Hartford Insurance Group Last updated [DATE] 2:29 PM" at bounding box center [1059, 544] width 205 height 749
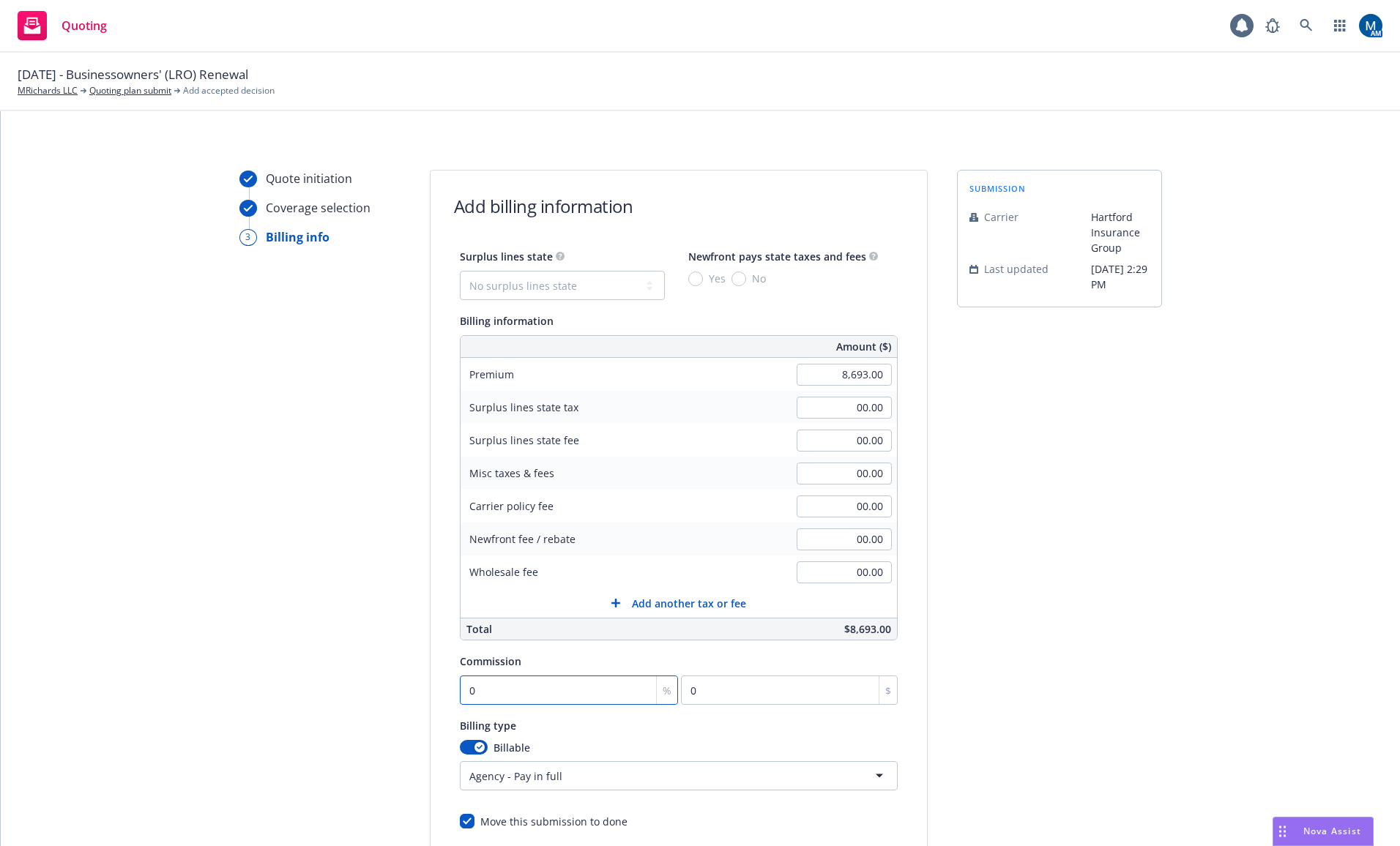
click at [558, 688] on input "0" at bounding box center [569, 689] width 219 height 29
type input "1"
type input "86.93"
type input "15"
type input "1303.95"
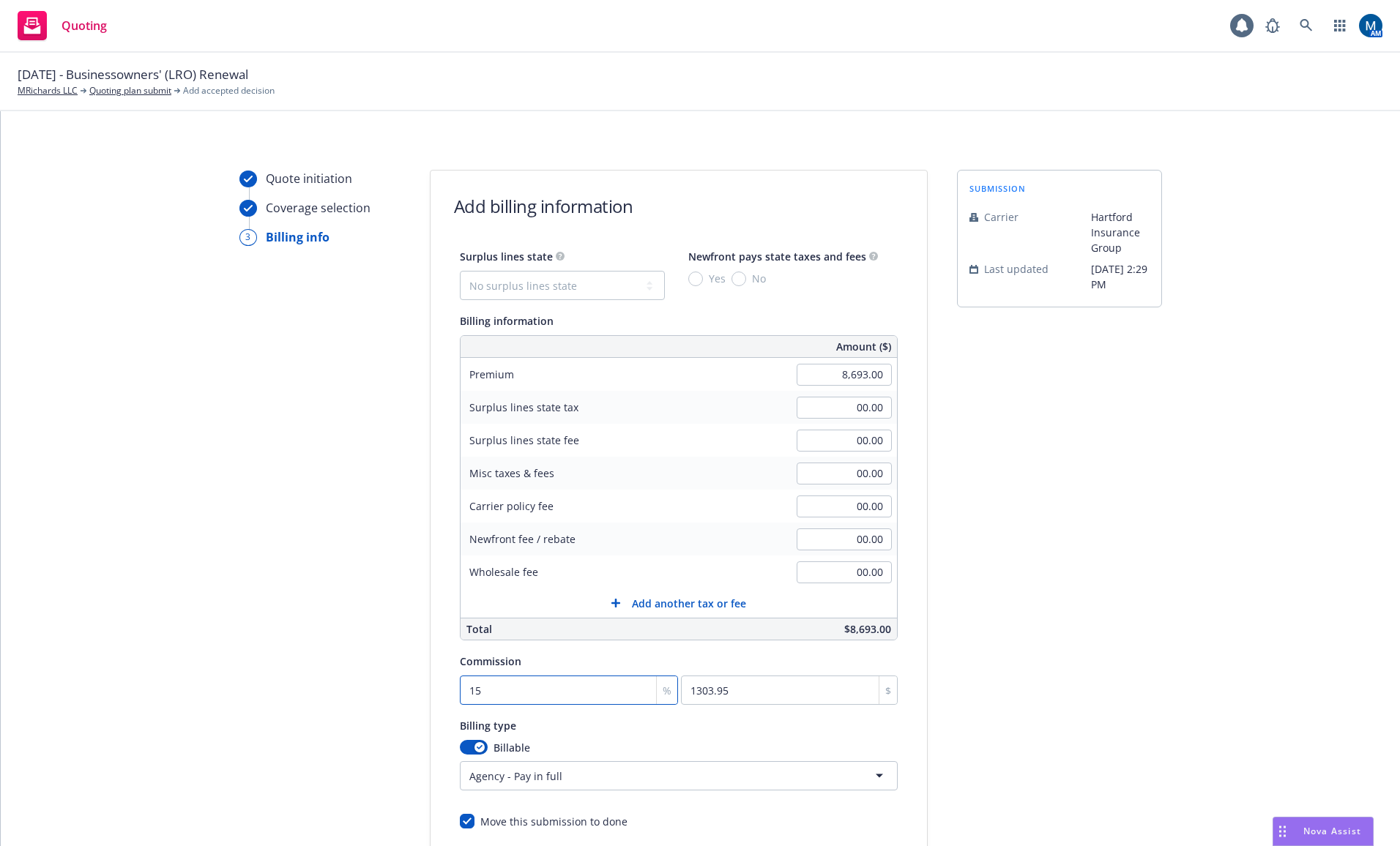
type input "15"
click at [961, 630] on div "submission Carrier Hartford Insurance Group Last updated [DATE] 2:29 PM" at bounding box center [1059, 544] width 205 height 749
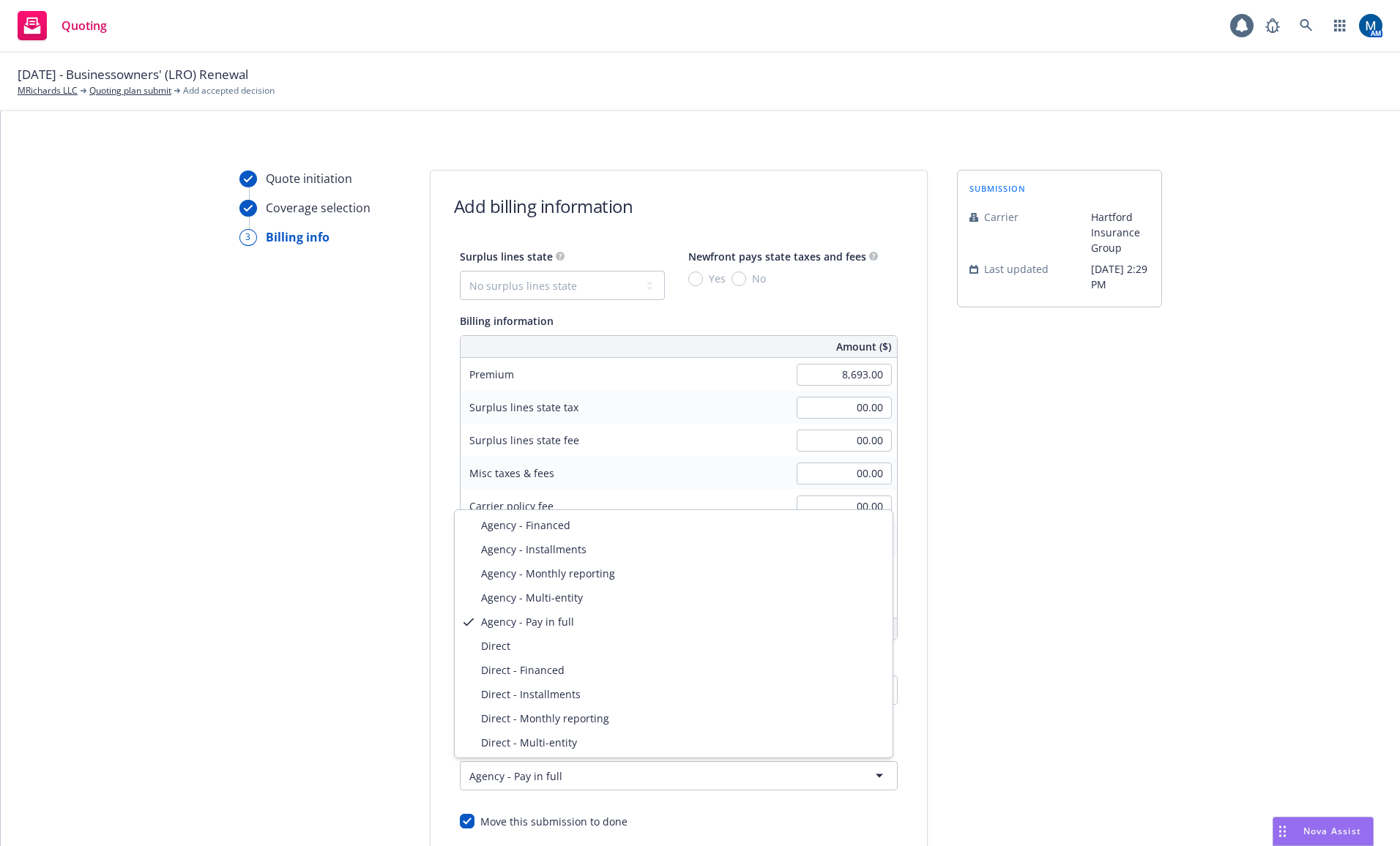
click at [816, 779] on html "Quoting 1 AM [DATE] - Businessowners' (LRO) Renewal MRichards LLC Quoting plan …" at bounding box center [700, 423] width 1400 height 846
select select "DIRECT"
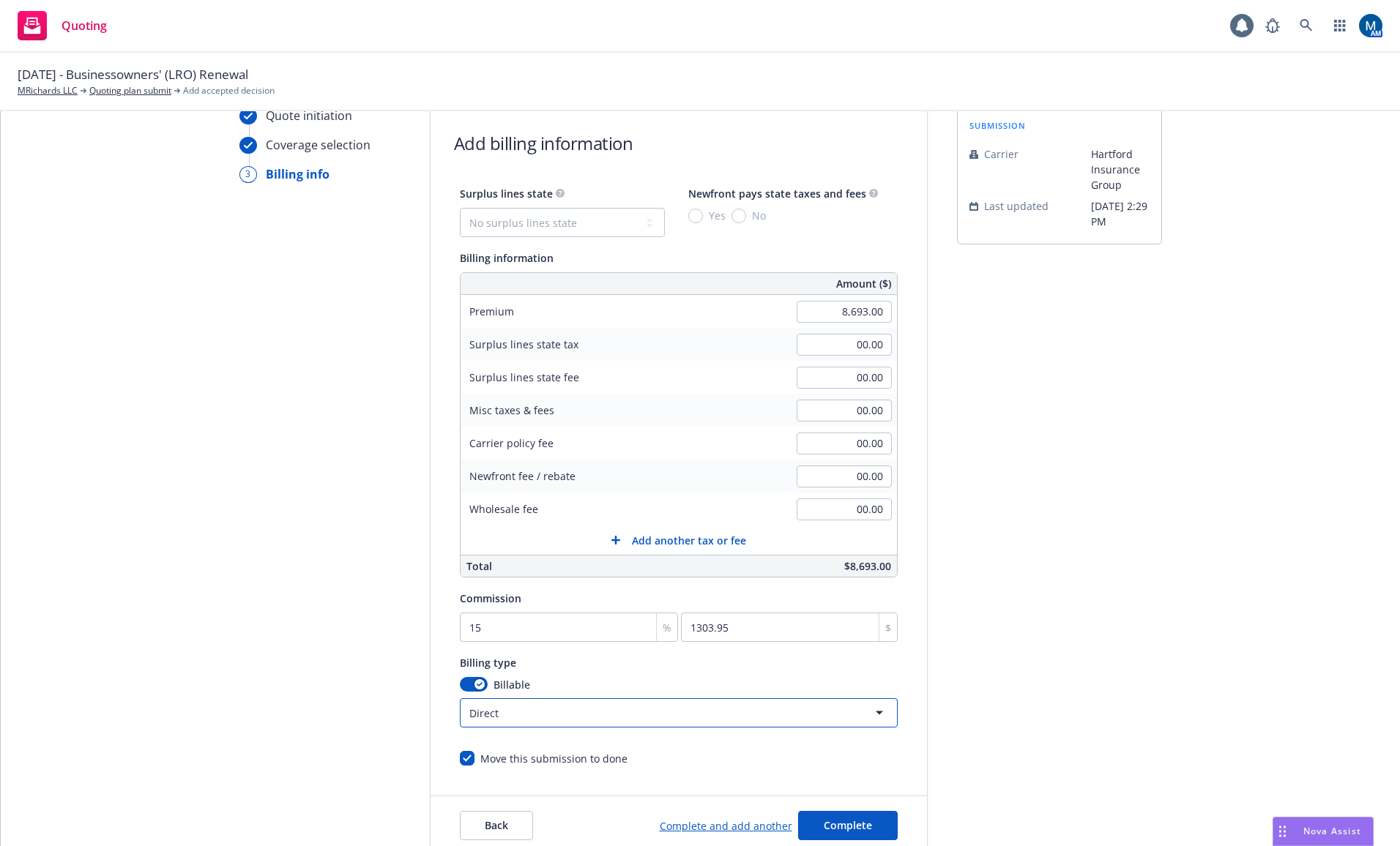
scroll to position [146, 0]
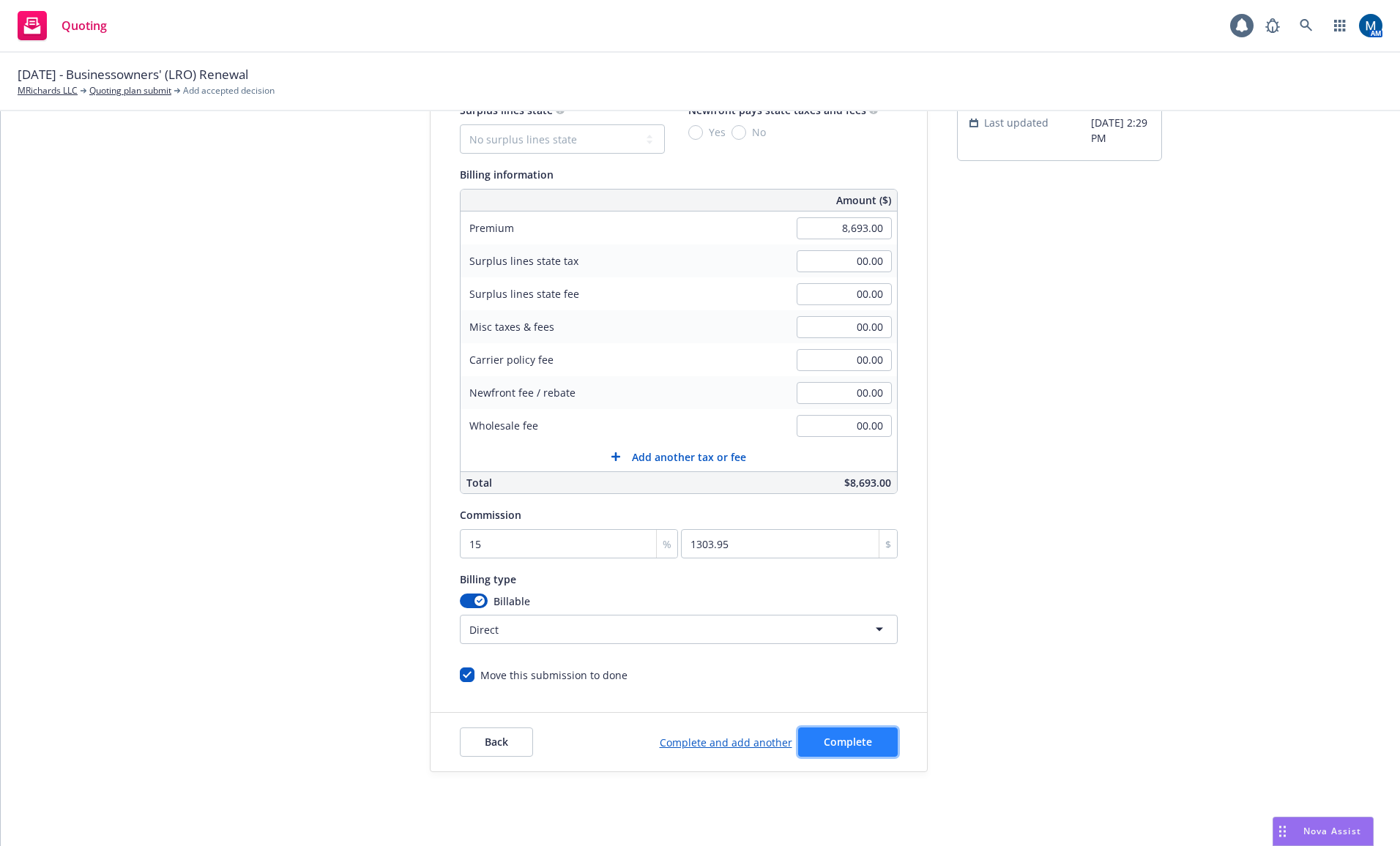
click at [861, 746] on span "Complete" at bounding box center [848, 741] width 48 height 14
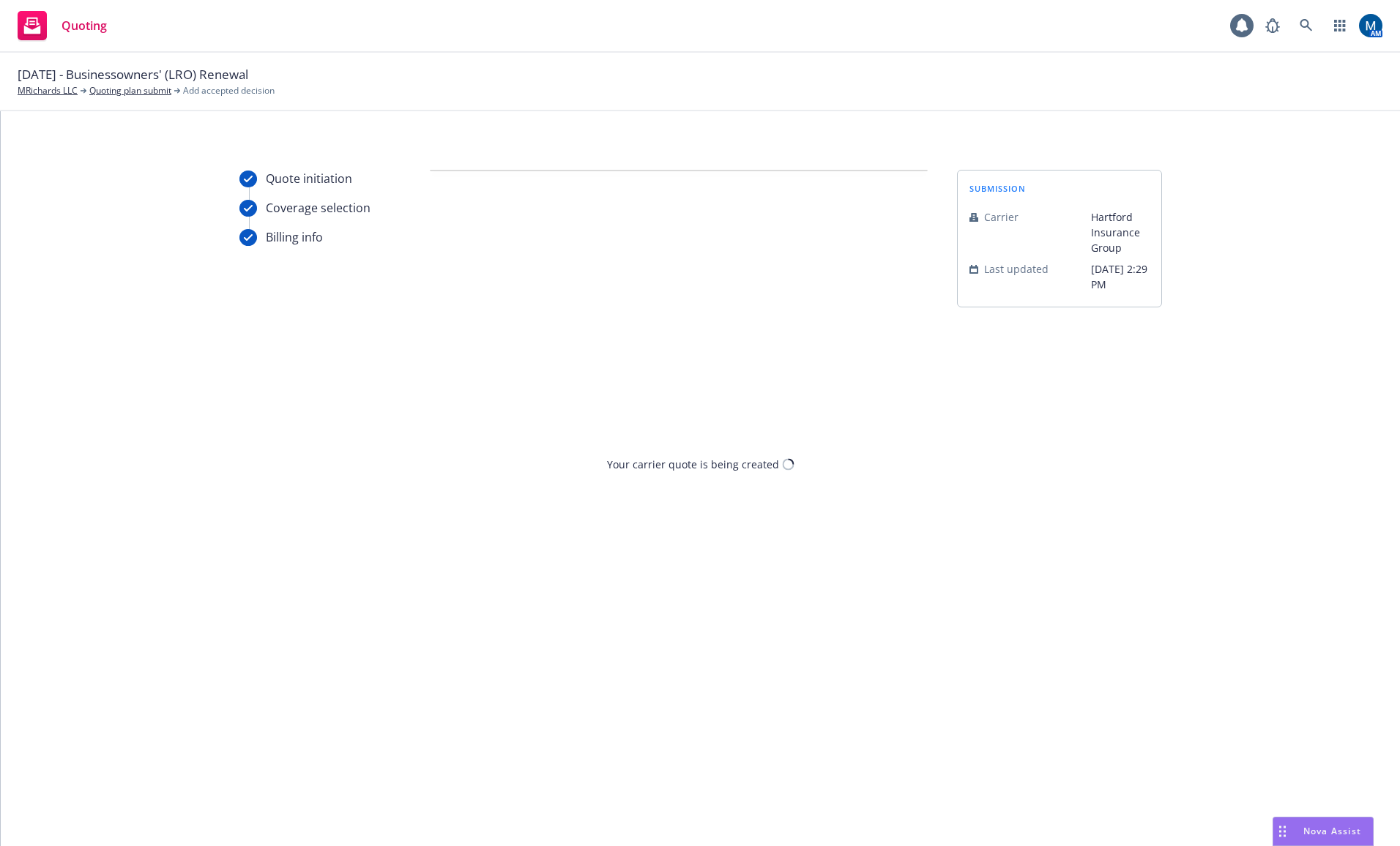
scroll to position [0, 0]
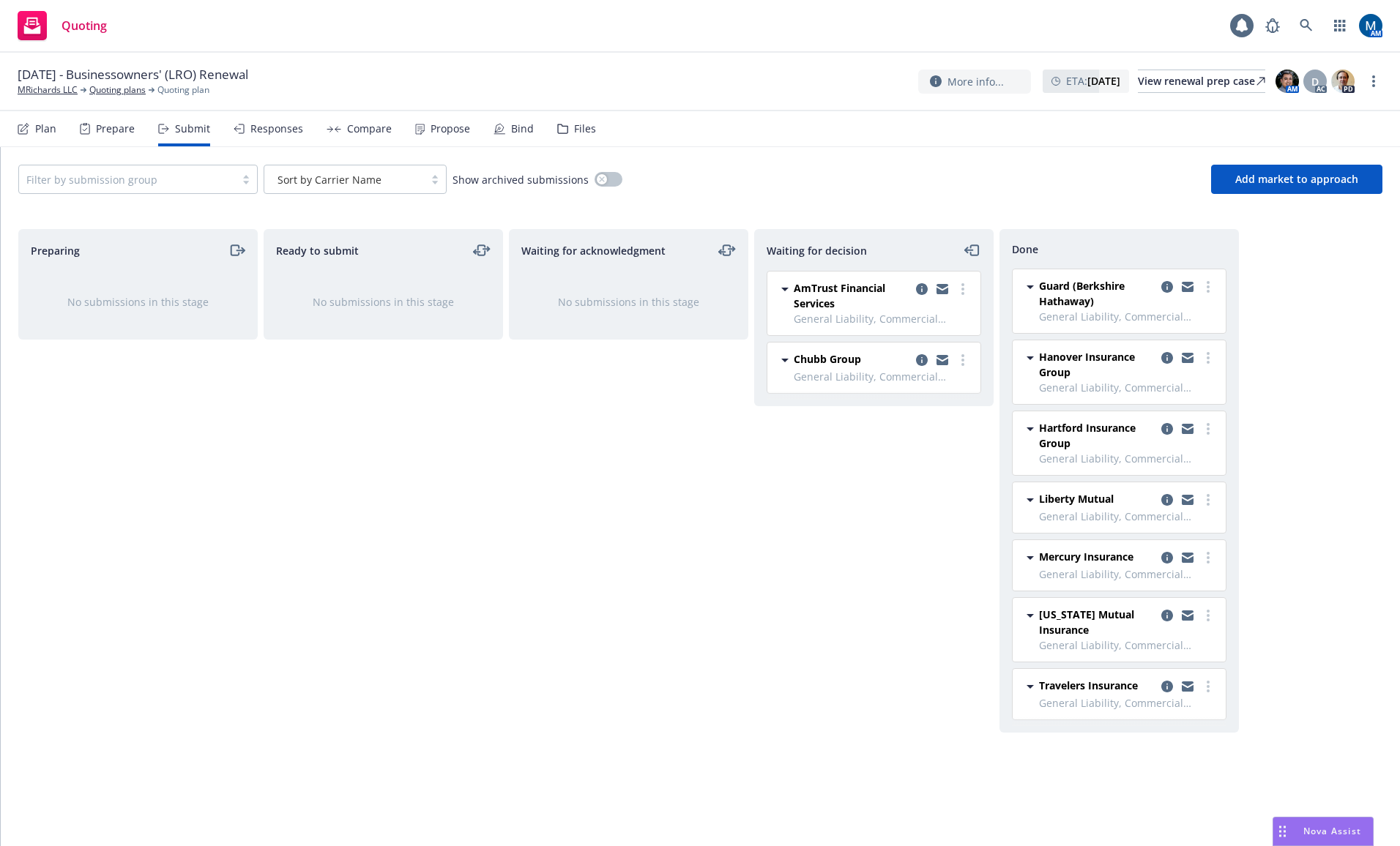
click at [256, 516] on div "Preparing No submissions in this stage" at bounding box center [138, 522] width 240 height 586
click at [271, 130] on div "Responses" at bounding box center [277, 129] width 53 height 12
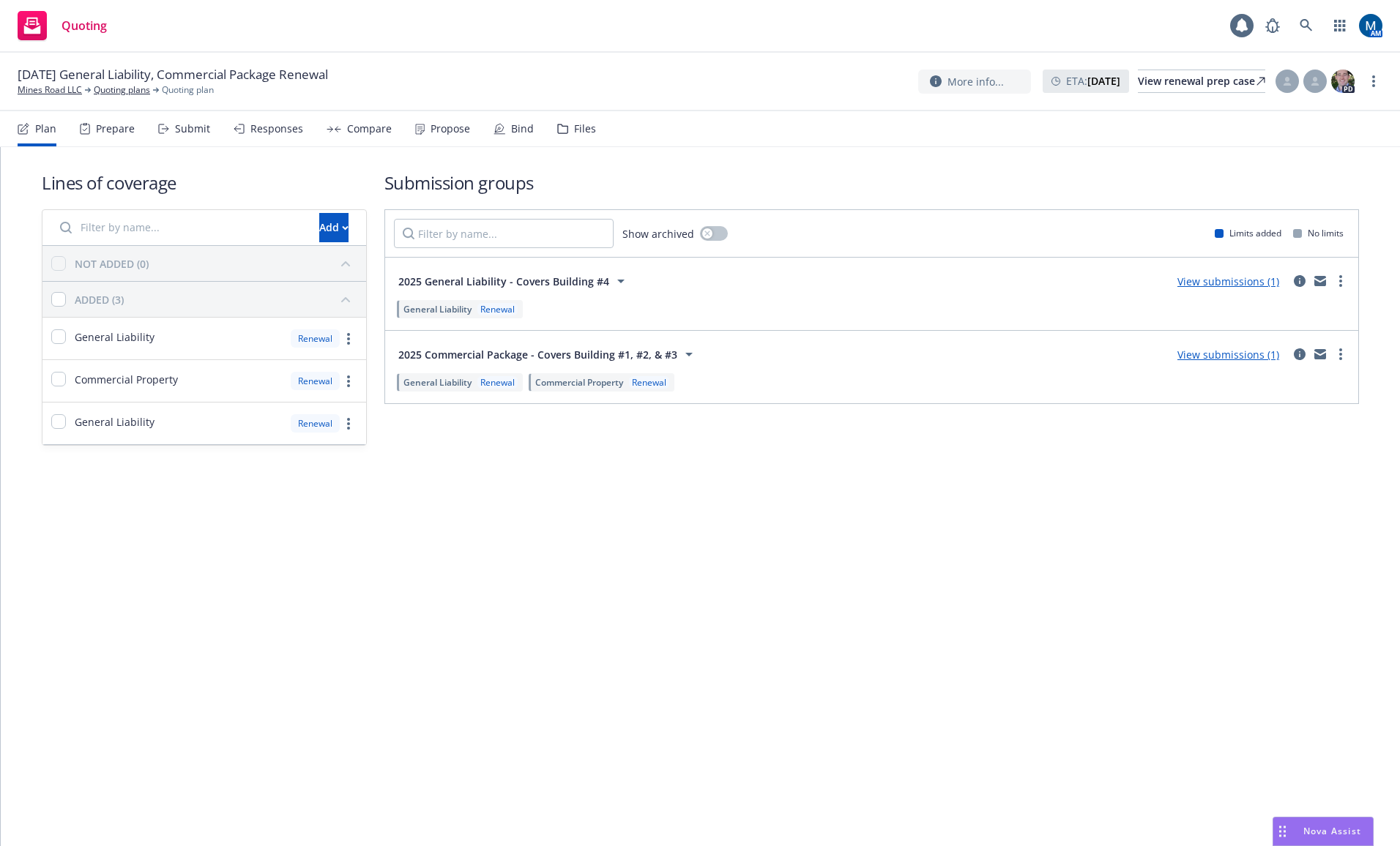
click at [694, 355] on icon at bounding box center [689, 353] width 17 height 17
